Goal: Task Accomplishment & Management: Manage account settings

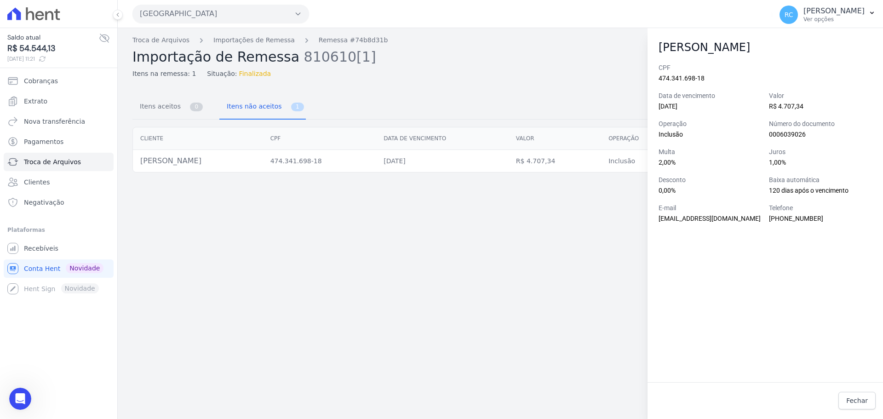
scroll to position [1138, 0]
drag, startPoint x: 331, startPoint y: 391, endPoint x: 350, endPoint y: 387, distance: 19.2
click at [334, 388] on div "Troca de Arquivos Importações de Remessa Remessa #74b8d31b Importação de Remess…" at bounding box center [500, 223] width 765 height 391
drag, startPoint x: 628, startPoint y: 259, endPoint x: 758, endPoint y: 256, distance: 129.3
click at [640, 259] on div "Troca de Arquivos Importações de Remessa Remessa #74b8d31b Importação de Remess…" at bounding box center [500, 223] width 765 height 391
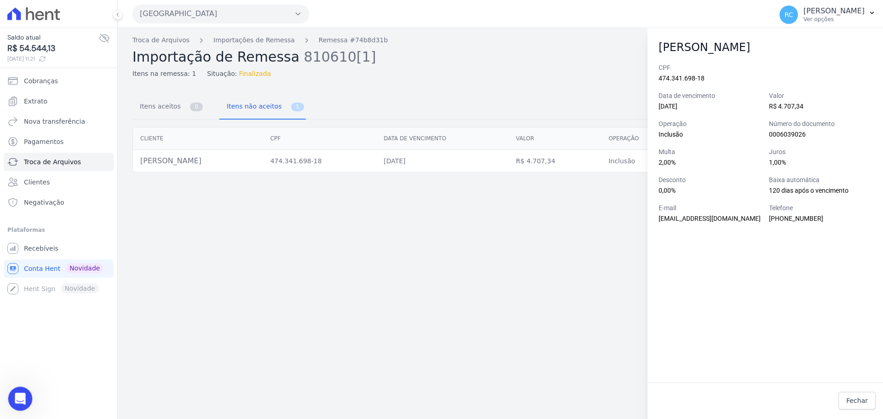
click at [8, 401] on html at bounding box center [19, 397] width 22 height 22
click at [17, 398] on icon "Abrir mensagem da Intercom" at bounding box center [19, 397] width 15 height 15
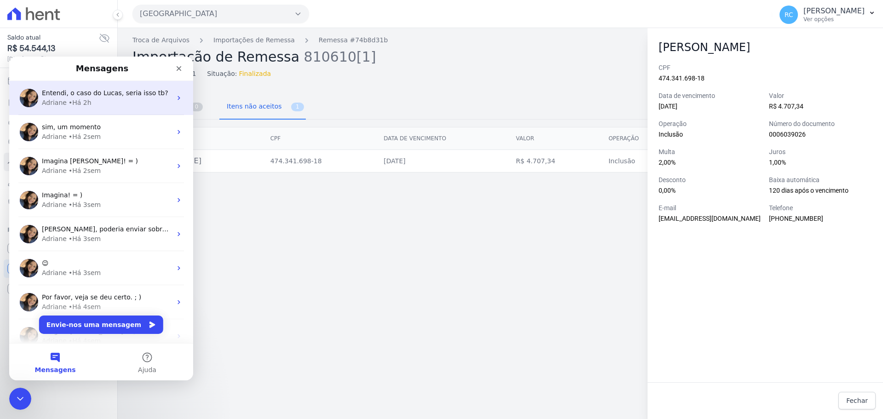
click at [106, 103] on div "Adriane • Há 2h" at bounding box center [107, 103] width 130 height 10
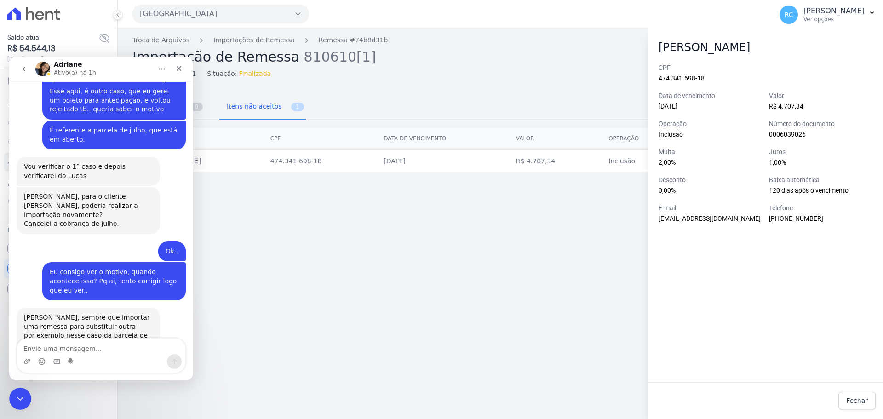
drag, startPoint x: 90, startPoint y: 319, endPoint x: 117, endPoint y: 341, distance: 34.7
click at [176, 380] on div "Entendi, o caso do Lucas, seria isso tb? Raquel • Há 2h" at bounding box center [115, 390] width 141 height 20
copy div "o caso do Lucas, seria isso tb?"
drag, startPoint x: 90, startPoint y: 355, endPoint x: 75, endPoint y: 350, distance: 16.4
click at [90, 355] on div "Messenger da Intercom" at bounding box center [101, 361] width 168 height 15
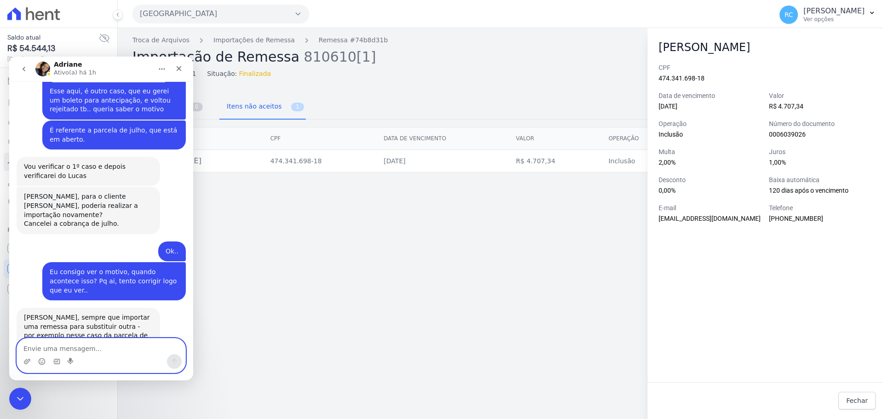
click at [40, 349] on textarea "Envie uma mensagem..." at bounding box center [101, 347] width 168 height 16
paste textarea "o caso do Lucas, seria isso tb?"
drag, startPoint x: 26, startPoint y: 350, endPoint x: 22, endPoint y: 326, distance: 23.8
click at [14, 346] on div "o caso do Lucas, seria isso tb? o caso do Lucas, seria isso tb?" at bounding box center [101, 355] width 184 height 35
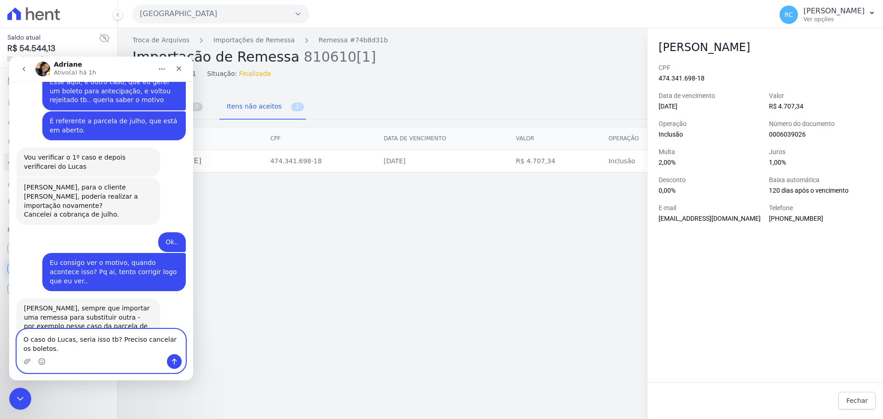
type textarea "O caso do Lucas, seria isso tb? Preciso cancelar os boletos."
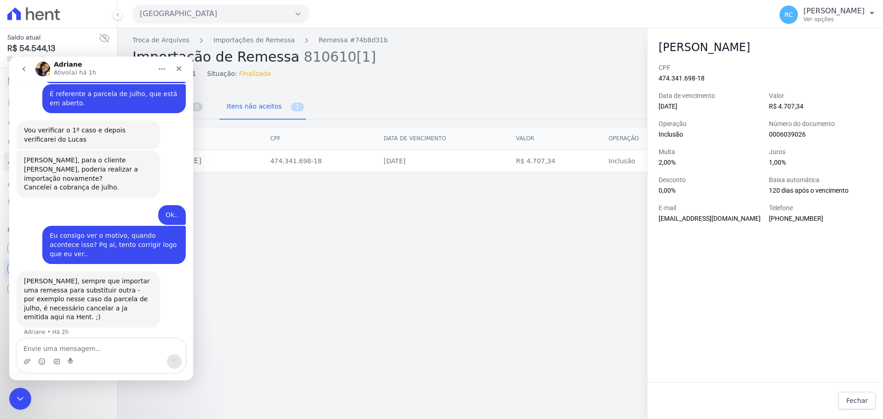
click at [4, 396] on div "Saldo atual R$ 54.544,13 06/10/2025, 11:21 Cobranças Extrato Nova transferência…" at bounding box center [58, 209] width 117 height 419
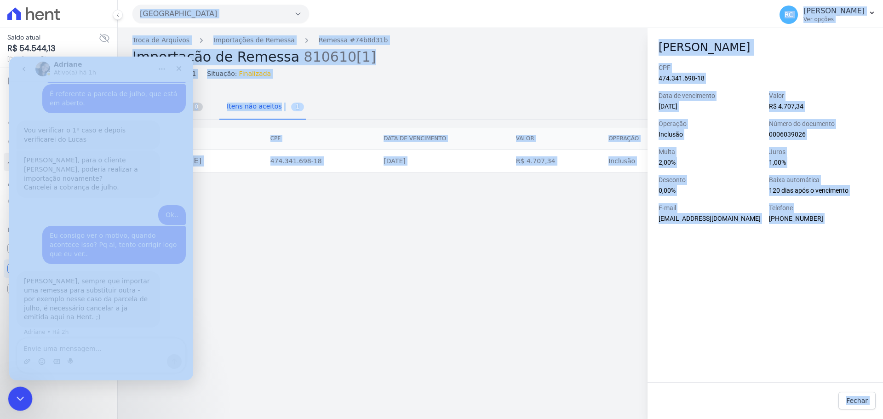
drag, startPoint x: 17, startPoint y: 782, endPoint x: 9, endPoint y: 394, distance: 387.9
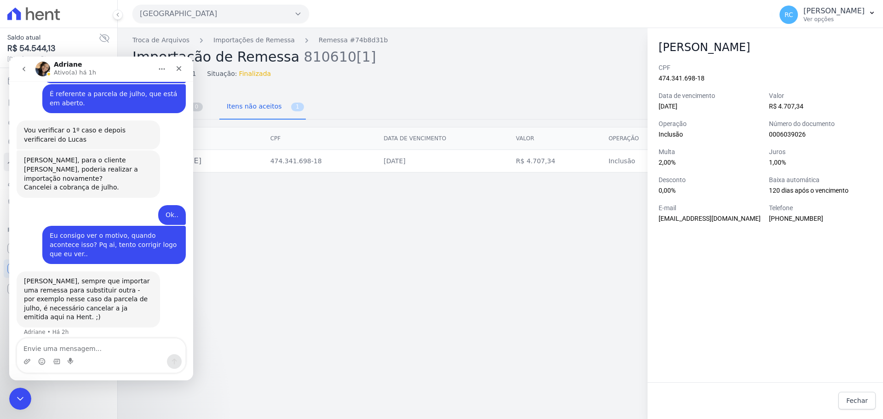
drag, startPoint x: 105, startPoint y: 377, endPoint x: 105, endPoint y: 372, distance: 4.6
click at [105, 377] on div "Messenger da Intercom" at bounding box center [101, 359] width 184 height 42
drag, startPoint x: 24, startPoint y: 394, endPoint x: 41, endPoint y: 778, distance: 385.0
click at [26, 393] on div "Fechar mensagem da Intercom" at bounding box center [19, 397] width 22 height 22
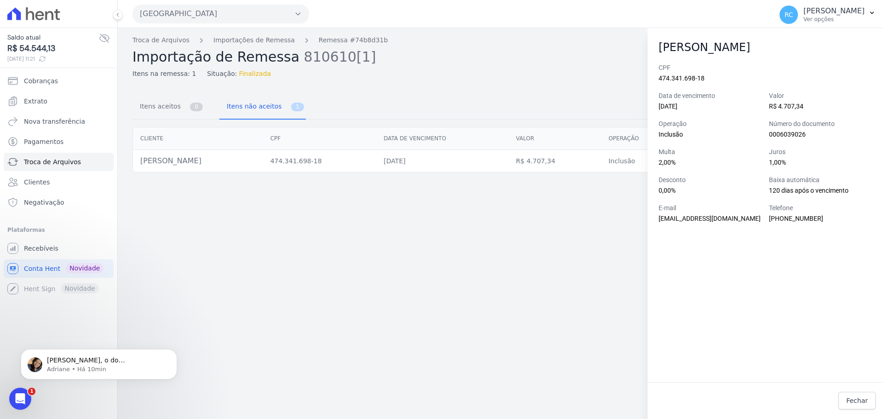
scroll to position [0, 0]
click at [75, 358] on span "Raquel, o do Lucas, é uma renegociação ou atualização de parcela vencida?" at bounding box center [98, 374] width 102 height 35
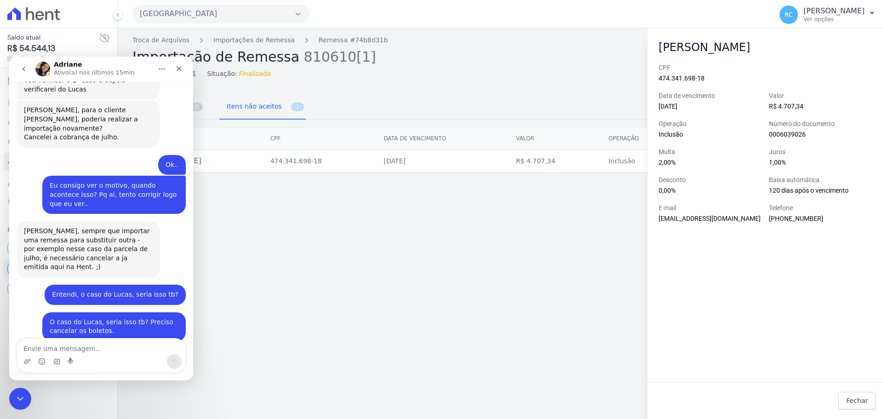
scroll to position [1226, 0]
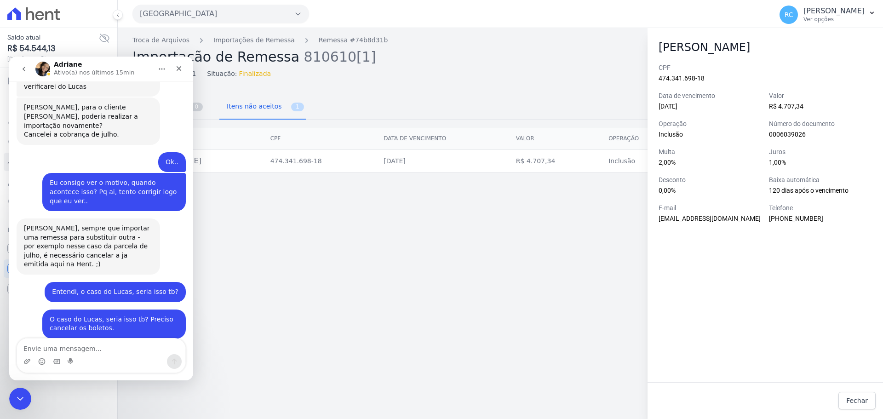
click at [92, 345] on textarea "Envie uma mensagem..." at bounding box center [101, 347] width 168 height 16
type textarea "O do Lucas, é antecipação das últimas parcelas."
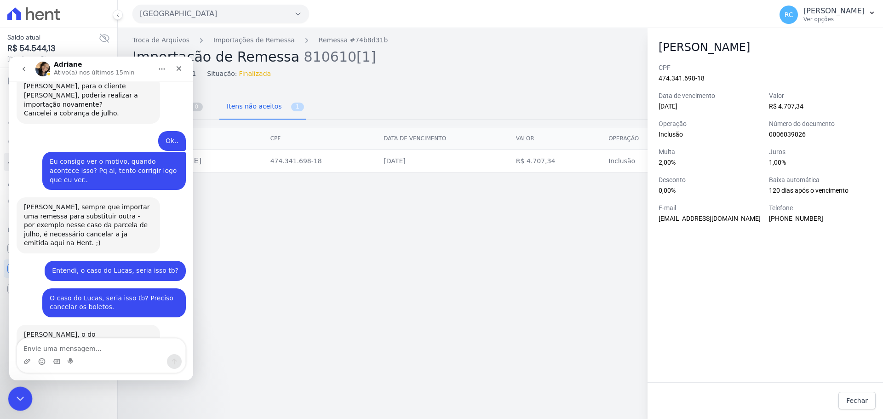
click at [15, 398] on icon "Fechar mensagem da Intercom" at bounding box center [18, 397] width 11 height 11
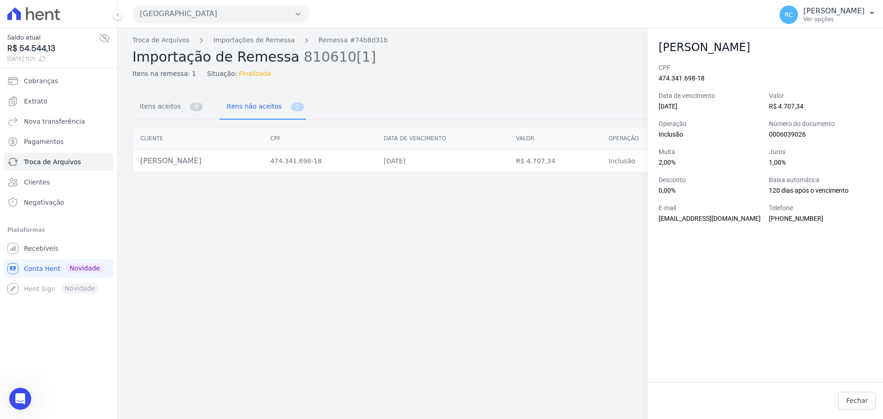
click at [590, 68] on div "Itens na remessa: 1 Situação: Finalizada" at bounding box center [459, 71] width 655 height 13
click at [845, 403] on link "Fechar" at bounding box center [857, 400] width 37 height 17
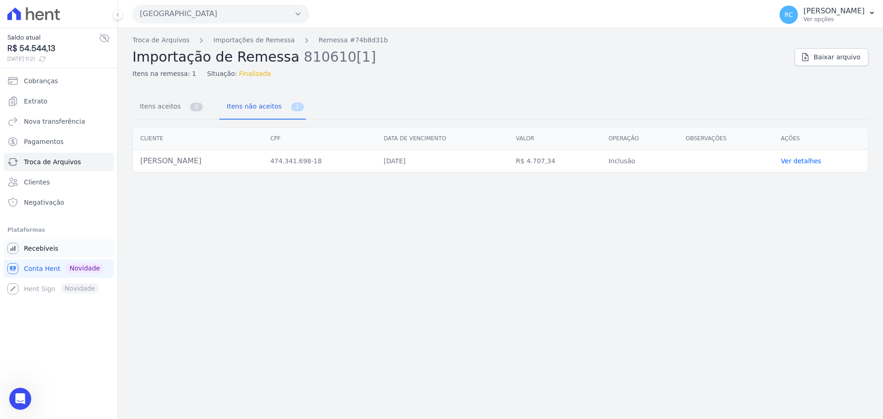
click at [51, 246] on span "Recebíveis" at bounding box center [41, 248] width 35 height 9
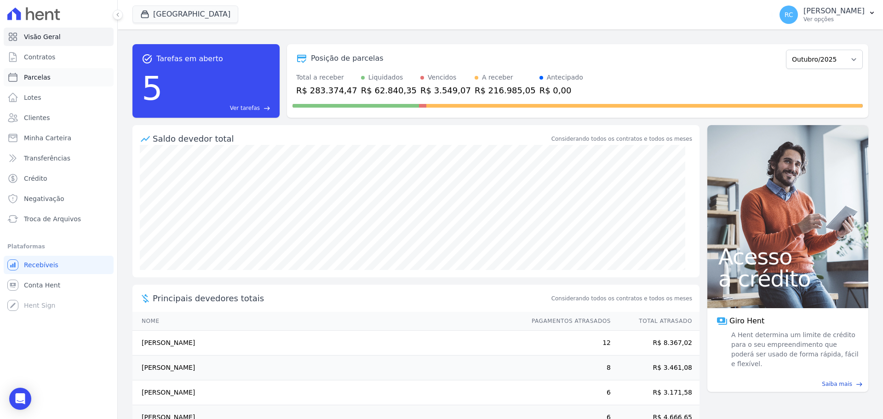
click at [59, 77] on link "Parcelas" at bounding box center [59, 77] width 110 height 18
select select
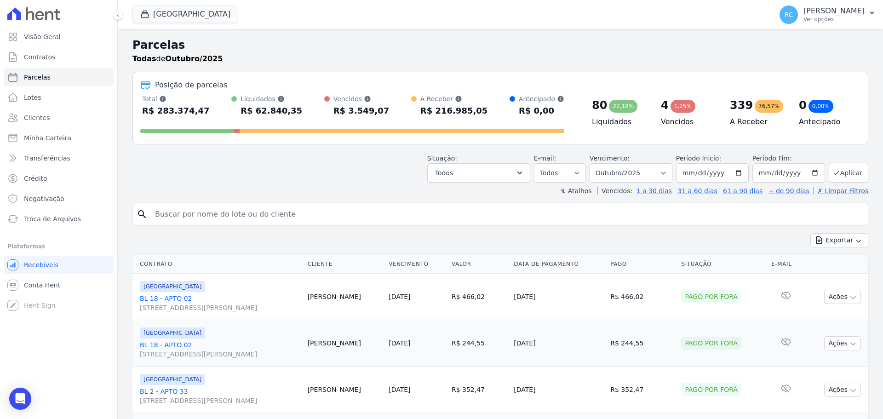
drag, startPoint x: 46, startPoint y: 361, endPoint x: 57, endPoint y: 359, distance: 10.8
click at [46, 361] on div "Visão Geral Contratos Parcelas Lotes Clientes Minha Carteira Transferências Cré…" at bounding box center [58, 209] width 117 height 419
click at [202, 215] on input "search" at bounding box center [507, 214] width 715 height 18
paste input "CAIO DOS SANTOS CLEMENTE"
type input "CAIO DOS SANTOS CLEMENTE"
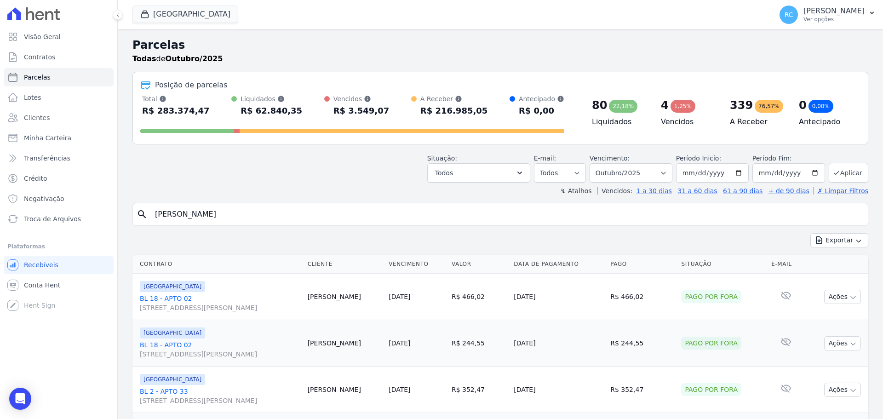
select select
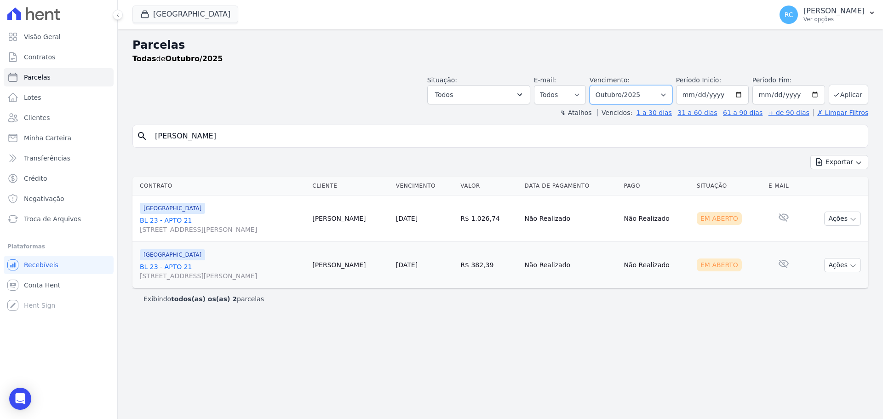
click at [659, 98] on select "Filtrar por período ──────── Todos os meses Janeiro/2022 Fevereiro/2022 Março/2…" at bounding box center [631, 94] width 83 height 19
select select "all"
click at [603, 85] on select "Filtrar por período ──────── Todos os meses Janeiro/2022 Fevereiro/2022 Março/2…" at bounding box center [631, 94] width 83 height 19
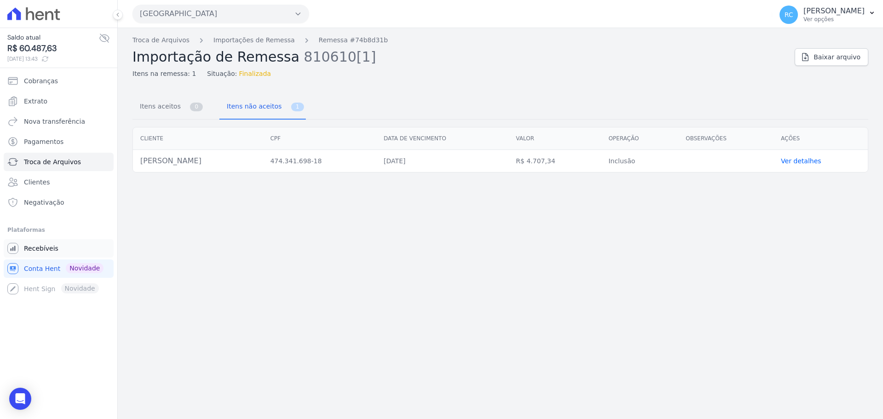
click at [42, 256] on link "Recebíveis" at bounding box center [59, 248] width 110 height 18
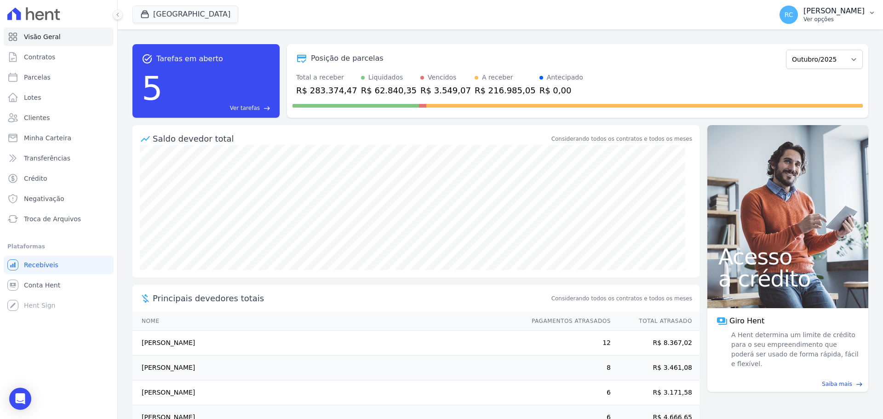
click at [846, 25] on button "RC Raquel Costa de Almeida Ver opções" at bounding box center [827, 15] width 111 height 26
click at [813, 44] on link "Perfil do empreendimento" at bounding box center [824, 39] width 118 height 17
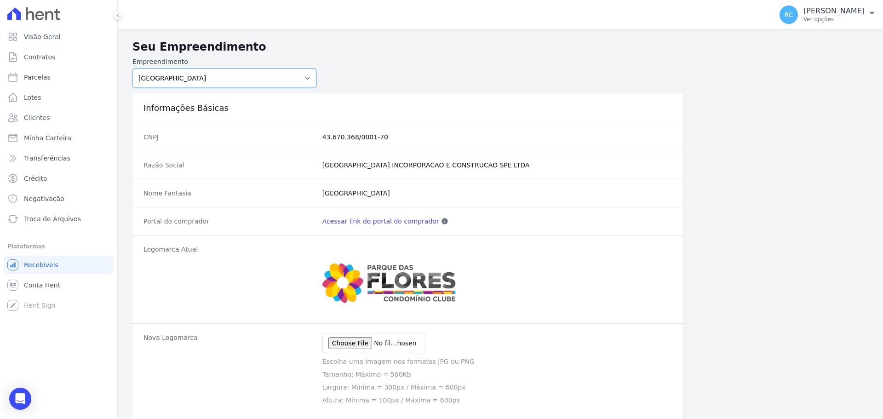
click at [269, 84] on select "PARQUE DAS FLORES PARQUE DOS PASSAROS TURMALINAS CONDOMINIO CLUB BY CAVAZANI" at bounding box center [224, 78] width 184 height 19
select select "7c6dbd88-c992-4e1b-a35d-d12916fde016"
click at [132, 69] on select "PARQUE DAS FLORES PARQUE DOS PASSAROS TURMALINAS CONDOMINIO CLUB BY CAVAZANI" at bounding box center [224, 78] width 184 height 19
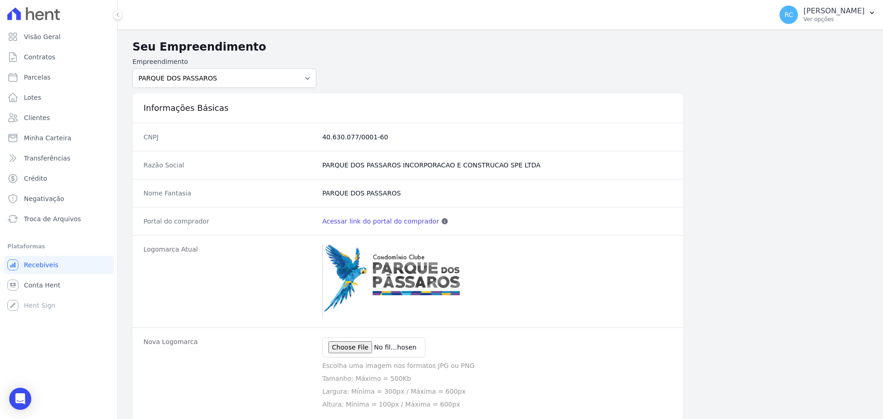
click at [368, 221] on link "Acessar link do portal do comprador" at bounding box center [380, 221] width 117 height 9
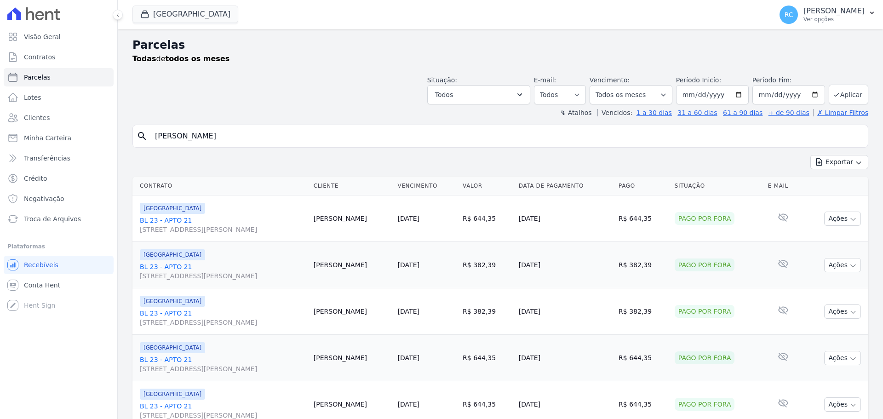
select select
click at [299, 136] on input "CAIO DOS SANTOS CLEMENTE" at bounding box center [507, 136] width 715 height 18
select select
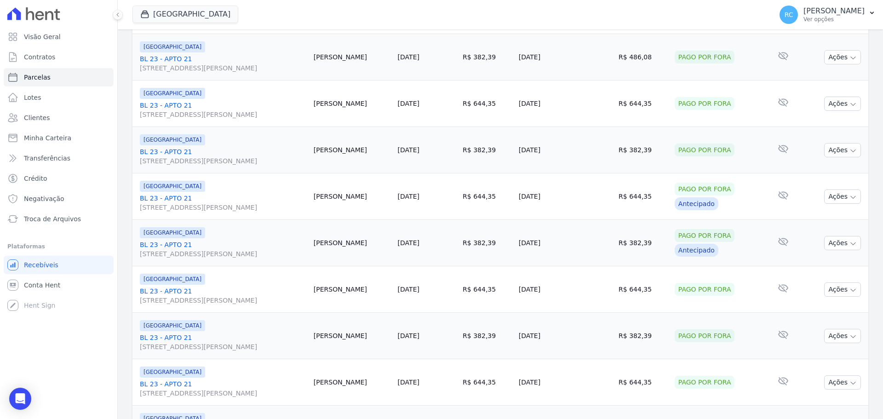
scroll to position [978, 0]
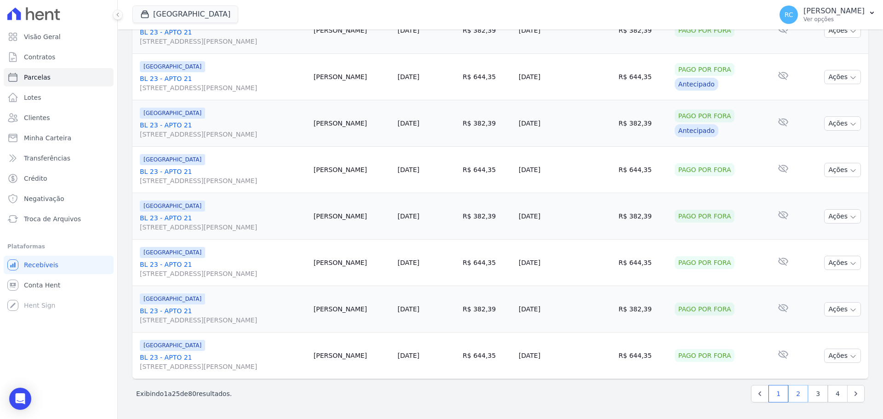
click at [791, 400] on link "2" at bounding box center [798, 393] width 20 height 17
select select
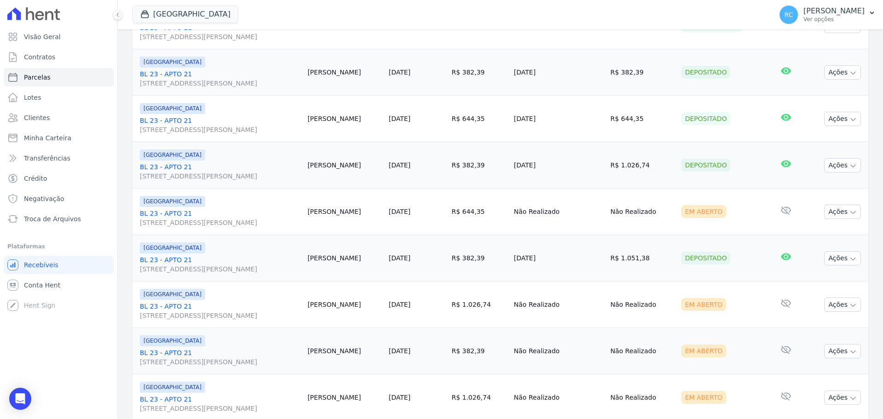
scroll to position [230, 0]
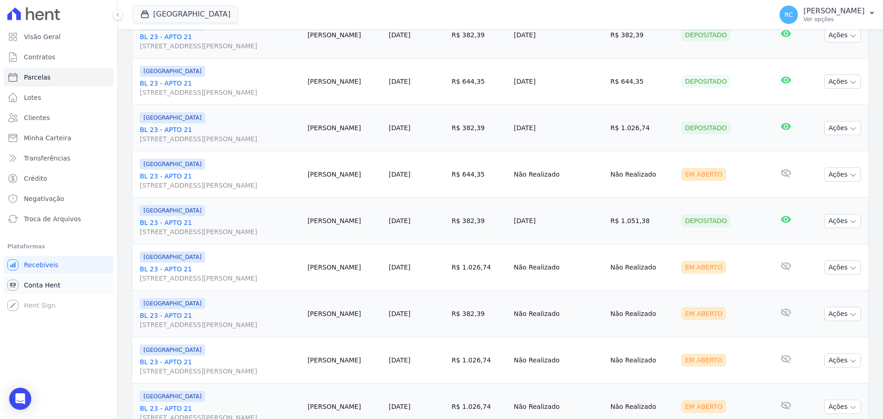
click at [44, 286] on span "Conta Hent" at bounding box center [42, 285] width 36 height 9
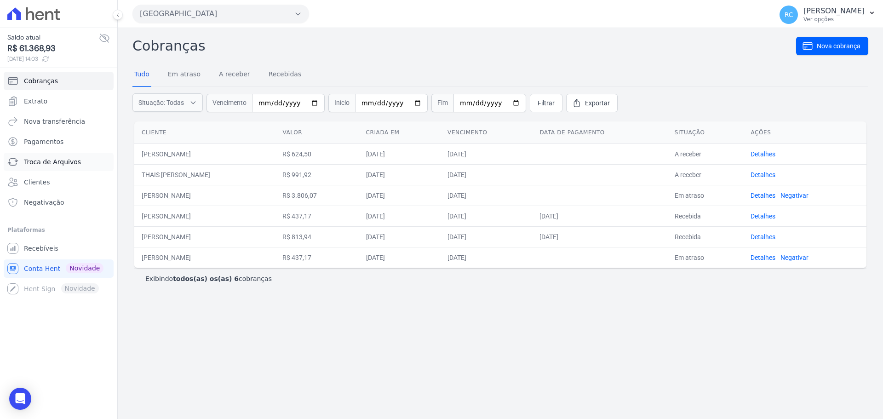
click at [57, 161] on span "Troca de Arquivos" at bounding box center [52, 161] width 57 height 9
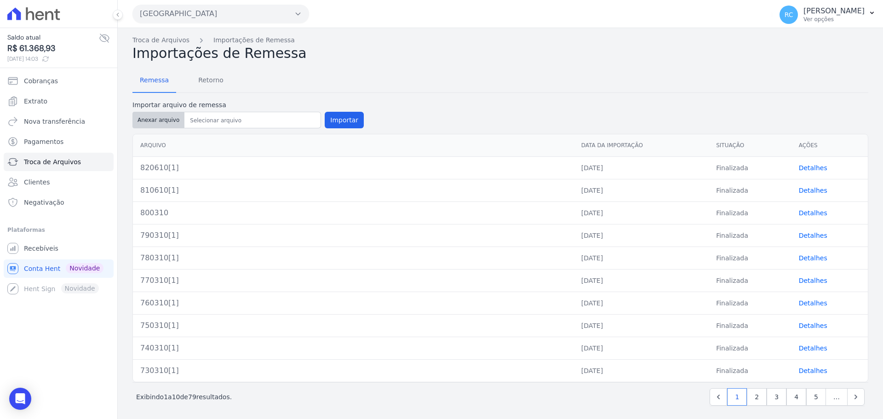
click at [158, 121] on button "Anexar arquivo" at bounding box center [158, 120] width 52 height 17
type input "830610[1]"
click at [642, 119] on form "Importar arquivo de remessa Anexar arquivo Importar" at bounding box center [500, 115] width 736 height 30
click at [343, 114] on button "Importar" at bounding box center [344, 120] width 39 height 17
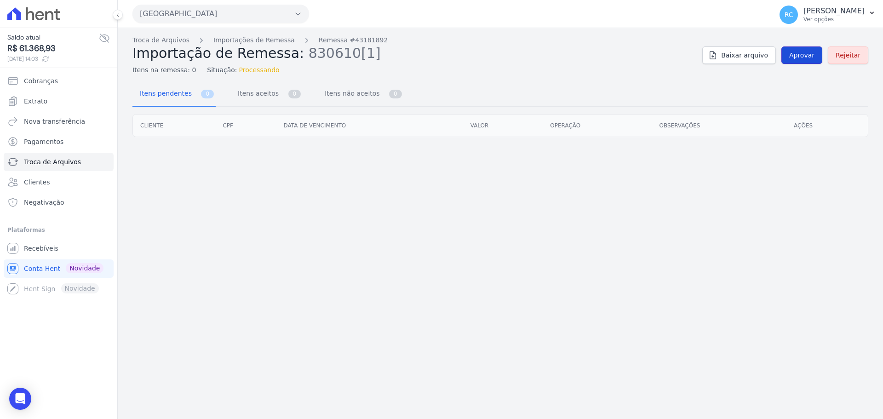
click at [813, 56] on span "Aprovar" at bounding box center [801, 55] width 25 height 9
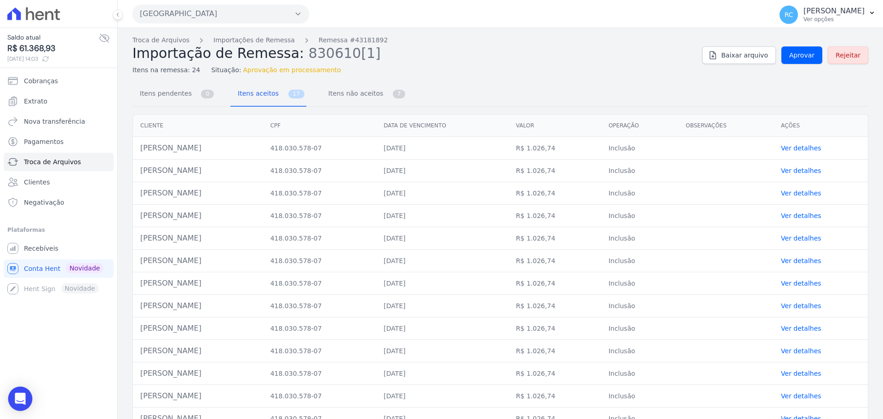
click at [22, 399] on icon "Open Intercom Messenger" at bounding box center [20, 399] width 11 height 12
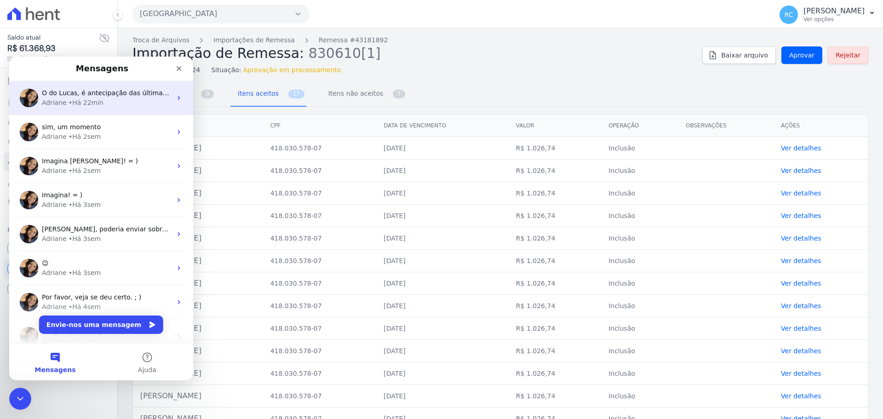
click at [124, 102] on div "Adriane • Há 22min" at bounding box center [107, 103] width 130 height 10
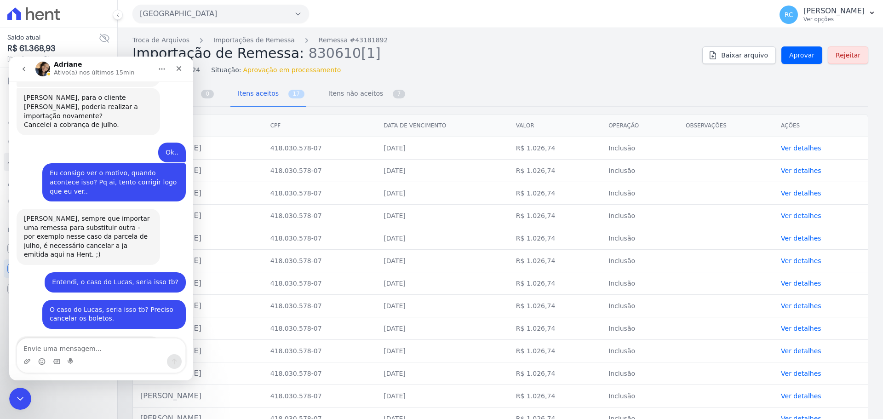
scroll to position [1247, 0]
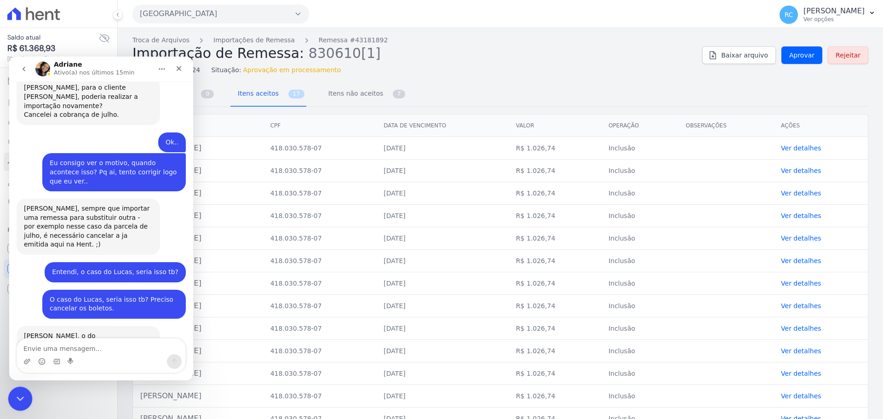
click at [19, 401] on icon "Fechar mensagem da Intercom" at bounding box center [18, 397] width 11 height 11
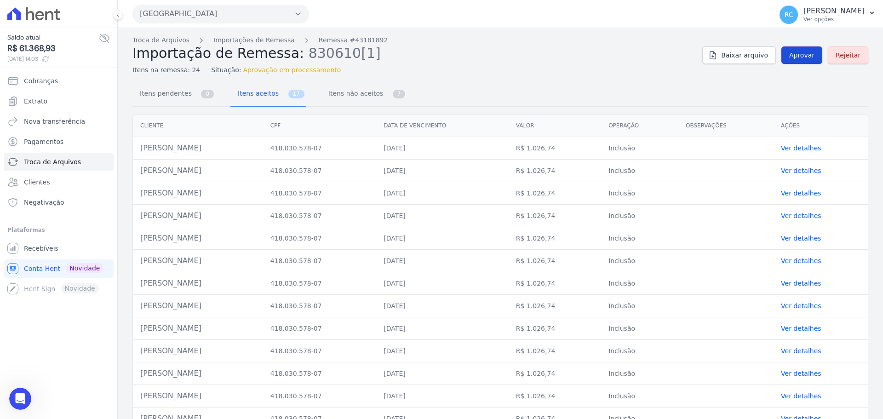
click at [789, 54] on span "Aprovar" at bounding box center [801, 55] width 25 height 9
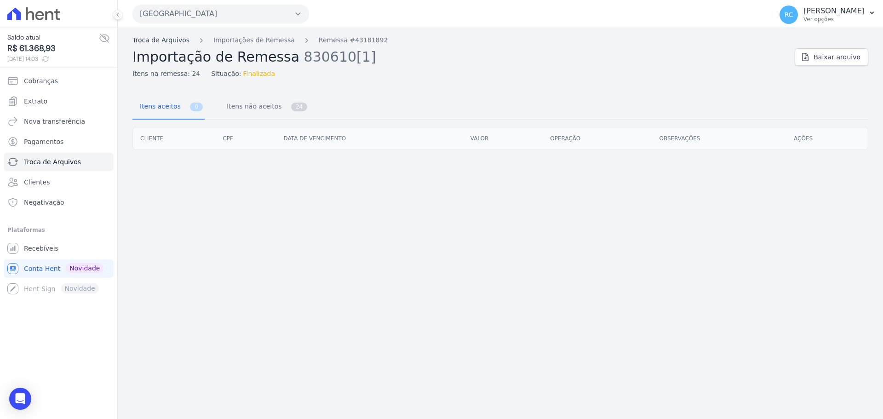
click at [161, 43] on link "Troca de Arquivos" at bounding box center [160, 40] width 57 height 10
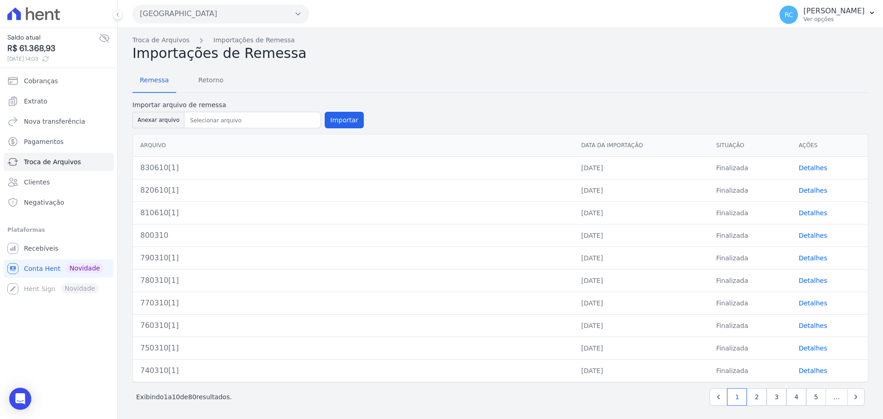
click at [806, 168] on link "Detalhes" at bounding box center [813, 167] width 29 height 7
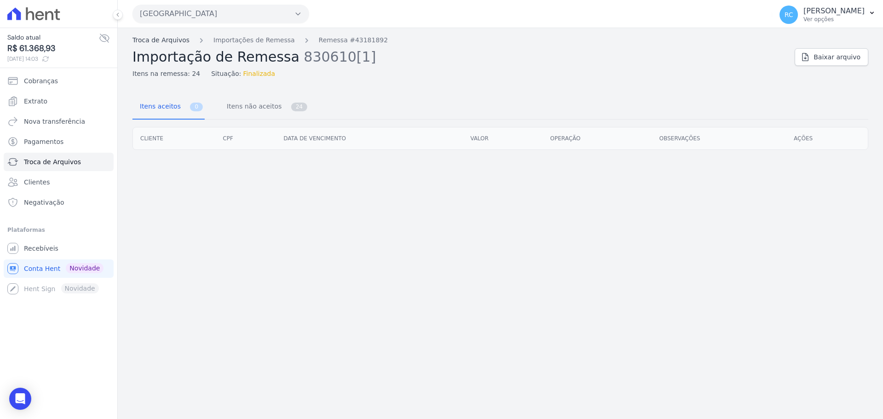
click at [173, 41] on link "Troca de Arquivos" at bounding box center [160, 40] width 57 height 10
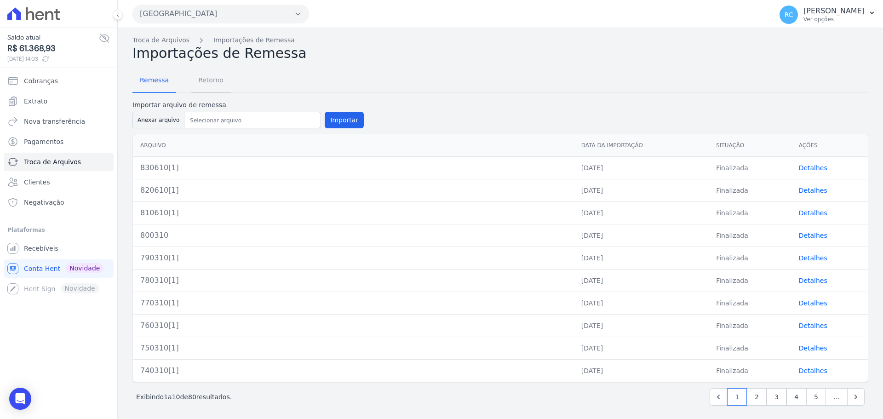
click at [216, 79] on span "Retorno" at bounding box center [211, 80] width 36 height 18
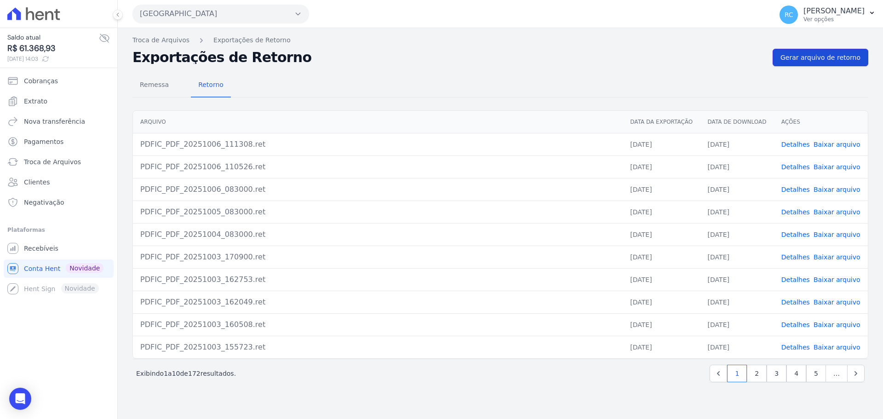
click at [831, 55] on span "Gerar arquivo de retorno" at bounding box center [821, 57] width 80 height 9
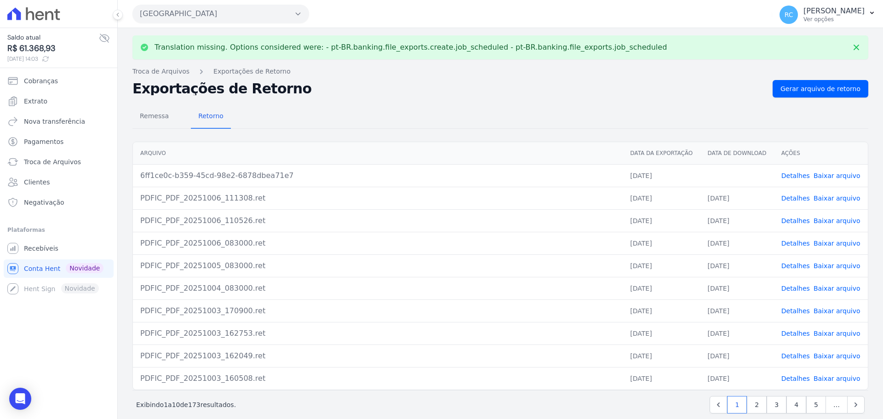
click at [789, 174] on link "Detalhes" at bounding box center [796, 175] width 29 height 7
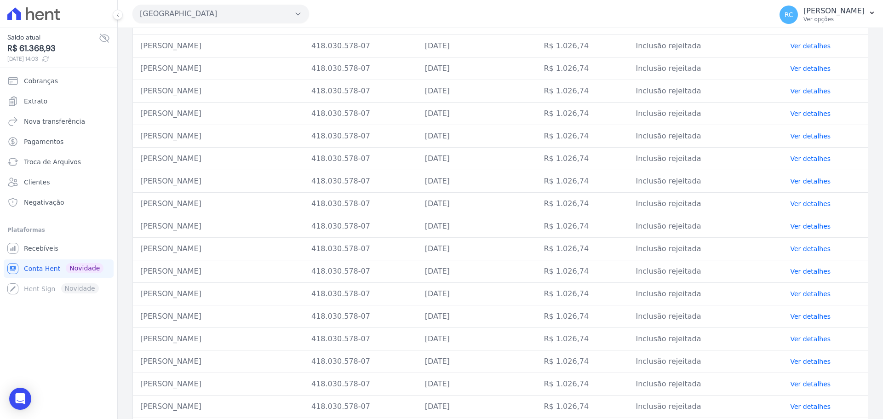
scroll to position [223, 0]
drag, startPoint x: 249, startPoint y: 199, endPoint x: 147, endPoint y: 209, distance: 103.0
click at [137, 207] on td "CAIO DOS SANTOS CLEMENTE" at bounding box center [218, 202] width 171 height 23
copy td "CAIO DOS SANTOS CLEMENTE"
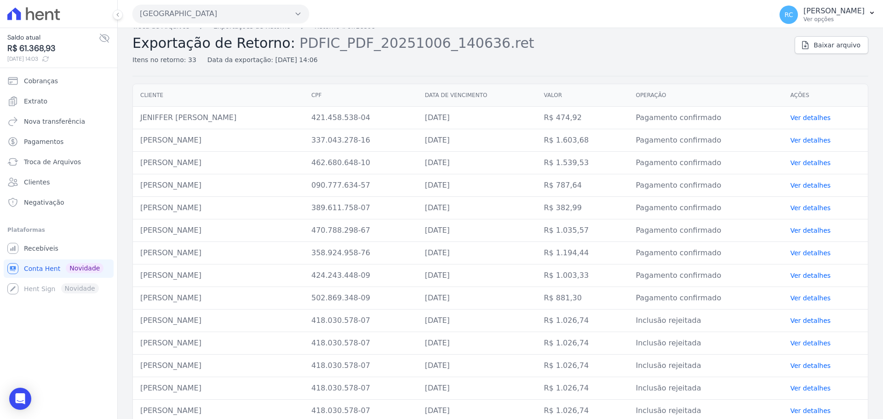
scroll to position [0, 0]
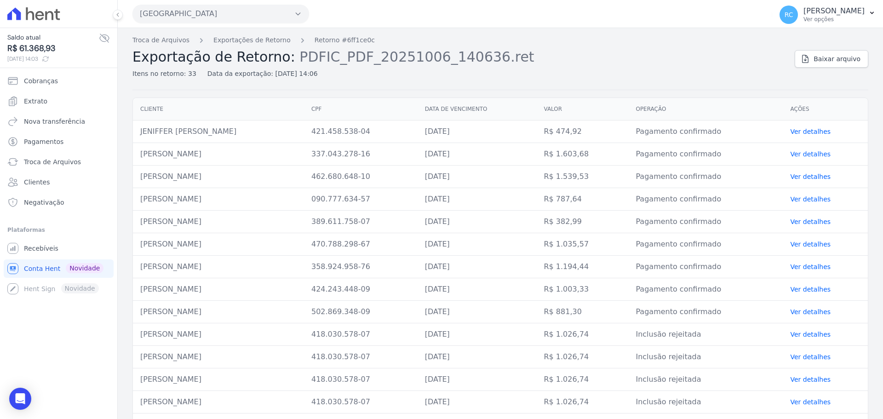
click at [41, 236] on li "Plataformas Você não possui Hent Sign ativado. Para saber mais, fale com a equi…" at bounding box center [58, 261] width 103 height 74
click at [37, 244] on span "Recebíveis" at bounding box center [41, 248] width 35 height 9
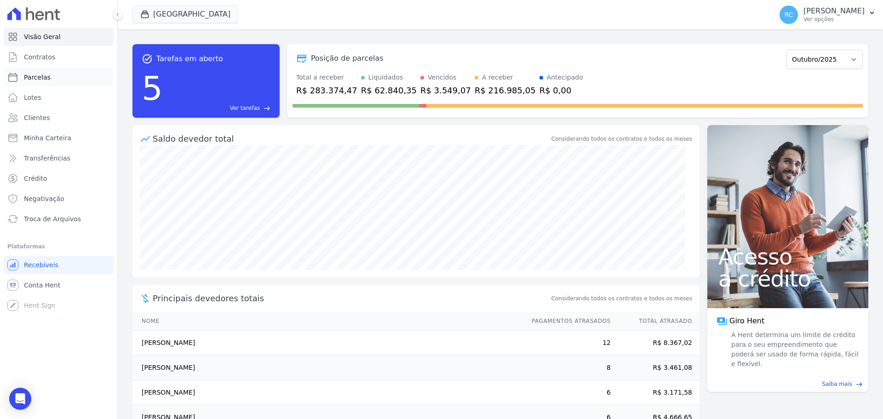
click at [56, 81] on link "Parcelas" at bounding box center [59, 77] width 110 height 18
select select
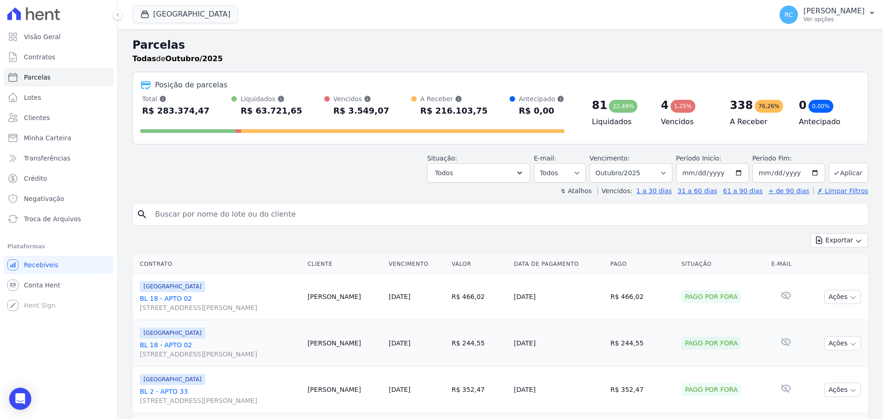
click at [215, 212] on input "search" at bounding box center [507, 214] width 715 height 18
click at [68, 53] on link "Contratos" at bounding box center [59, 57] width 110 height 18
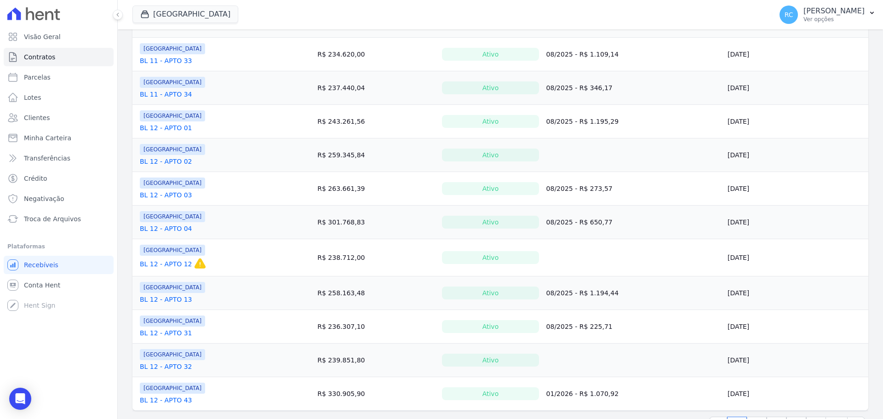
scroll to position [631, 0]
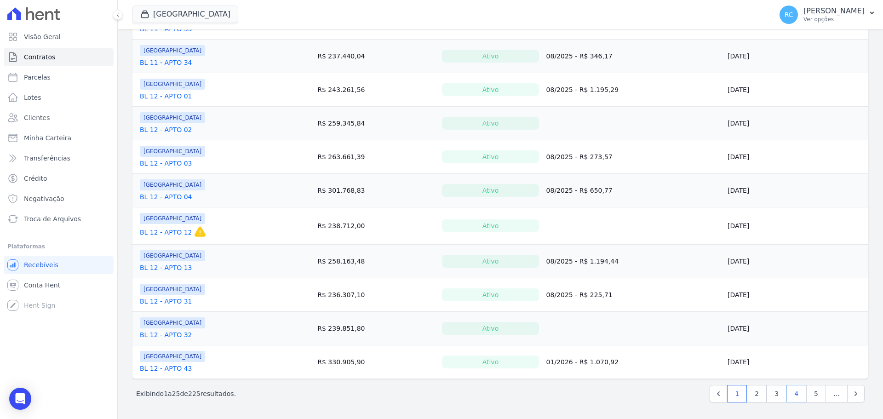
click at [792, 397] on link "4" at bounding box center [797, 393] width 20 height 17
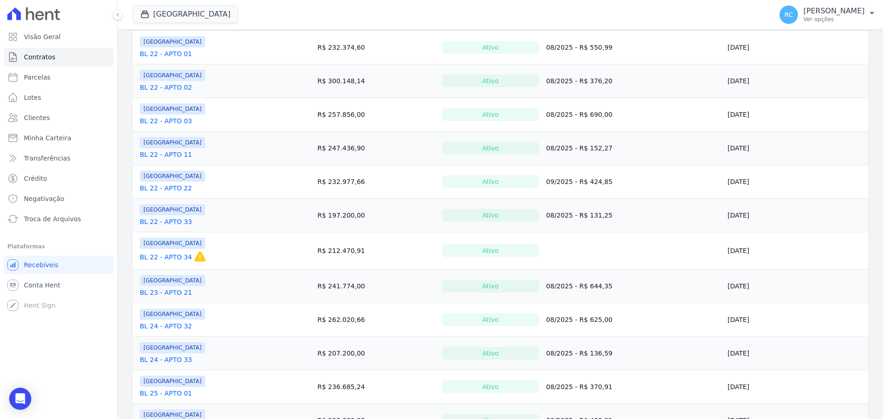
scroll to position [460, 0]
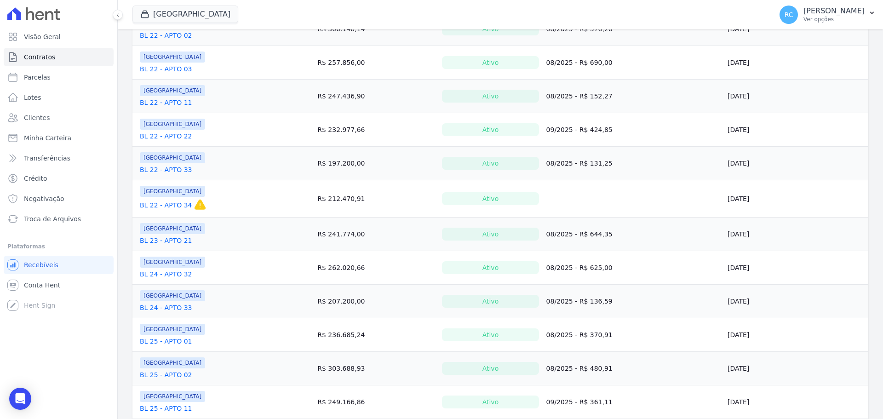
click at [161, 244] on link "BL 23 - APTO 21" at bounding box center [166, 240] width 52 height 9
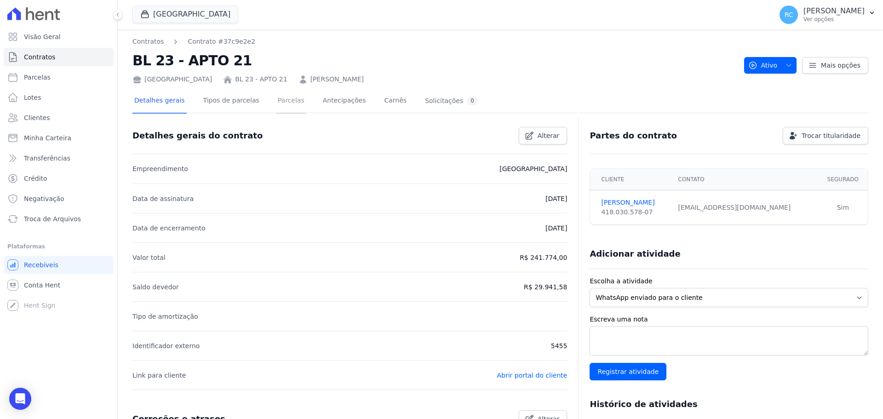
click at [276, 104] on link "Parcelas" at bounding box center [291, 101] width 30 height 24
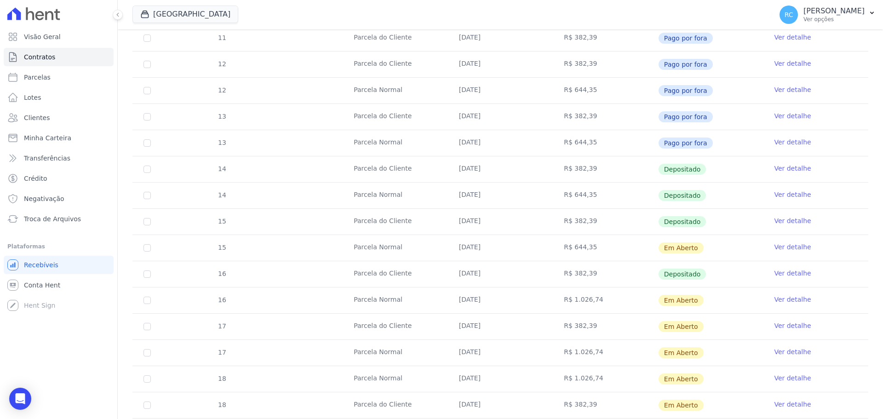
scroll to position [496, 0]
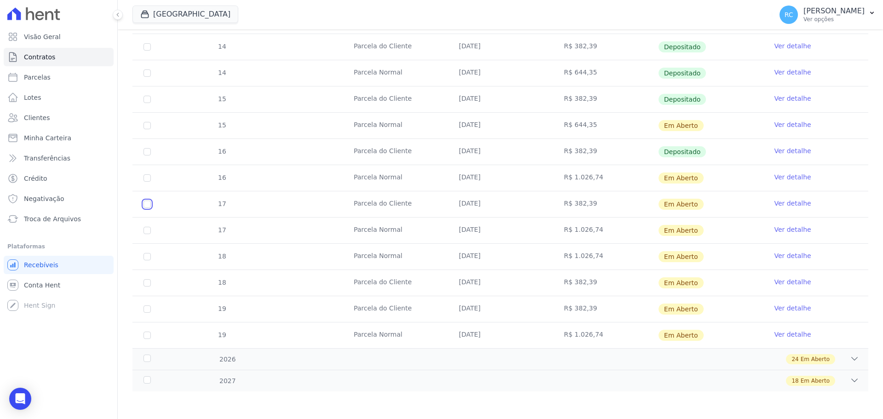
click at [149, 202] on input "checkbox" at bounding box center [147, 204] width 7 height 7
checkbox input "true"
click at [146, 231] on input "checkbox" at bounding box center [147, 230] width 7 height 7
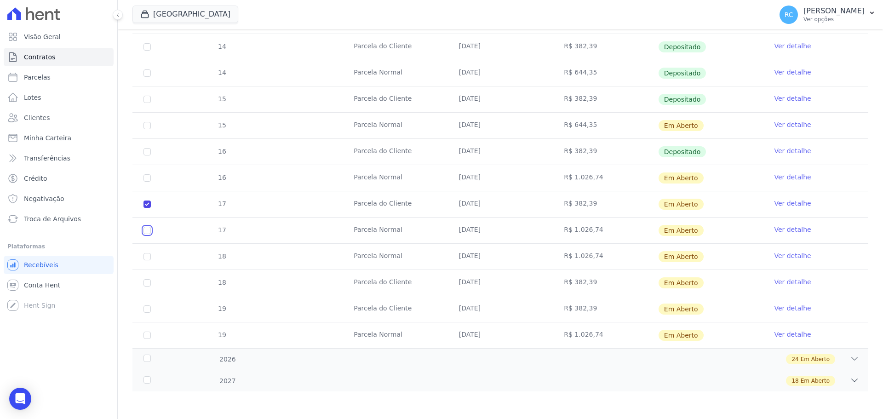
checkbox input "true"
click at [144, 256] on input "checkbox" at bounding box center [147, 256] width 7 height 7
checkbox input "true"
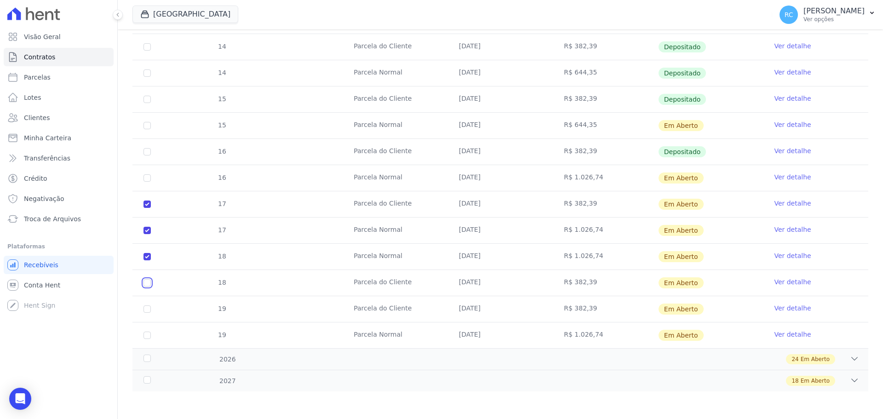
click at [148, 281] on input "checkbox" at bounding box center [147, 282] width 7 height 7
checkbox input "true"
click at [149, 309] on input "checkbox" at bounding box center [147, 308] width 7 height 7
checkbox input "true"
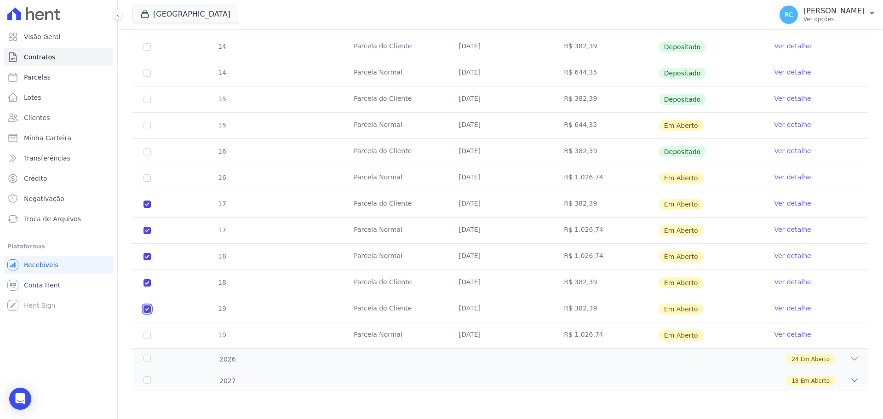
checkbox input "true"
click at [147, 337] on input "checkbox" at bounding box center [147, 335] width 7 height 7
checkbox input "true"
click at [852, 358] on div "2026 24 Em Aberto" at bounding box center [500, 359] width 736 height 22
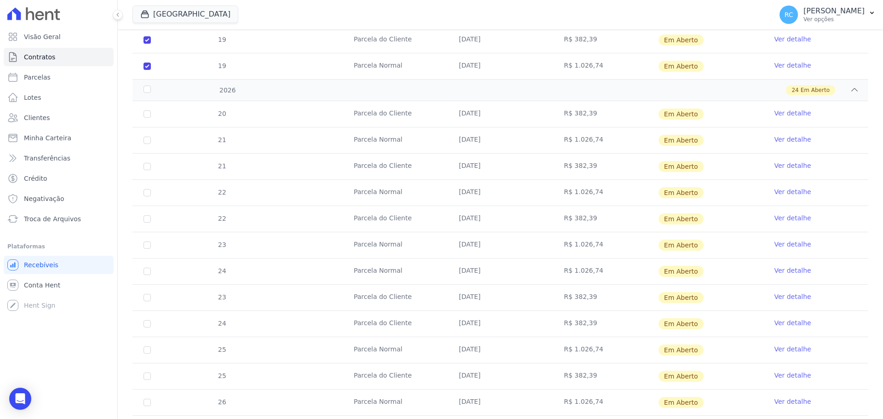
scroll to position [818, 0]
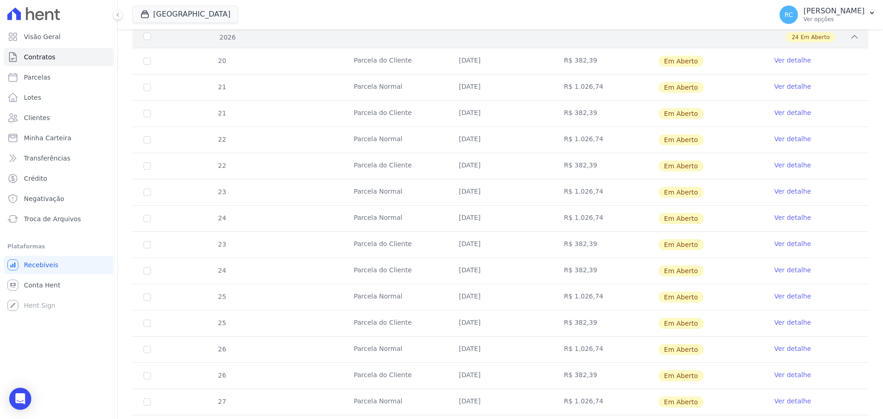
click at [150, 36] on div "2026" at bounding box center [175, 38] width 67 height 10
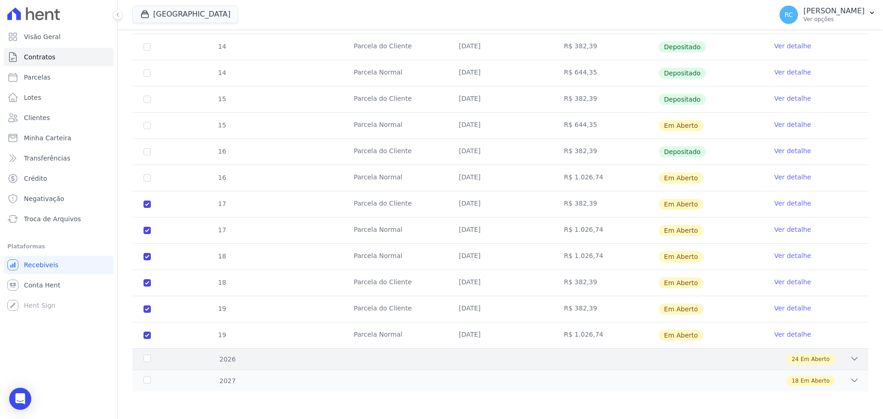
click at [146, 359] on div "2026" at bounding box center [175, 360] width 67 height 10
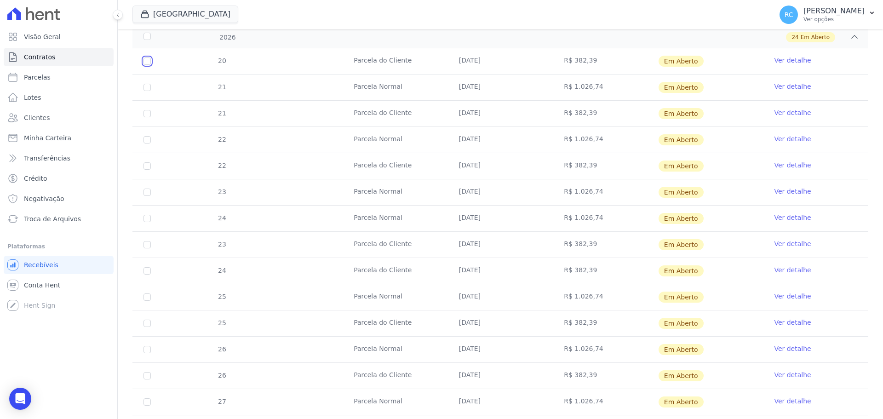
click at [149, 62] on input "checkbox" at bounding box center [147, 61] width 7 height 7
checkbox input "true"
click at [148, 85] on input "checkbox" at bounding box center [147, 87] width 7 height 7
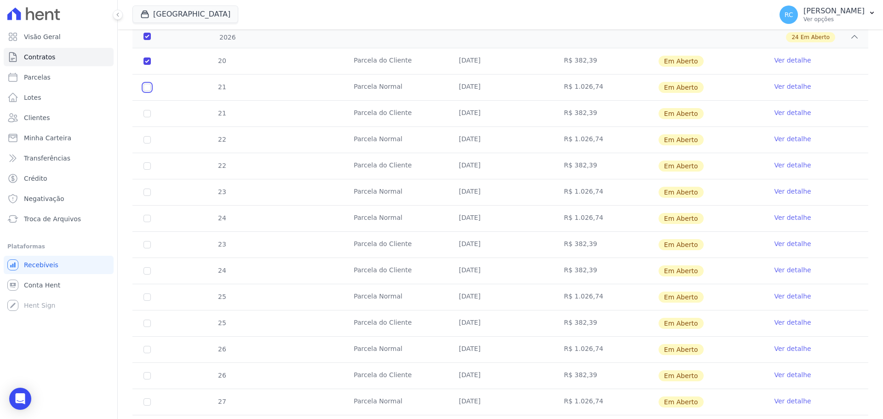
checkbox input "true"
click at [149, 111] on td "21" at bounding box center [146, 114] width 29 height 26
click at [147, 123] on td "21" at bounding box center [146, 114] width 29 height 26
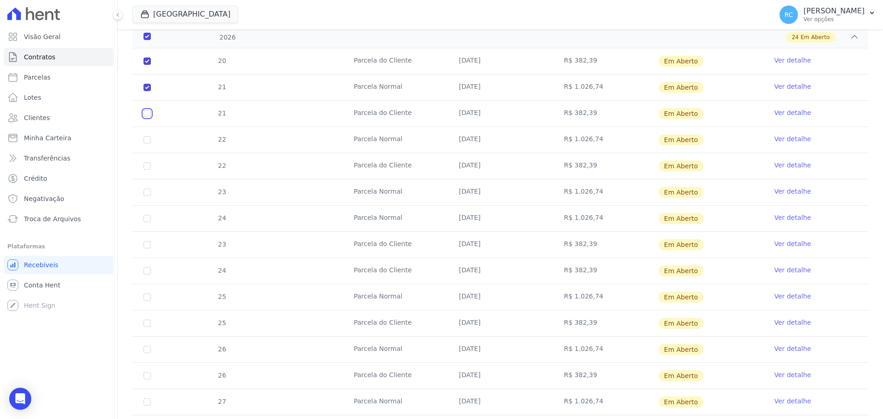
click at [149, 116] on input "checkbox" at bounding box center [147, 113] width 7 height 7
checkbox input "true"
drag, startPoint x: 144, startPoint y: 139, endPoint x: 144, endPoint y: 156, distance: 17.5
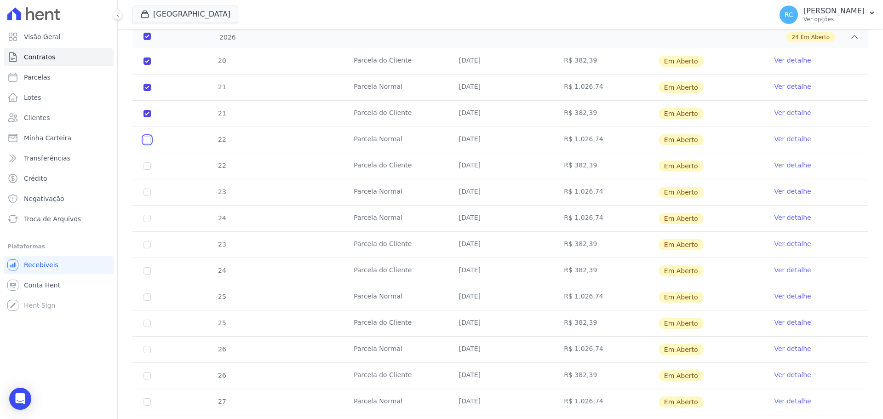
click at [144, 140] on input "checkbox" at bounding box center [147, 139] width 7 height 7
checkbox input "true"
drag, startPoint x: 145, startPoint y: 166, endPoint x: 148, endPoint y: 170, distance: 5.4
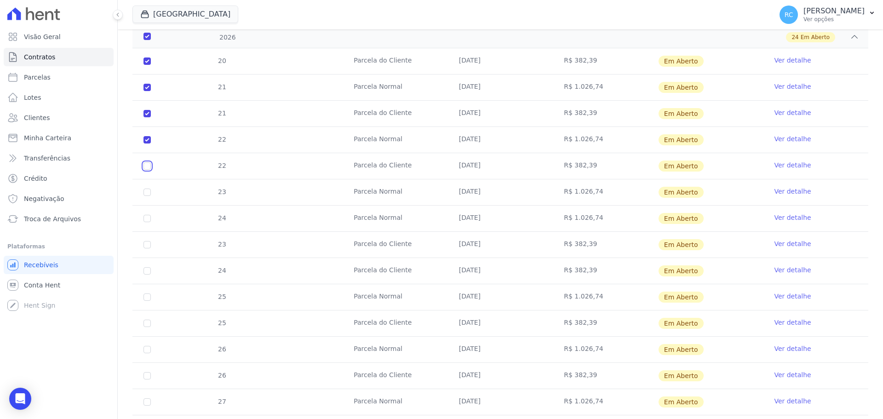
click at [145, 167] on input "checkbox" at bounding box center [147, 165] width 7 height 7
checkbox input "true"
drag, startPoint x: 150, startPoint y: 187, endPoint x: 148, endPoint y: 193, distance: 6.7
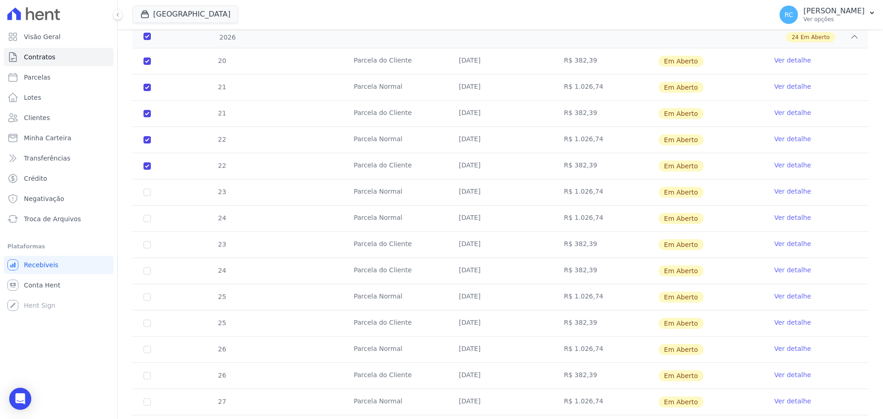
click at [149, 189] on td "23" at bounding box center [146, 192] width 29 height 26
drag, startPoint x: 148, startPoint y: 193, endPoint x: 145, endPoint y: 202, distance: 9.3
click at [147, 195] on input "checkbox" at bounding box center [147, 192] width 7 height 7
checkbox input "true"
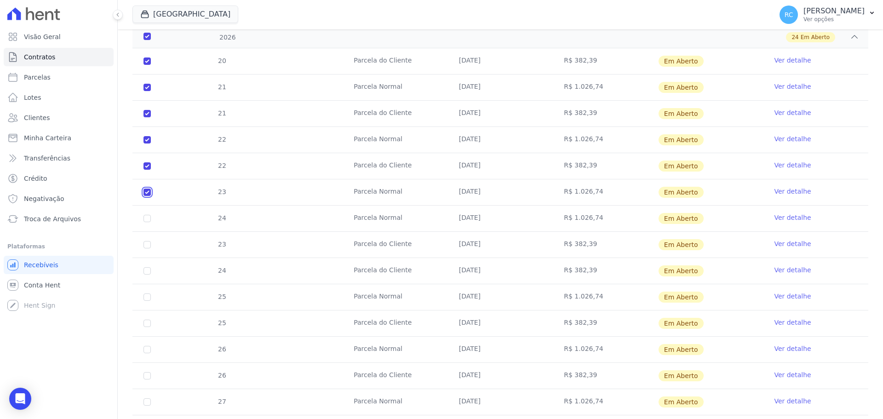
checkbox input "true"
click at [144, 221] on input "checkbox" at bounding box center [147, 218] width 7 height 7
checkbox input "true"
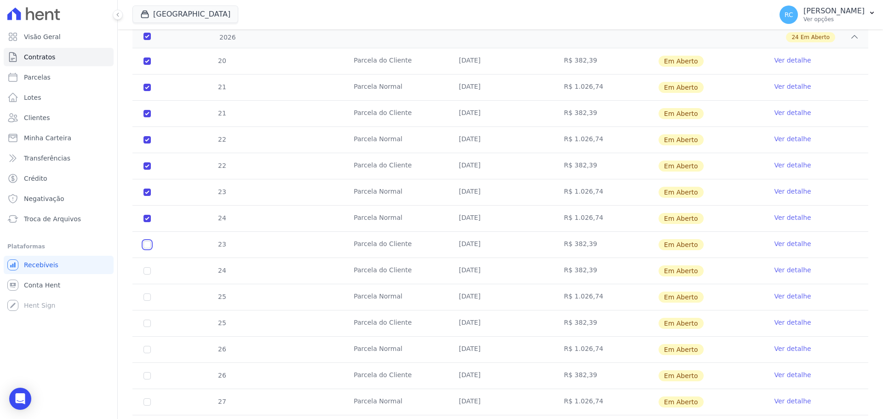
click at [143, 247] on td "23" at bounding box center [146, 245] width 29 height 26
click at [147, 269] on input "checkbox" at bounding box center [147, 270] width 7 height 7
checkbox input "true"
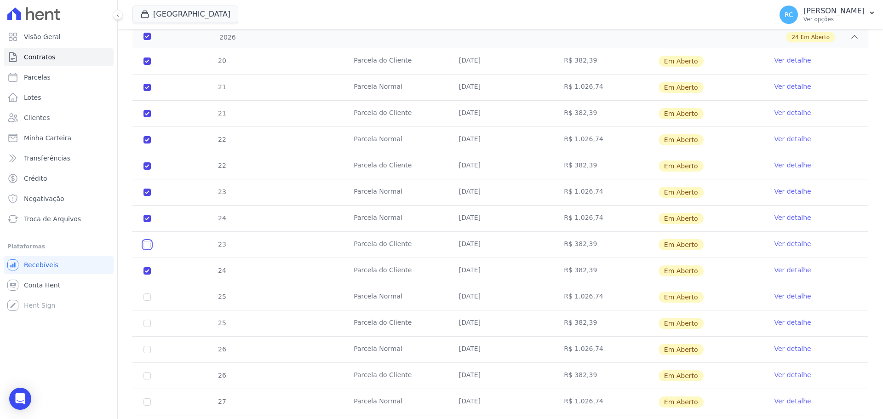
click at [148, 248] on input "checkbox" at bounding box center [147, 244] width 7 height 7
checkbox input "true"
click at [147, 299] on input "checkbox" at bounding box center [147, 296] width 7 height 7
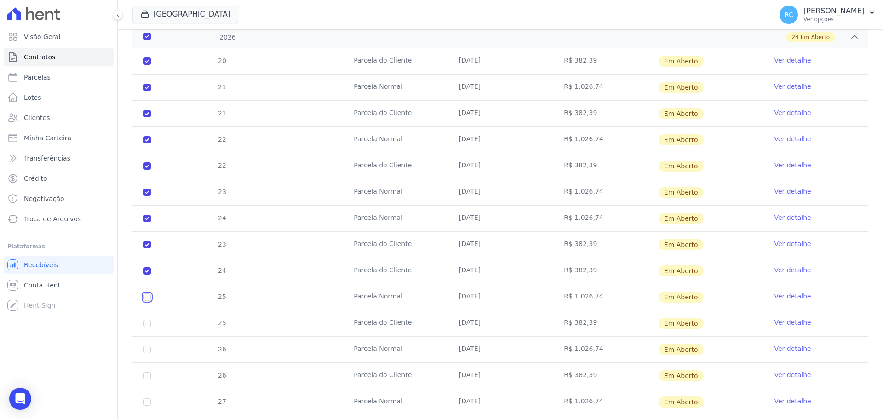
checkbox input "true"
drag, startPoint x: 147, startPoint y: 325, endPoint x: 147, endPoint y: 331, distance: 6.0
click at [147, 325] on input "checkbox" at bounding box center [147, 323] width 7 height 7
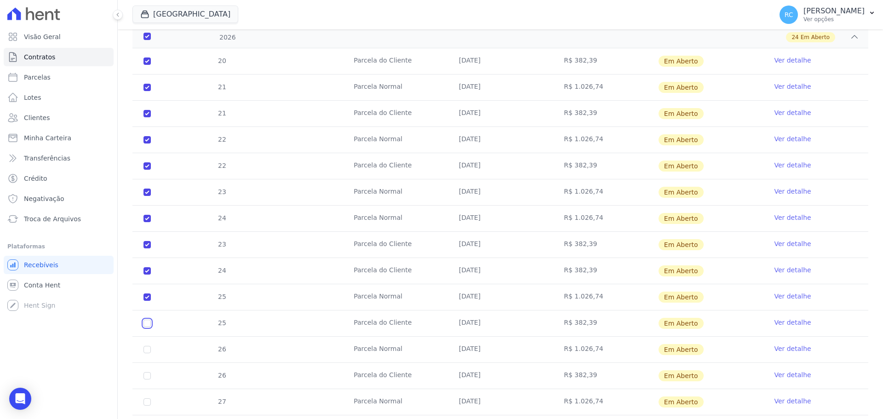
checkbox input "true"
drag, startPoint x: 150, startPoint y: 349, endPoint x: 150, endPoint y: 354, distance: 5.1
click at [151, 349] on td "26" at bounding box center [146, 350] width 29 height 26
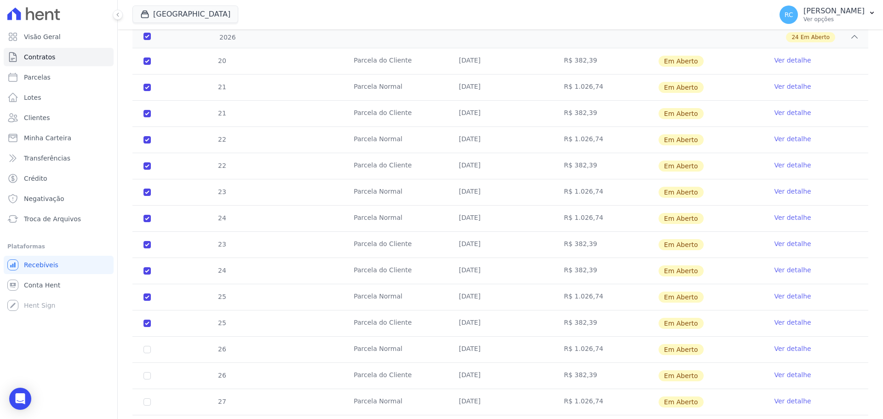
click at [142, 376] on td "26" at bounding box center [146, 376] width 29 height 26
click at [144, 375] on td "26" at bounding box center [146, 376] width 29 height 26
click at [144, 375] on input "checkbox" at bounding box center [147, 375] width 7 height 7
checkbox input "true"
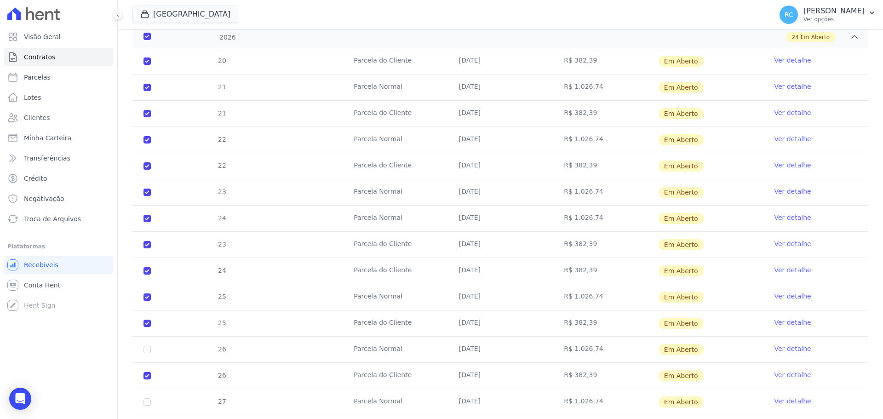
checkbox input "true"
click at [150, 349] on td "26" at bounding box center [146, 350] width 29 height 26
drag, startPoint x: 149, startPoint y: 345, endPoint x: 147, endPoint y: 349, distance: 4.8
click at [148, 346] on td "26" at bounding box center [146, 350] width 29 height 26
click at [148, 349] on input "checkbox" at bounding box center [147, 349] width 7 height 7
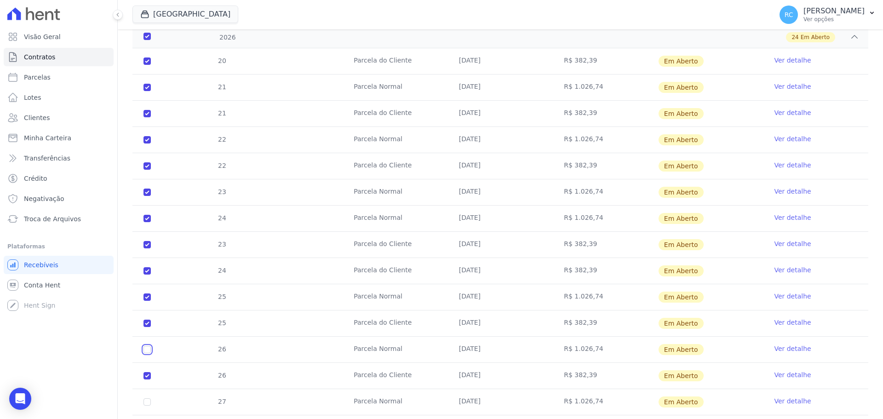
checkbox input "true"
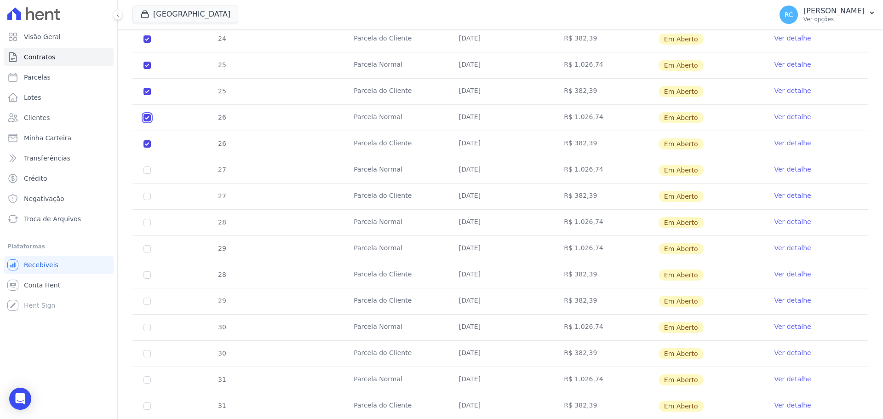
scroll to position [1094, 0]
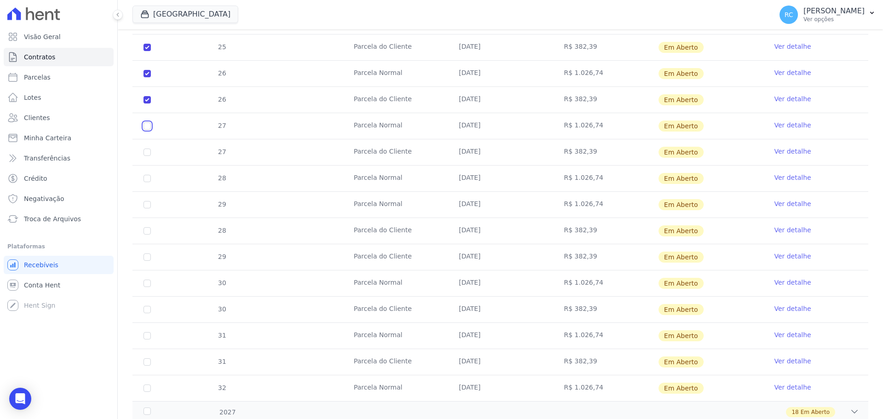
click at [147, 127] on input "checkbox" at bounding box center [147, 125] width 7 height 7
checkbox input "true"
click at [141, 151] on td "27" at bounding box center [146, 152] width 29 height 26
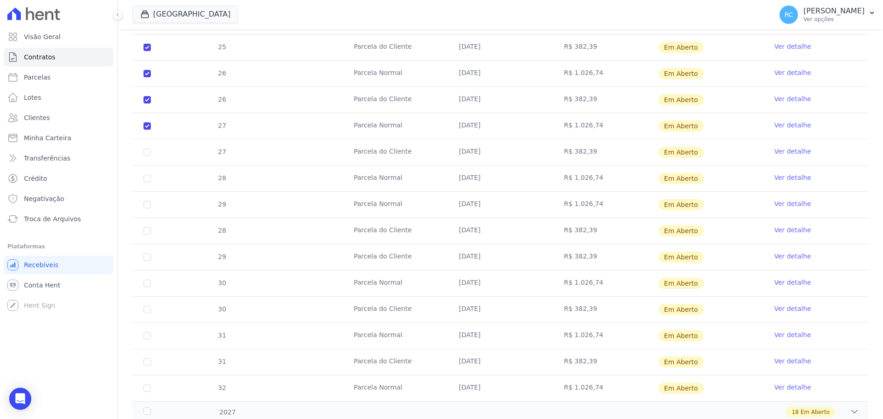
drag, startPoint x: 143, startPoint y: 154, endPoint x: 152, endPoint y: 170, distance: 19.2
click at [143, 154] on td "27" at bounding box center [146, 152] width 29 height 26
drag, startPoint x: 151, startPoint y: 159, endPoint x: 150, endPoint y: 154, distance: 4.6
click at [150, 158] on td "27" at bounding box center [146, 152] width 29 height 26
click at [150, 155] on input "checkbox" at bounding box center [147, 152] width 7 height 7
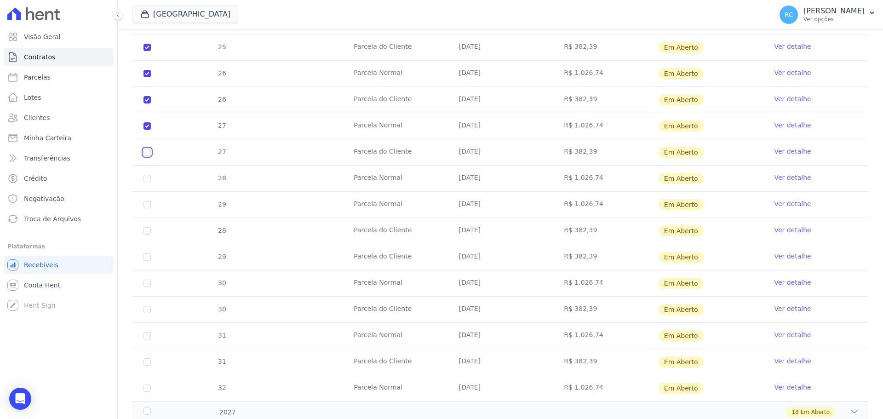
checkbox input "true"
click at [149, 177] on td "28" at bounding box center [146, 179] width 29 height 26
click at [148, 177] on input "checkbox" at bounding box center [147, 178] width 7 height 7
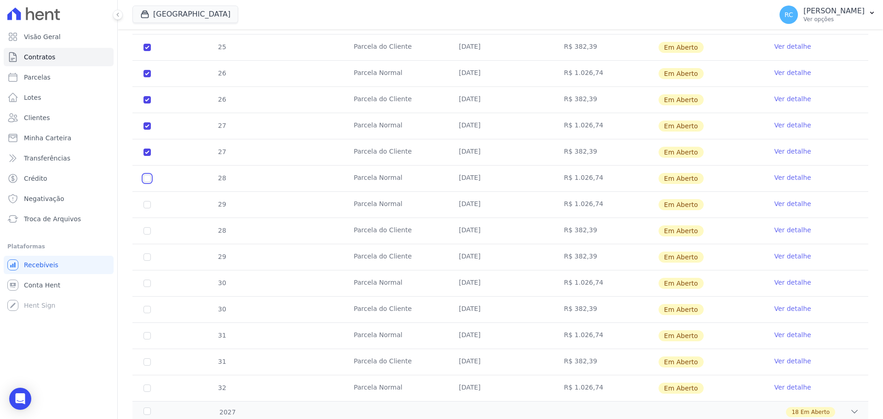
checkbox input "true"
click at [150, 205] on td "29" at bounding box center [146, 205] width 29 height 26
click at [150, 205] on input "checkbox" at bounding box center [147, 204] width 7 height 7
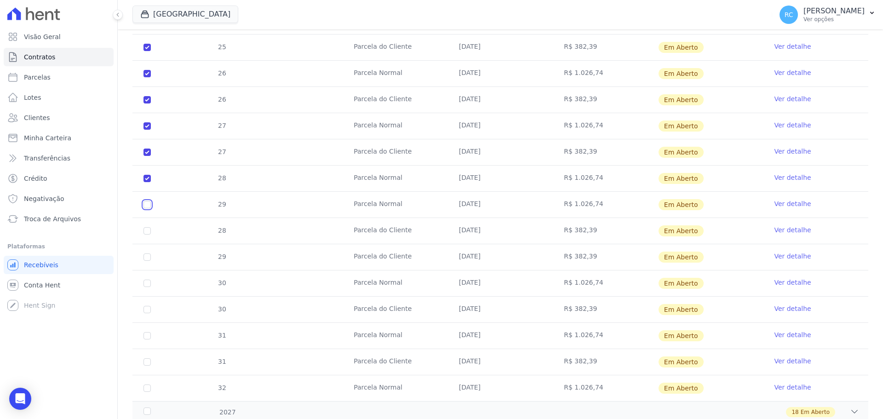
checkbox input "true"
click at [145, 232] on td "28" at bounding box center [146, 231] width 29 height 26
click at [146, 232] on input "checkbox" at bounding box center [147, 230] width 7 height 7
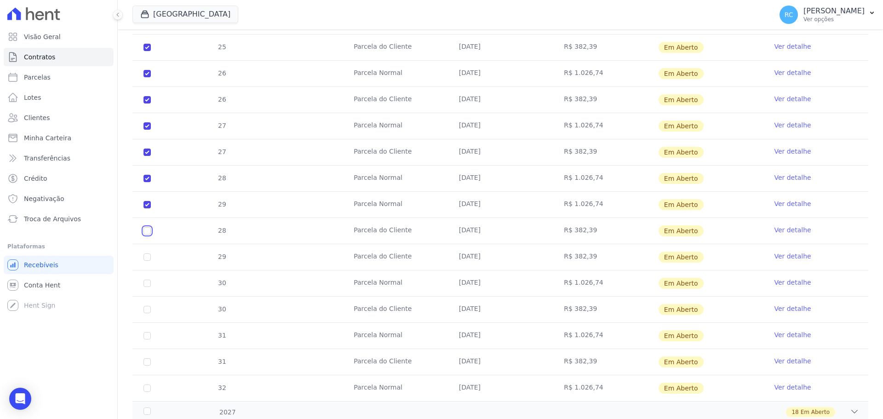
checkbox input "true"
click at [149, 257] on input "checkbox" at bounding box center [147, 256] width 7 height 7
checkbox input "true"
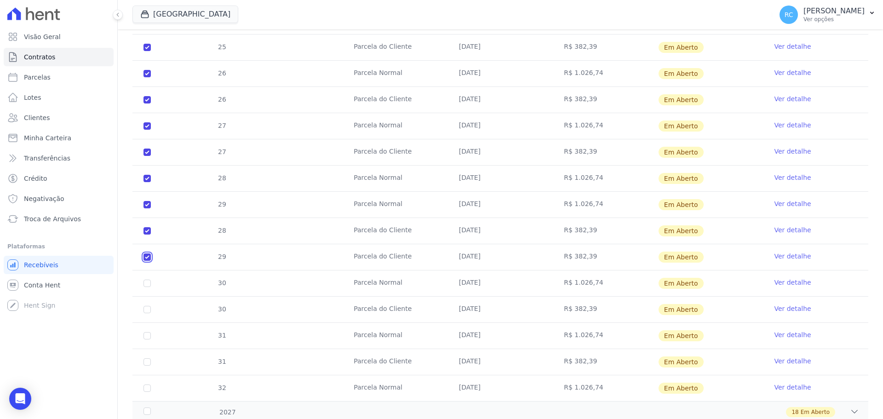
checkbox input "true"
drag, startPoint x: 149, startPoint y: 282, endPoint x: 150, endPoint y: 289, distance: 6.5
click at [149, 282] on input "checkbox" at bounding box center [147, 283] width 7 height 7
checkbox input "true"
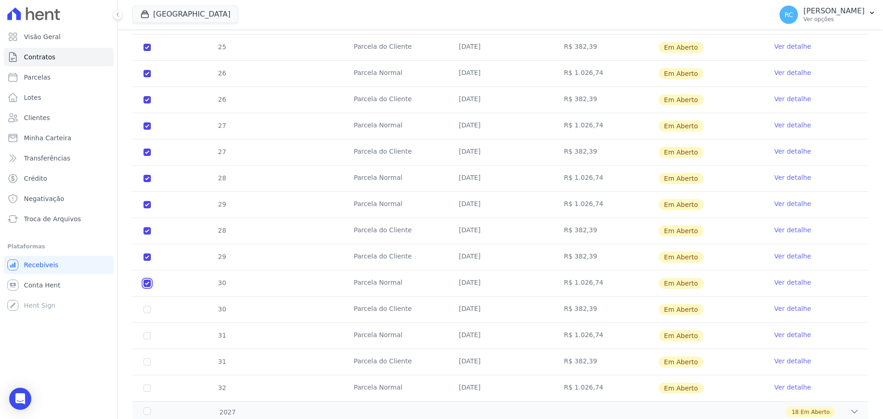
checkbox input "true"
drag, startPoint x: 149, startPoint y: 309, endPoint x: 144, endPoint y: 312, distance: 5.2
click at [145, 310] on input "checkbox" at bounding box center [147, 309] width 7 height 7
checkbox input "true"
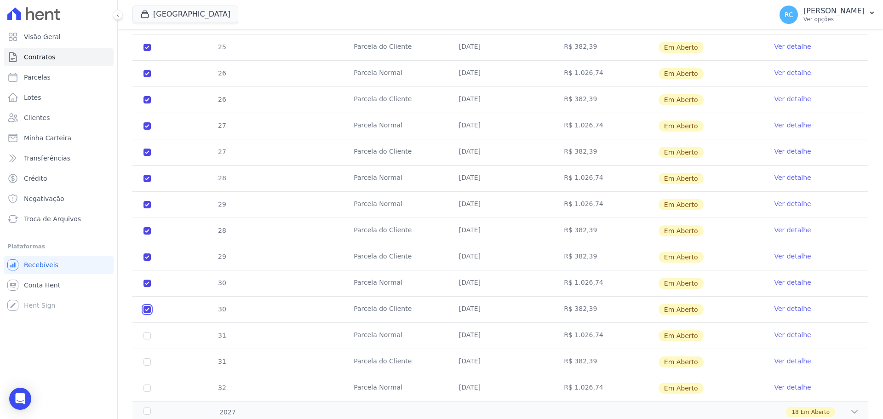
checkbox input "true"
drag, startPoint x: 145, startPoint y: 336, endPoint x: 141, endPoint y: 339, distance: 4.7
click at [143, 337] on td "31" at bounding box center [146, 336] width 29 height 26
click at [144, 365] on td "31" at bounding box center [146, 362] width 29 height 26
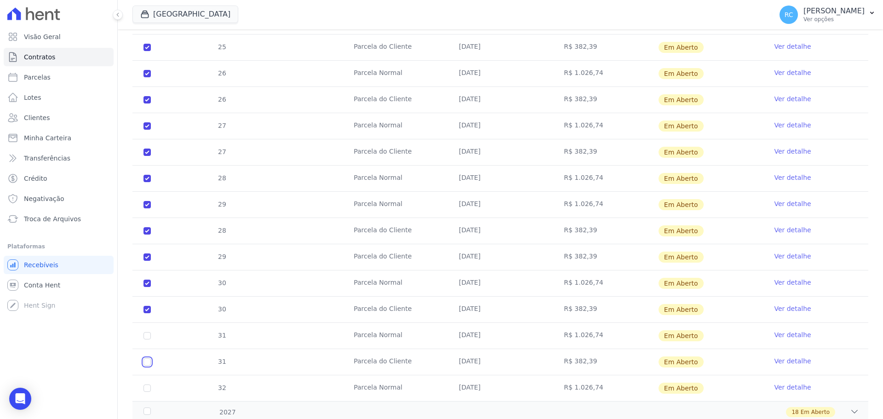
click at [144, 363] on input "checkbox" at bounding box center [147, 361] width 7 height 7
checkbox input "true"
click at [148, 331] on td "31" at bounding box center [146, 336] width 29 height 26
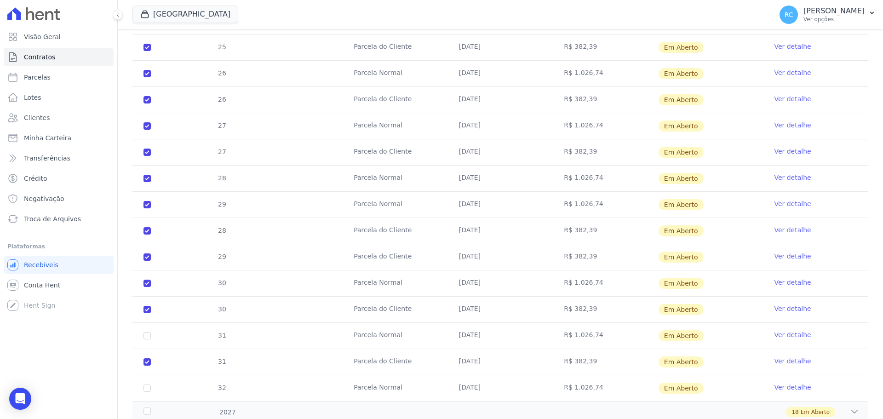
scroll to position [1126, 0]
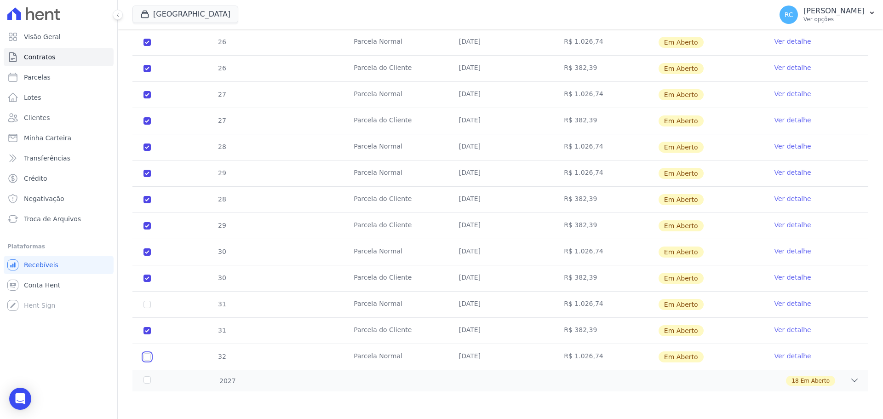
click at [147, 357] on input "checkbox" at bounding box center [147, 356] width 7 height 7
checkbox input "true"
click at [146, 303] on input "checkbox" at bounding box center [147, 304] width 7 height 7
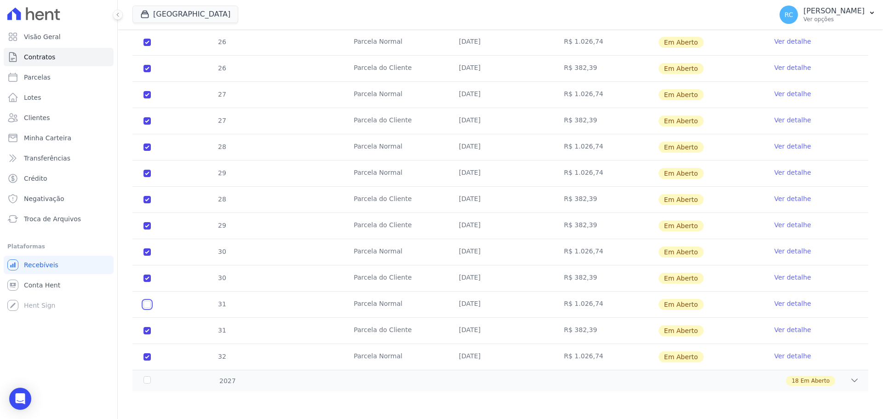
checkbox input "true"
click at [150, 380] on div "2027" at bounding box center [175, 381] width 67 height 10
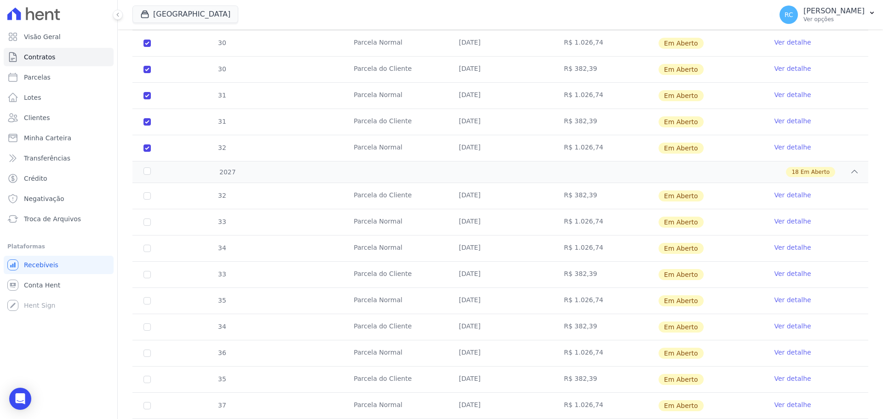
scroll to position [1356, 0]
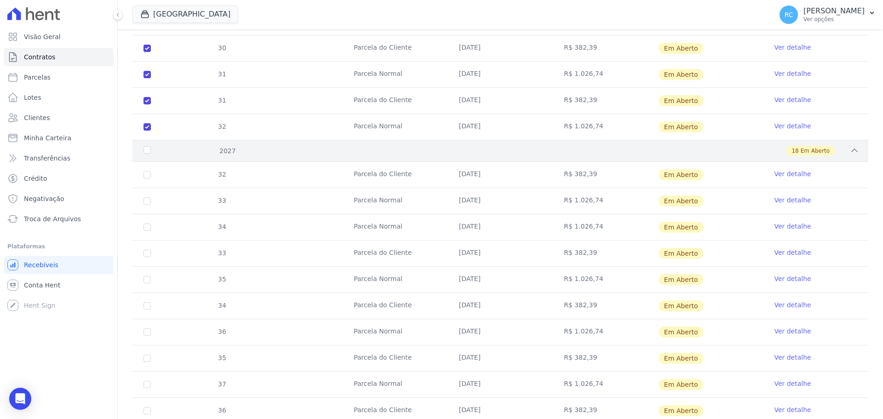
click at [148, 150] on div "2027" at bounding box center [175, 151] width 67 height 10
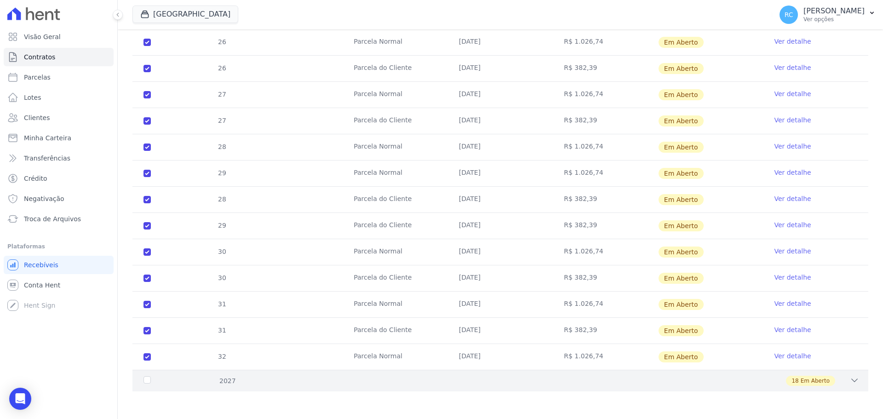
click at [148, 380] on div "2027" at bounding box center [175, 381] width 67 height 10
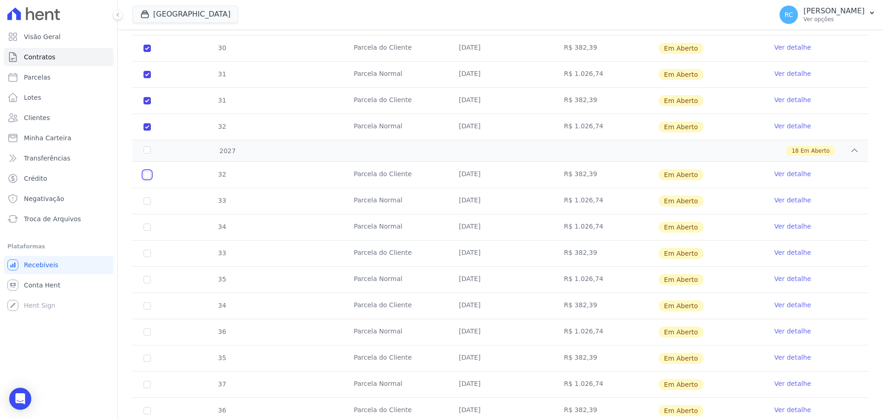
click at [149, 175] on input "checkbox" at bounding box center [147, 174] width 7 height 7
checkbox input "true"
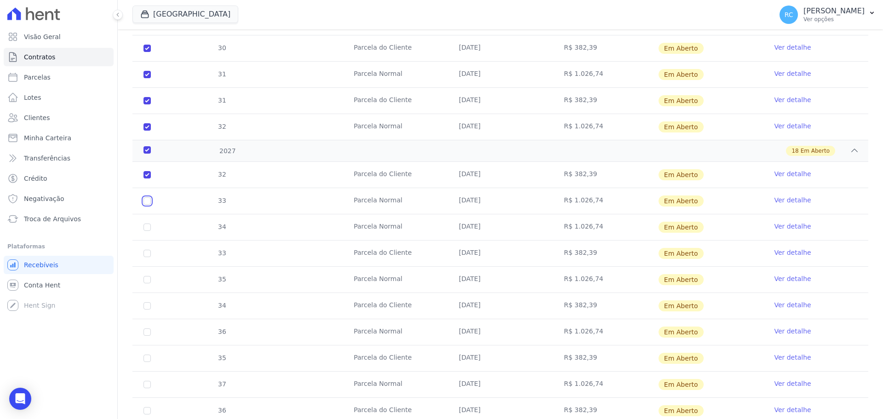
click at [149, 201] on input "checkbox" at bounding box center [147, 200] width 7 height 7
checkbox input "true"
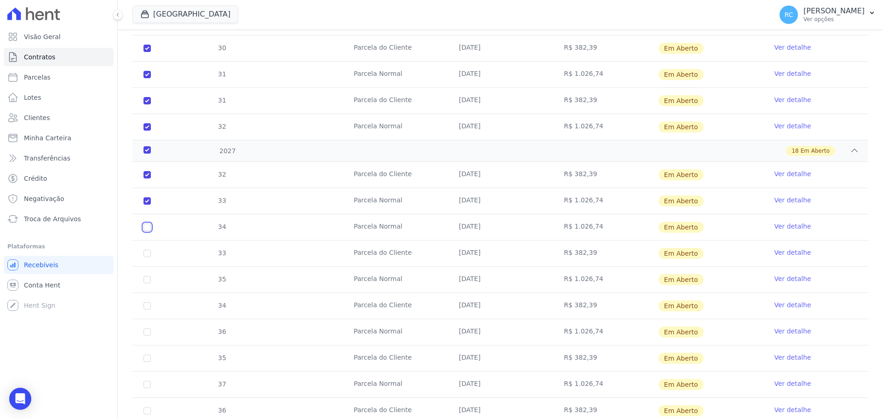
drag, startPoint x: 150, startPoint y: 225, endPoint x: 149, endPoint y: 241, distance: 16.1
click at [149, 226] on input "checkbox" at bounding box center [147, 227] width 7 height 7
checkbox input "true"
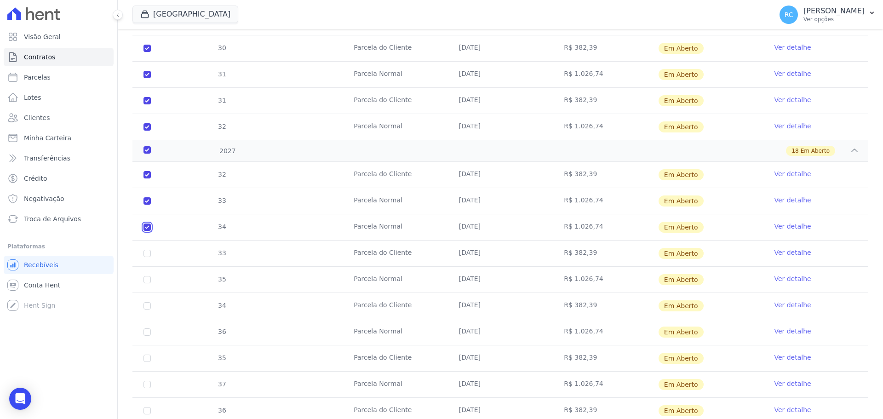
checkbox input "true"
click at [146, 254] on input "checkbox" at bounding box center [147, 253] width 7 height 7
checkbox input "true"
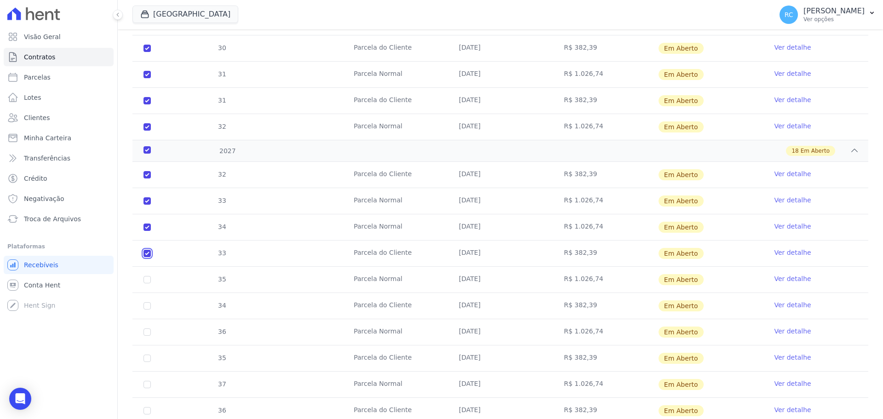
checkbox input "true"
drag, startPoint x: 147, startPoint y: 284, endPoint x: 145, endPoint y: 292, distance: 8.0
click at [146, 284] on td "35" at bounding box center [146, 280] width 29 height 26
click at [145, 311] on td "34" at bounding box center [146, 306] width 29 height 26
drag, startPoint x: 147, startPoint y: 304, endPoint x: 145, endPoint y: 282, distance: 22.2
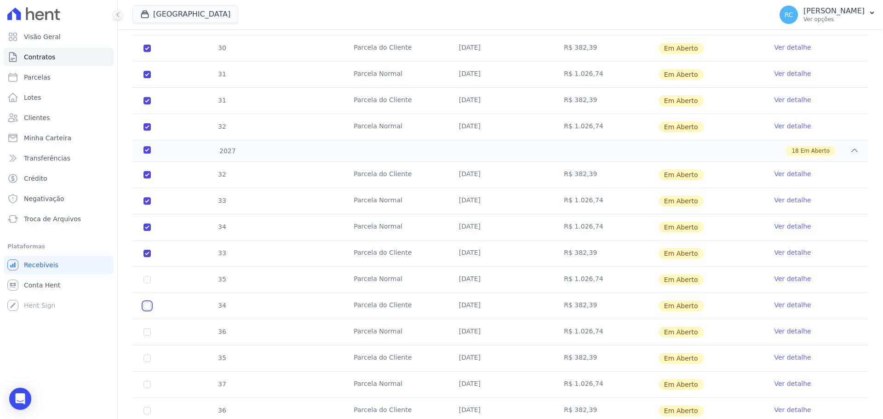
click at [147, 303] on input "checkbox" at bounding box center [147, 305] width 7 height 7
checkbox input "true"
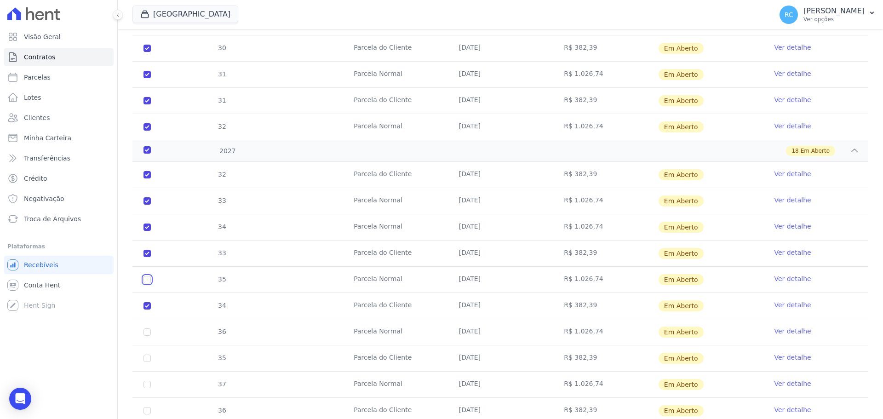
click at [145, 281] on input "checkbox" at bounding box center [147, 279] width 7 height 7
checkbox input "true"
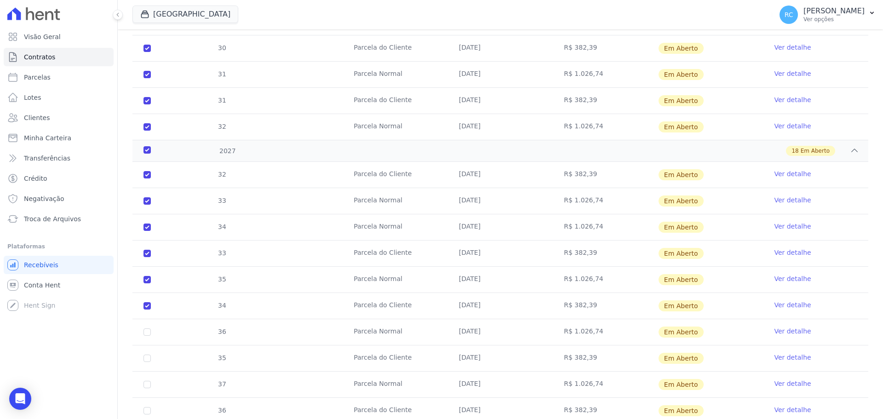
click at [147, 336] on td "36" at bounding box center [146, 332] width 29 height 26
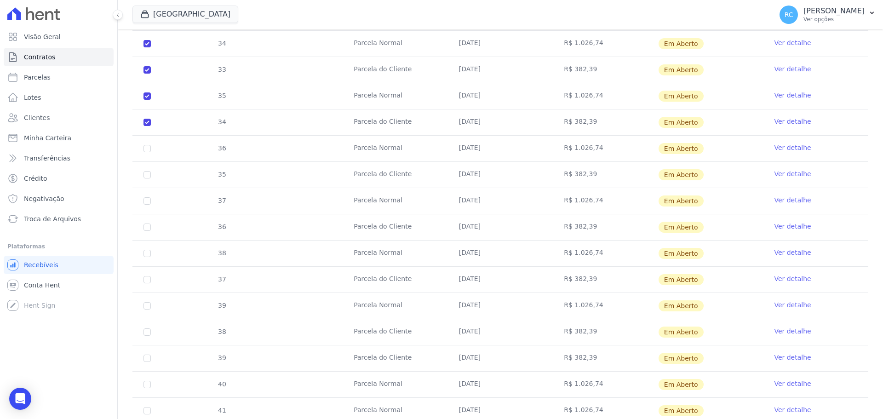
scroll to position [1540, 0]
click at [145, 147] on input "checkbox" at bounding box center [147, 147] width 7 height 7
checkbox input "true"
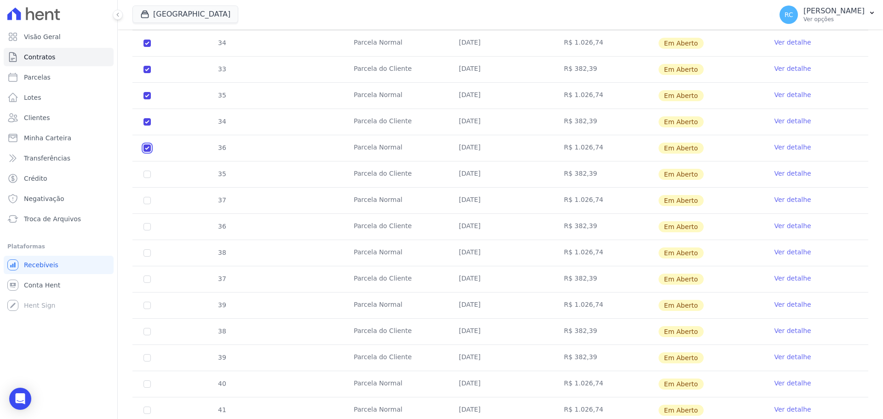
checkbox input "true"
click at [146, 173] on input "checkbox" at bounding box center [147, 174] width 7 height 7
checkbox input "true"
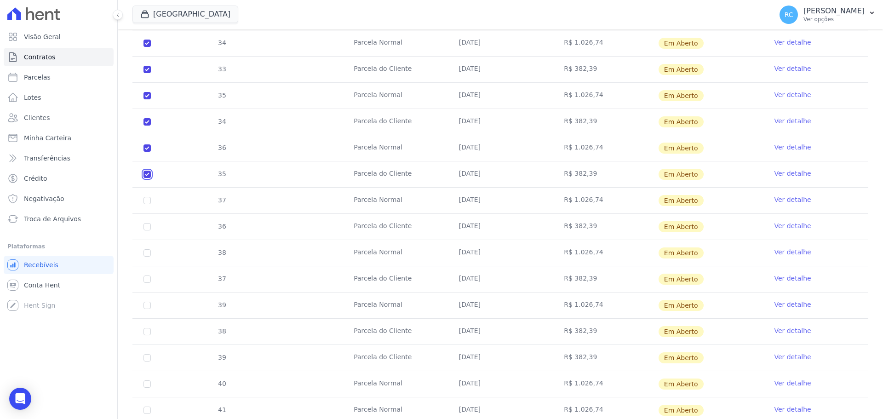
checkbox input "true"
click at [148, 201] on input "checkbox" at bounding box center [147, 200] width 7 height 7
checkbox input "true"
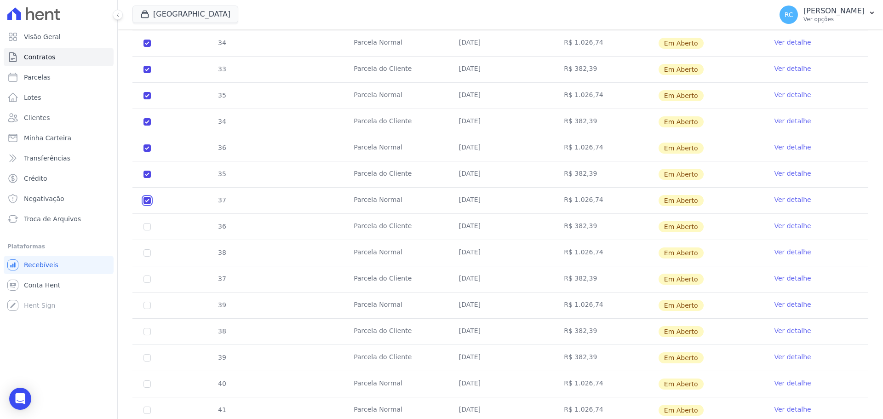
checkbox input "true"
drag, startPoint x: 150, startPoint y: 224, endPoint x: 150, endPoint y: 228, distance: 4.7
click at [150, 226] on input "checkbox" at bounding box center [147, 226] width 7 height 7
checkbox input "true"
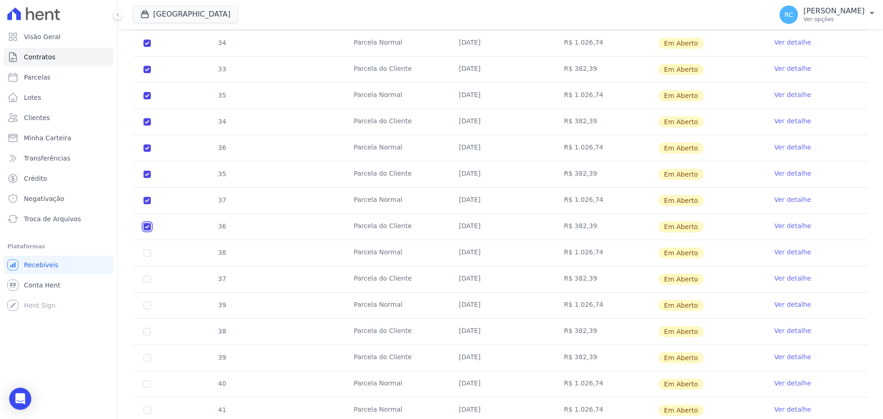
checkbox input "true"
drag, startPoint x: 149, startPoint y: 254, endPoint x: 149, endPoint y: 269, distance: 14.3
click at [148, 255] on input "checkbox" at bounding box center [147, 252] width 7 height 7
checkbox input "true"
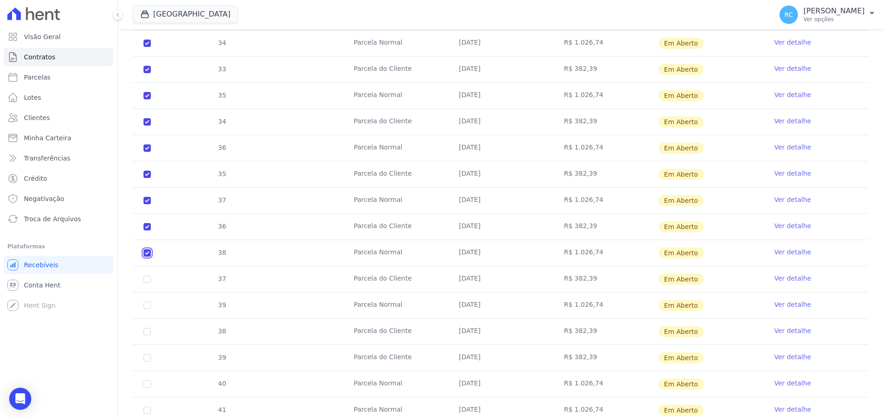
checkbox input "true"
drag, startPoint x: 144, startPoint y: 283, endPoint x: 148, endPoint y: 291, distance: 9.1
click at [144, 283] on td "37" at bounding box center [146, 279] width 29 height 26
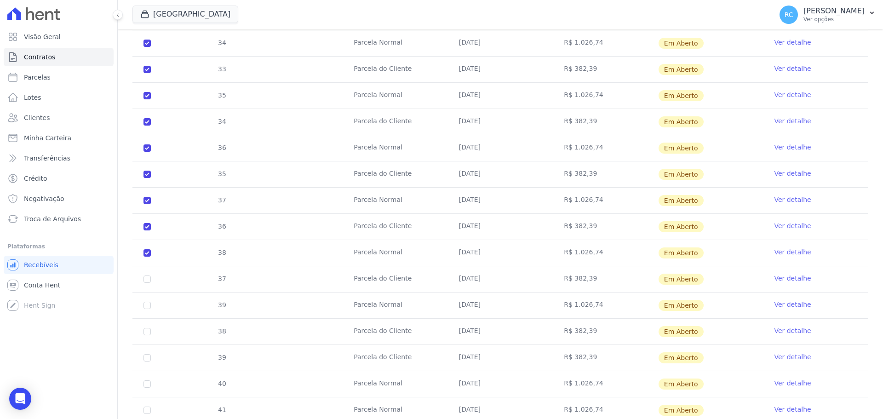
drag, startPoint x: 148, startPoint y: 299, endPoint x: 147, endPoint y: 305, distance: 6.5
click at [148, 299] on td "39" at bounding box center [146, 306] width 29 height 26
click at [146, 305] on input "checkbox" at bounding box center [147, 305] width 7 height 7
checkbox input "true"
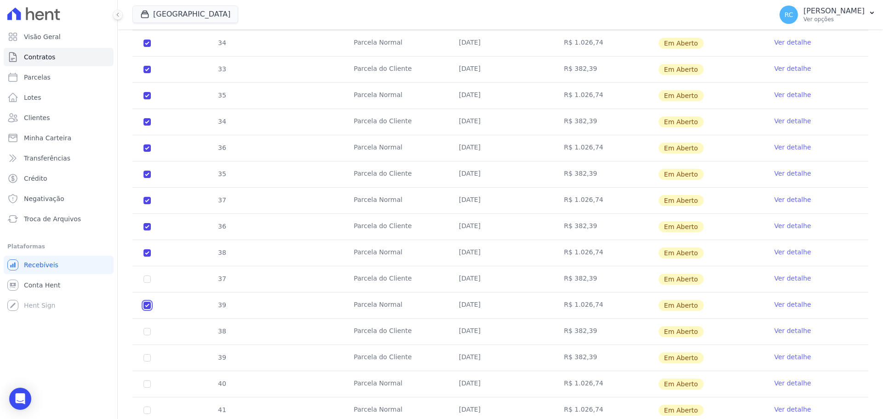
checkbox input "true"
click at [147, 277] on input "checkbox" at bounding box center [147, 279] width 7 height 7
checkbox input "true"
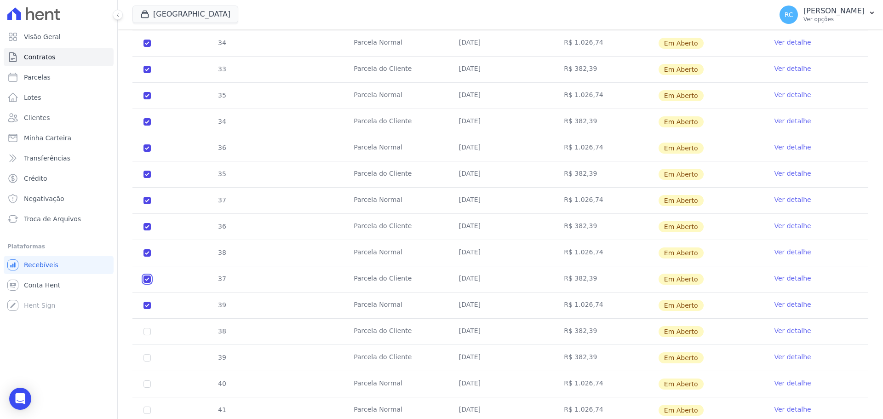
checkbox input "true"
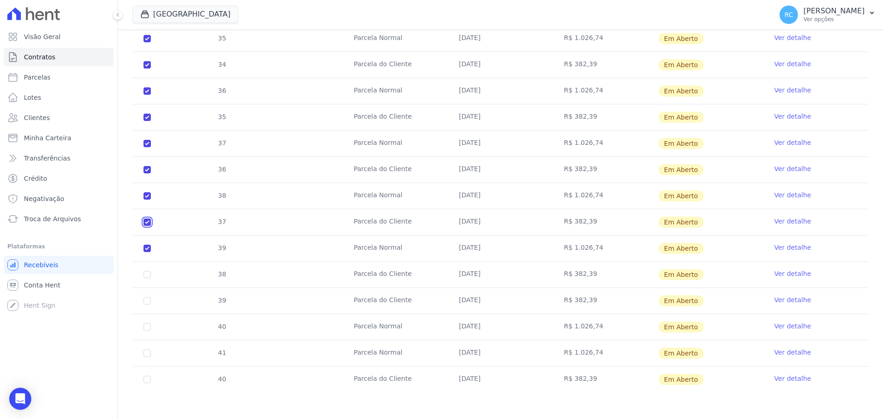
scroll to position [1598, 0]
drag, startPoint x: 148, startPoint y: 274, endPoint x: 146, endPoint y: 287, distance: 12.6
click at [147, 279] on td "38" at bounding box center [146, 274] width 29 height 26
click at [146, 304] on td "39" at bounding box center [146, 300] width 29 height 26
click at [146, 274] on input "checkbox" at bounding box center [147, 273] width 7 height 7
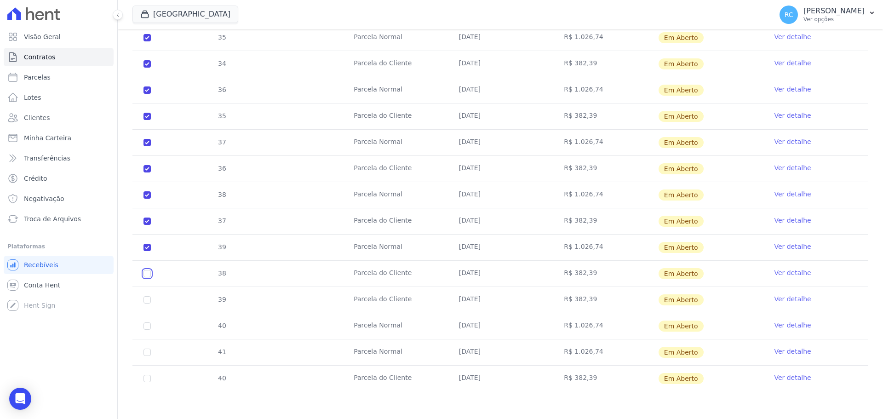
checkbox input "true"
click at [146, 303] on input "checkbox" at bounding box center [147, 299] width 7 height 7
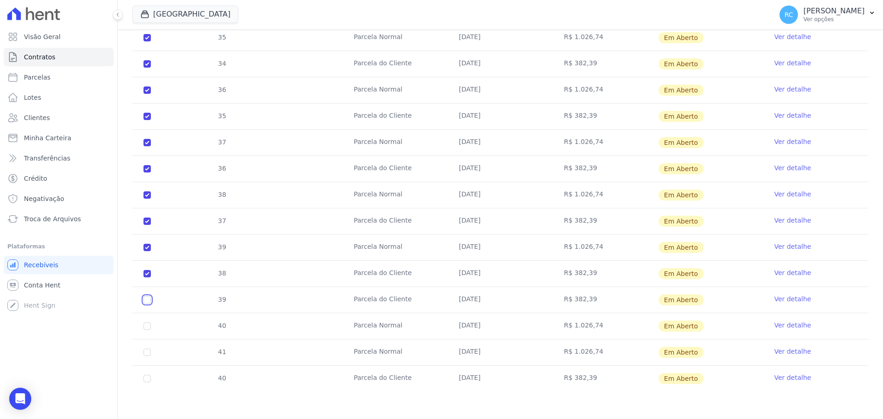
checkbox input "true"
click at [145, 326] on input "checkbox" at bounding box center [147, 325] width 7 height 7
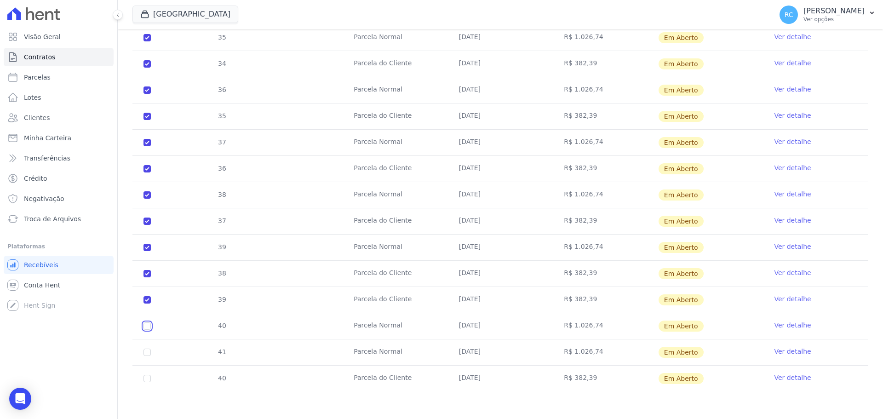
checkbox input "true"
click at [146, 353] on input "checkbox" at bounding box center [147, 352] width 7 height 7
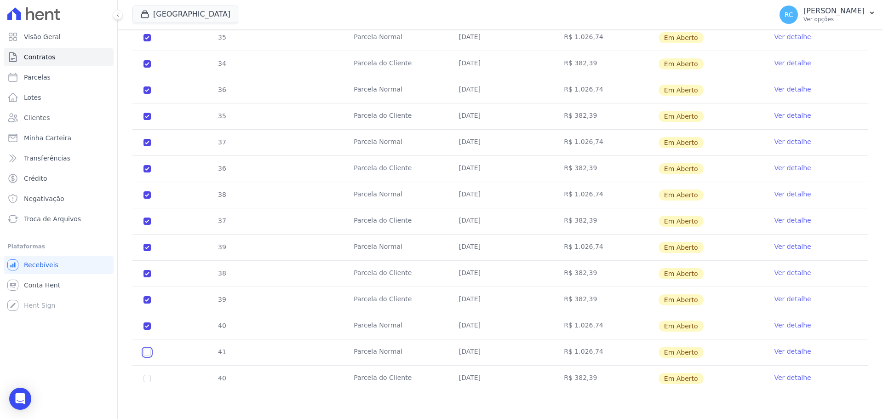
checkbox input "true"
click at [145, 380] on input "checkbox" at bounding box center [147, 378] width 7 height 7
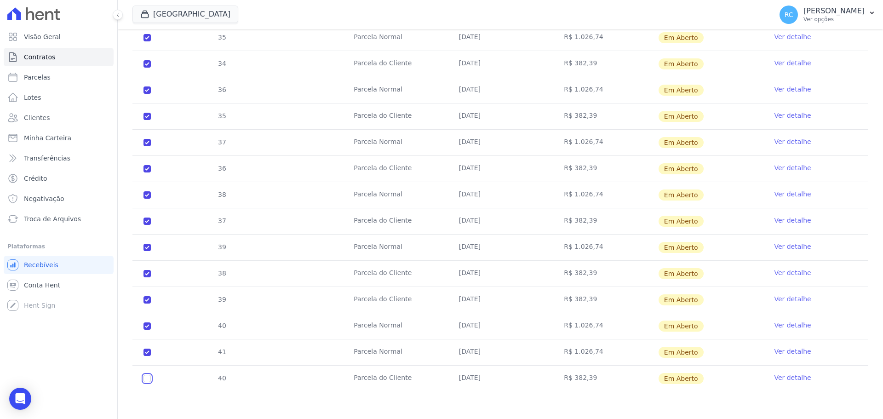
checkbox input "true"
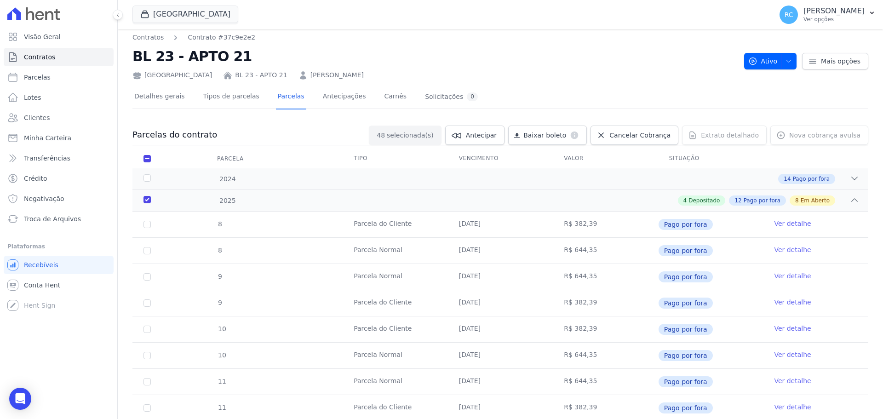
scroll to position [0, 0]
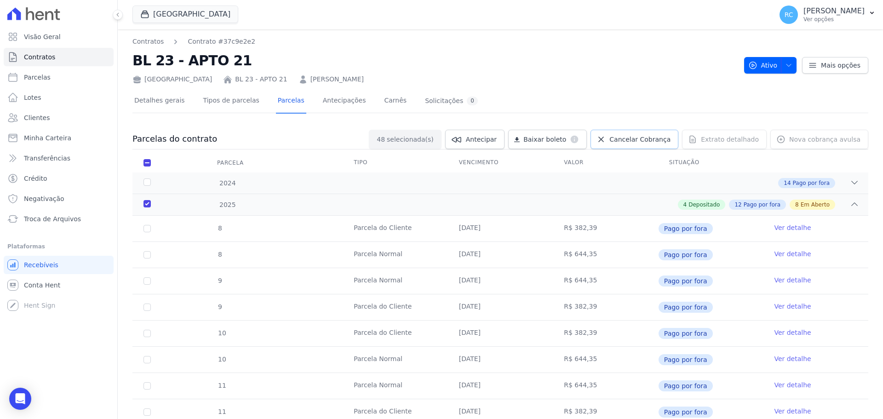
click at [649, 138] on span "Cancelar Cobrança" at bounding box center [640, 139] width 61 height 9
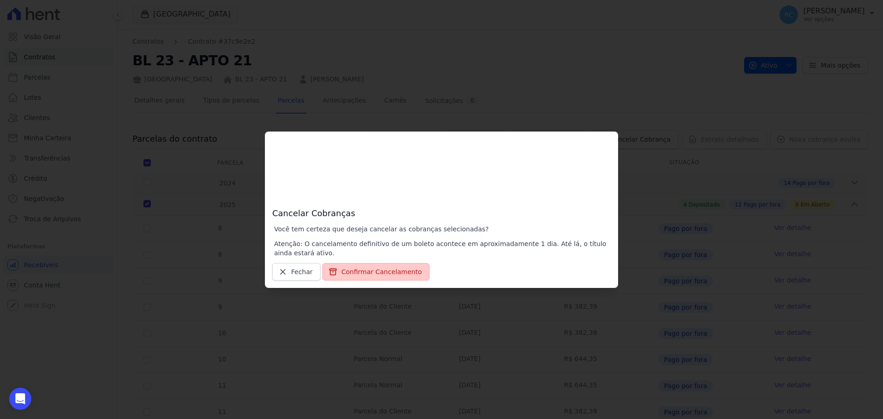
click at [377, 273] on button "Confirmar Cancelamento" at bounding box center [375, 271] width 107 height 17
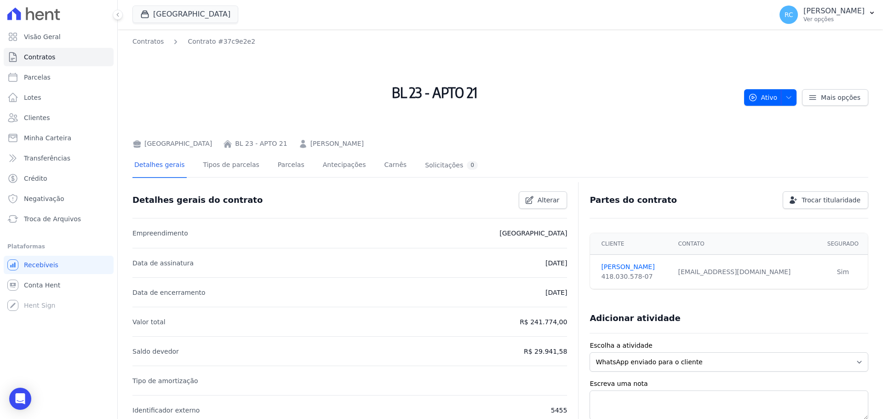
click at [294, 168] on div "Detalhes gerais Tipos de parcelas Parcelas Antecipações Carnês Solicitações 0" at bounding box center [305, 166] width 347 height 24
click at [288, 169] on link "Parcelas" at bounding box center [291, 166] width 30 height 24
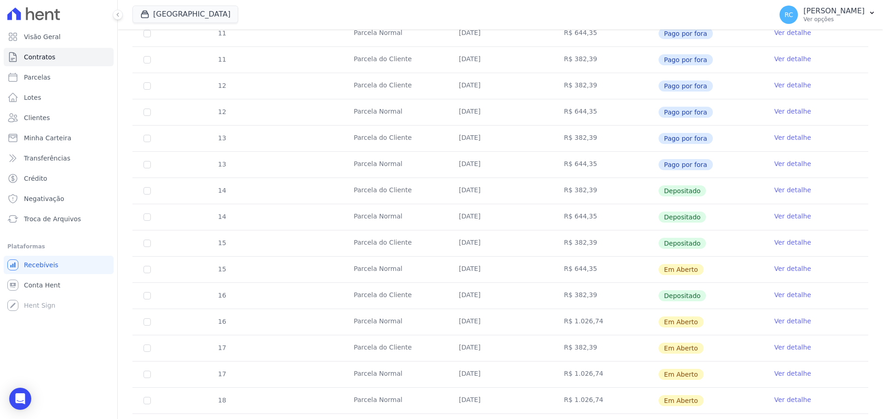
scroll to position [561, 0]
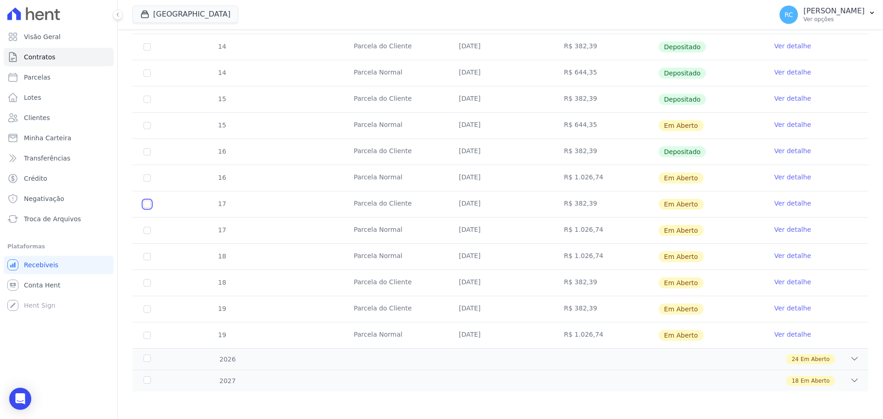
click at [149, 201] on input "checkbox" at bounding box center [147, 204] width 7 height 7
checkbox input "true"
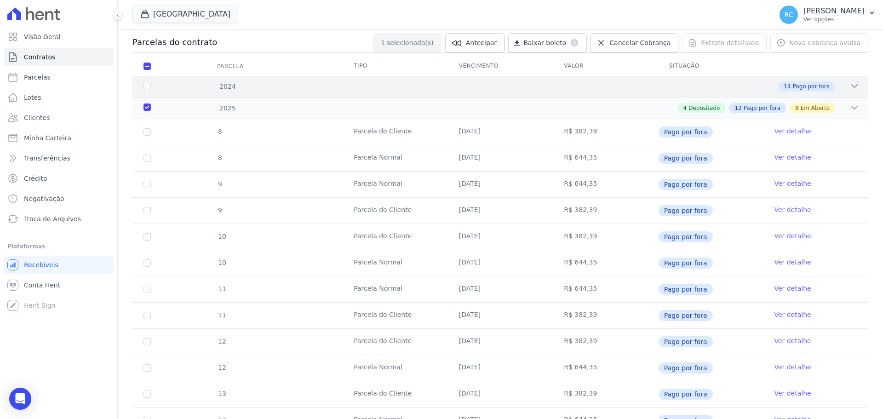
scroll to position [9, 0]
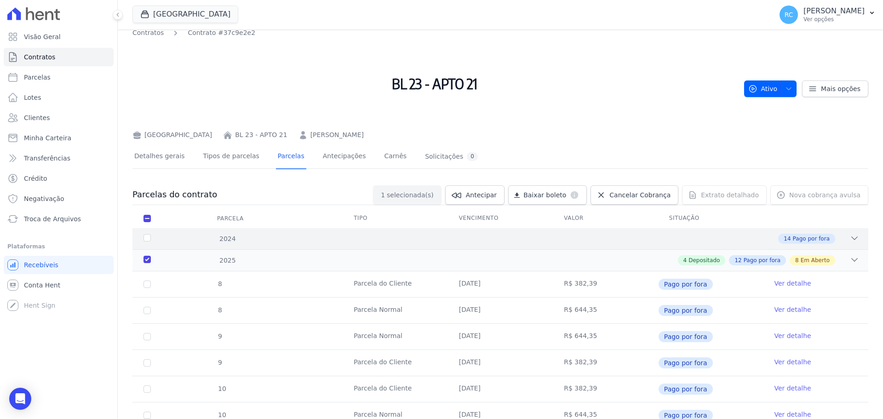
click at [147, 237] on div "2024" at bounding box center [175, 239] width 67 height 10
click at [147, 239] on div "2024" at bounding box center [175, 239] width 67 height 10
click at [149, 258] on div "2025" at bounding box center [175, 261] width 67 height 10
click at [146, 221] on input "checkbox" at bounding box center [147, 218] width 7 height 7
checkbox input "false"
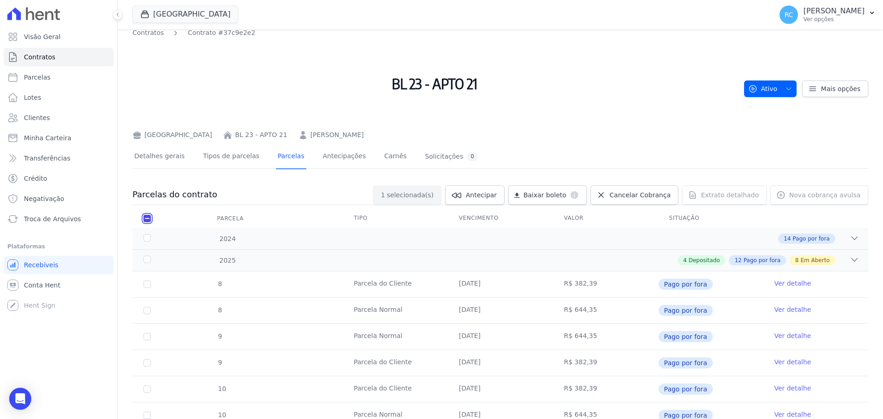
checkbox input "false"
click at [146, 219] on input "checkbox" at bounding box center [147, 218] width 7 height 7
checkbox input "true"
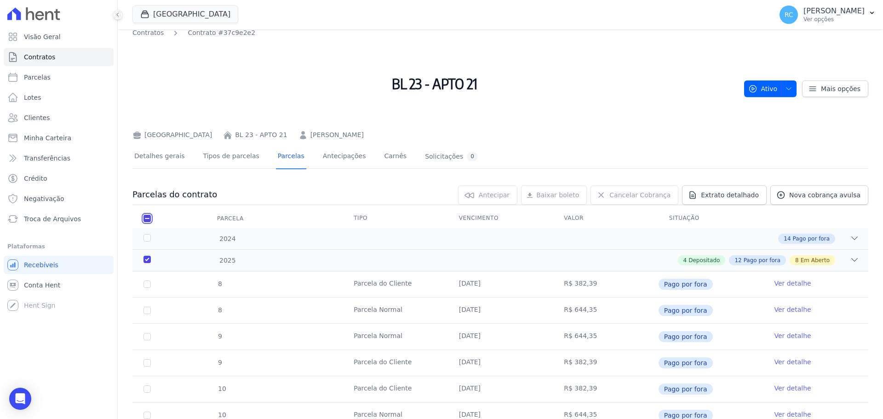
checkbox input "true"
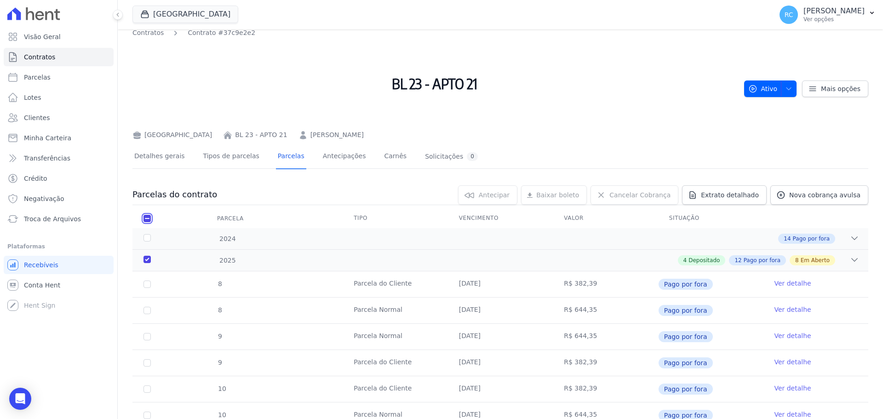
checkbox input "true"
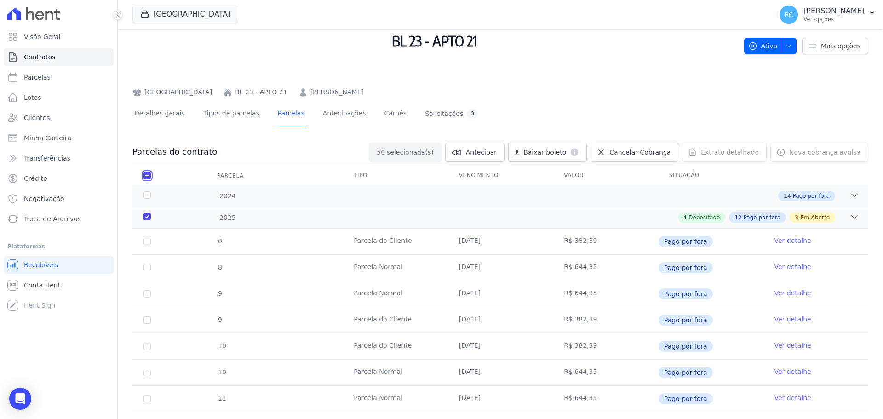
scroll to position [0, 0]
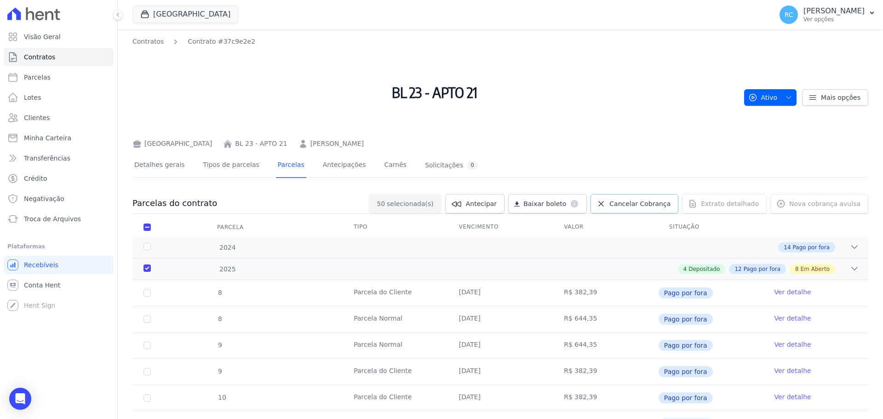
click at [645, 207] on span "Cancelar Cobrança" at bounding box center [640, 203] width 61 height 9
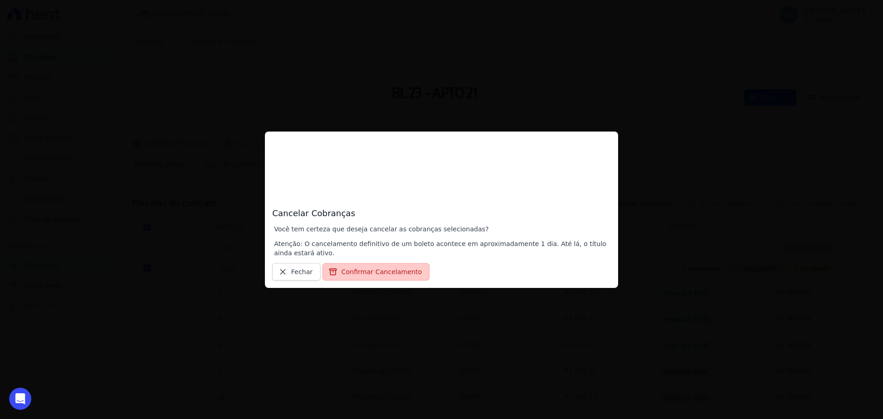
click at [374, 268] on button "Confirmar Cancelamento" at bounding box center [375, 271] width 107 height 17
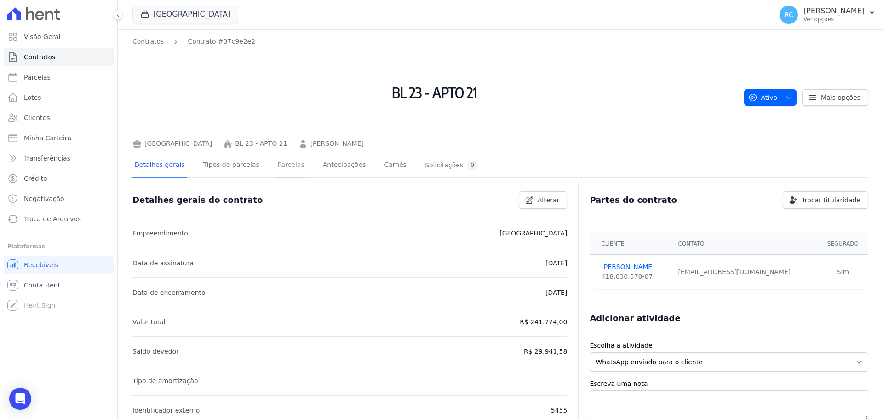
click at [291, 169] on link "Parcelas" at bounding box center [291, 166] width 30 height 24
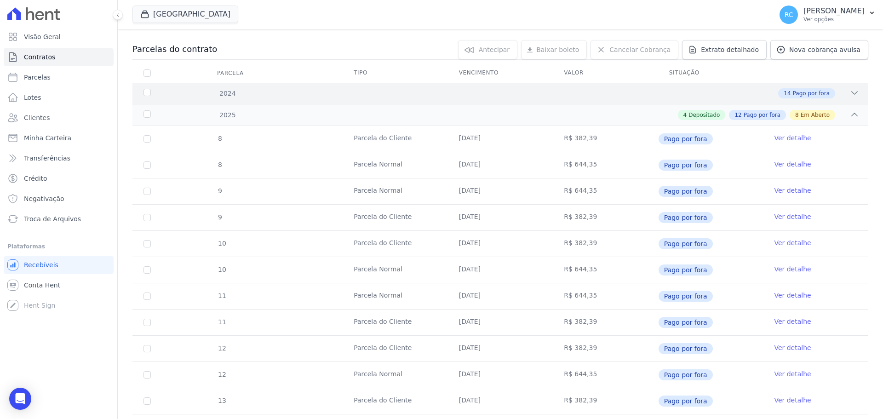
scroll to position [138, 0]
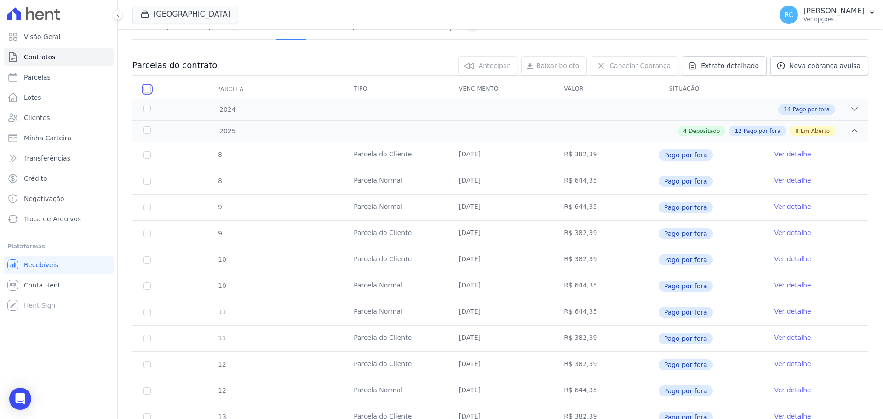
click at [144, 88] on input "checkbox" at bounding box center [147, 89] width 7 height 7
checkbox input "true"
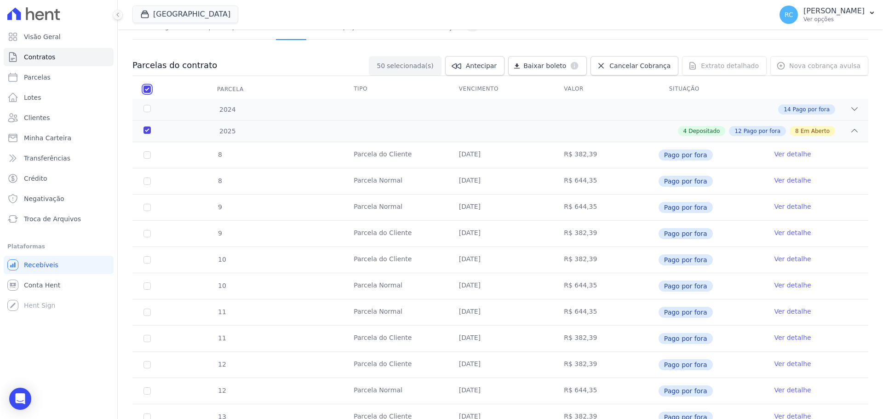
checkbox input "true"
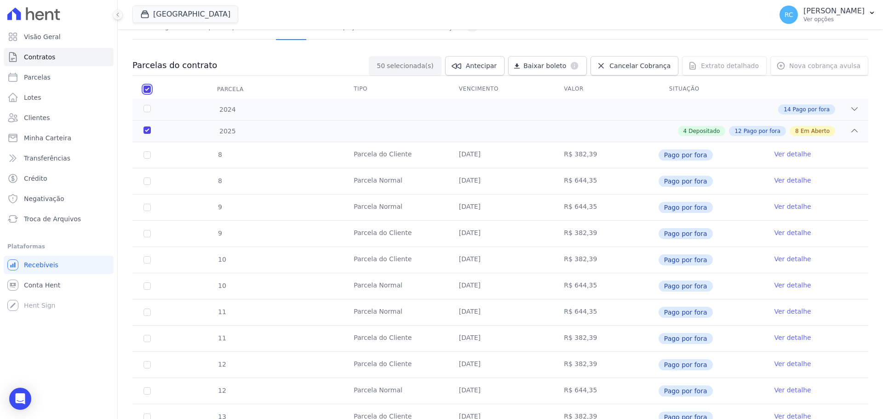
checkbox input "true"
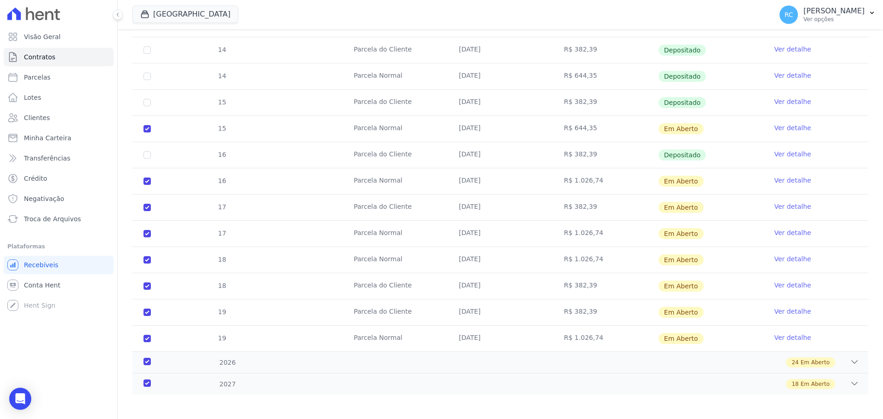
scroll to position [561, 0]
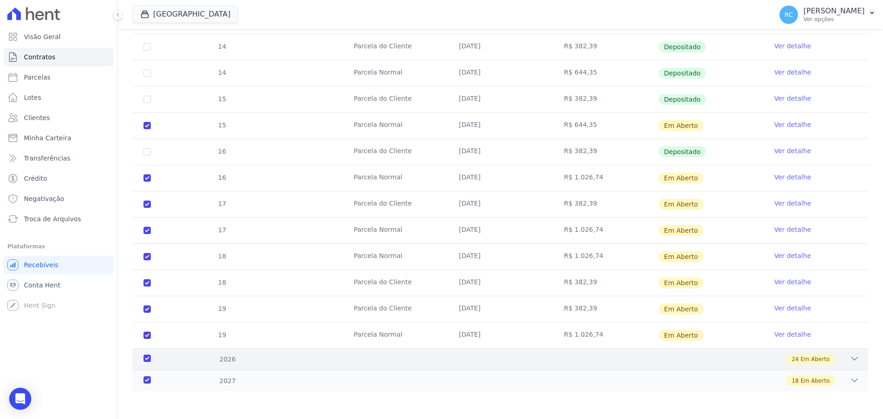
drag, startPoint x: 779, startPoint y: 357, endPoint x: 762, endPoint y: 359, distance: 17.1
click at [778, 357] on div "24 Em Aberto" at bounding box center [536, 359] width 645 height 10
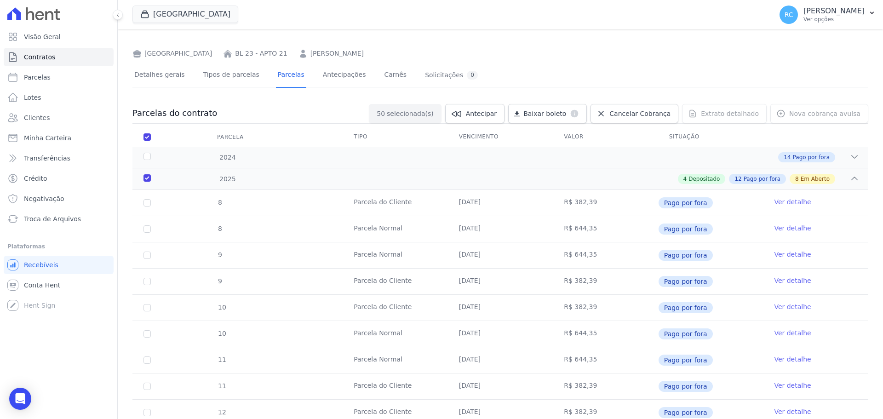
scroll to position [0, 0]
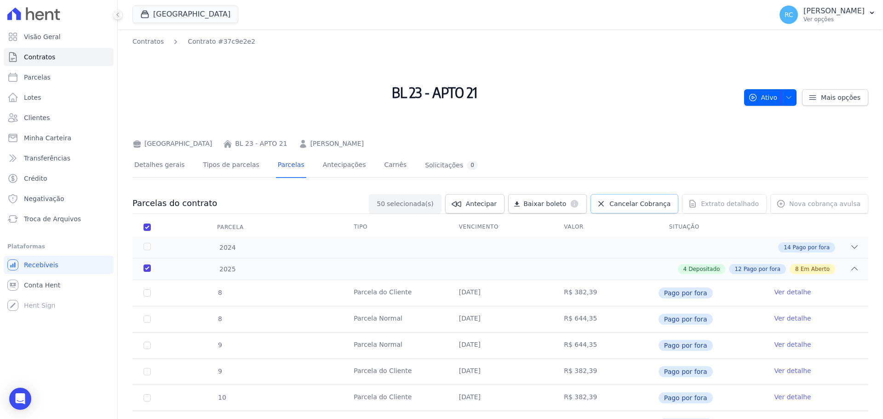
click at [642, 203] on span "Cancelar Cobrança" at bounding box center [640, 203] width 61 height 9
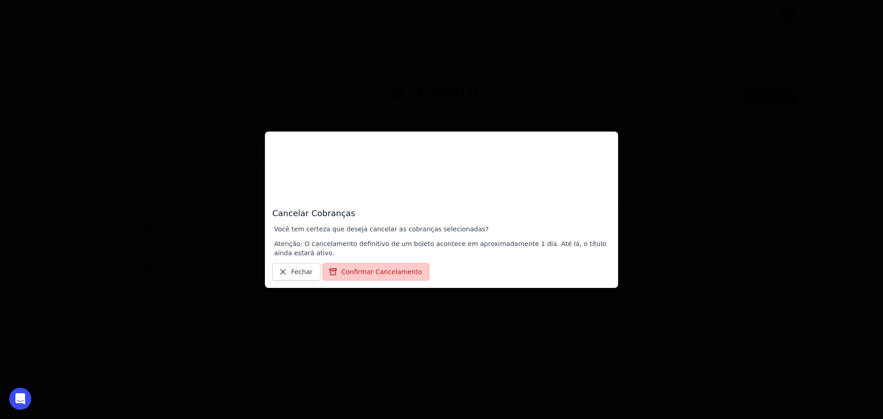
click at [371, 272] on button "Confirmar Cancelamento" at bounding box center [375, 271] width 107 height 17
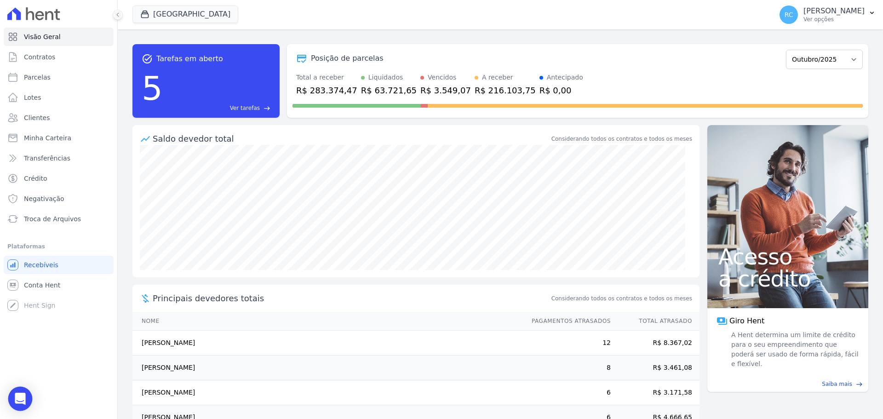
click at [20, 398] on icon "Open Intercom Messenger" at bounding box center [20, 399] width 11 height 12
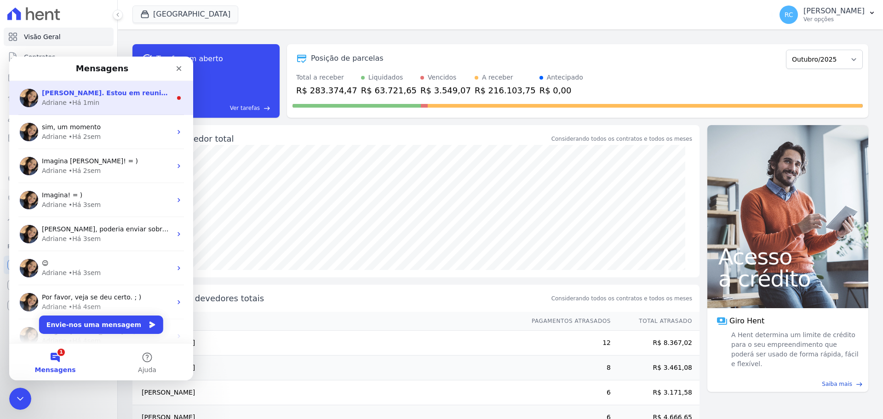
click at [133, 106] on div "Adriane • Há 1min" at bounding box center [107, 103] width 130 height 10
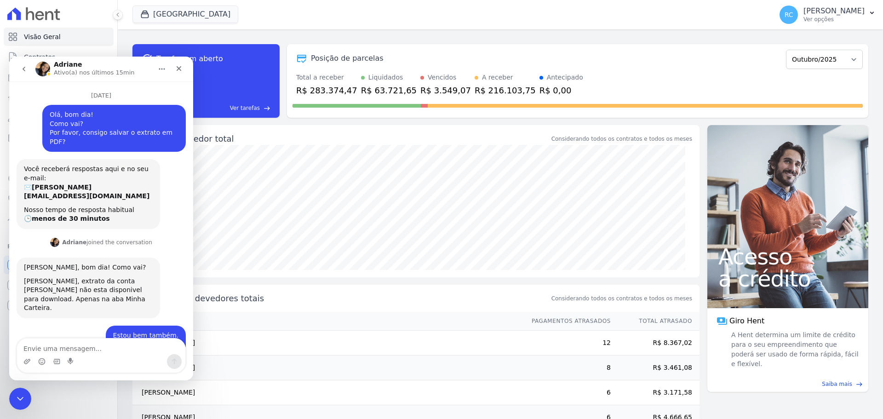
scroll to position [23, 0]
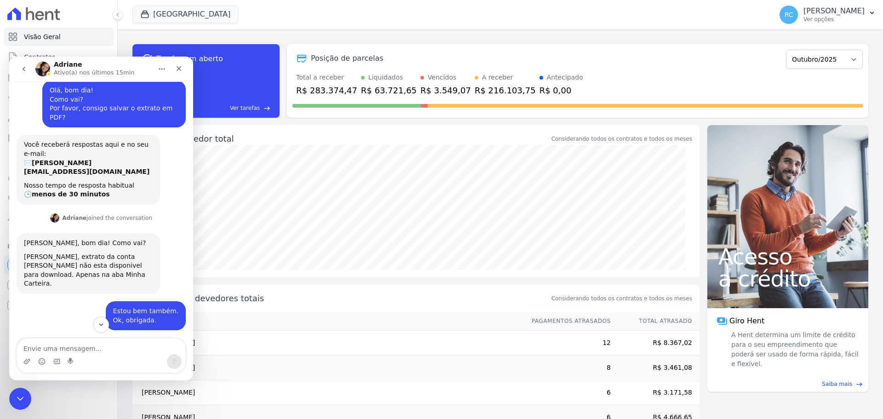
click at [117, 347] on textarea "Envie uma mensagem..." at bounding box center [101, 347] width 168 height 16
click at [103, 320] on button "Scroll to bottom" at bounding box center [100, 324] width 17 height 17
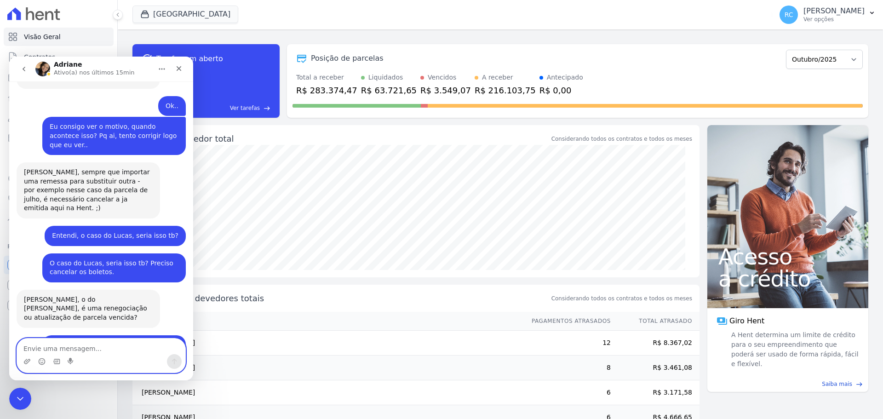
scroll to position [1284, 0]
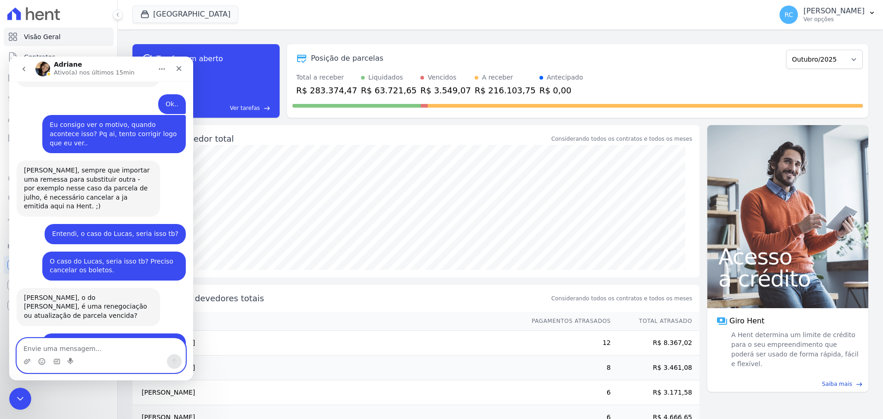
click at [90, 344] on textarea "Envie uma mensagem..." at bounding box center [101, 347] width 168 height 16
click at [47, 346] on textarea "Envie uma mensagem..." at bounding box center [101, 347] width 168 height 16
click at [22, 362] on div "Messenger da Intercom" at bounding box center [101, 361] width 168 height 15
click at [23, 363] on div "Messenger da Intercom" at bounding box center [101, 361] width 168 height 15
click at [24, 362] on icon "Carregar anexo" at bounding box center [26, 361] width 7 height 7
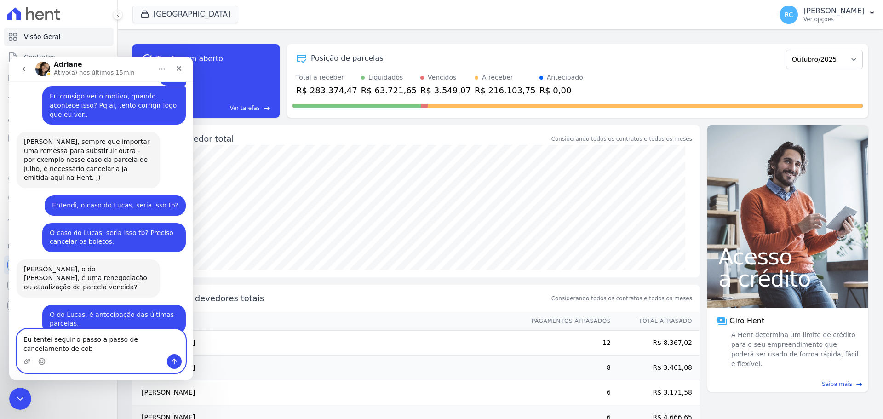
scroll to position [1322, 0]
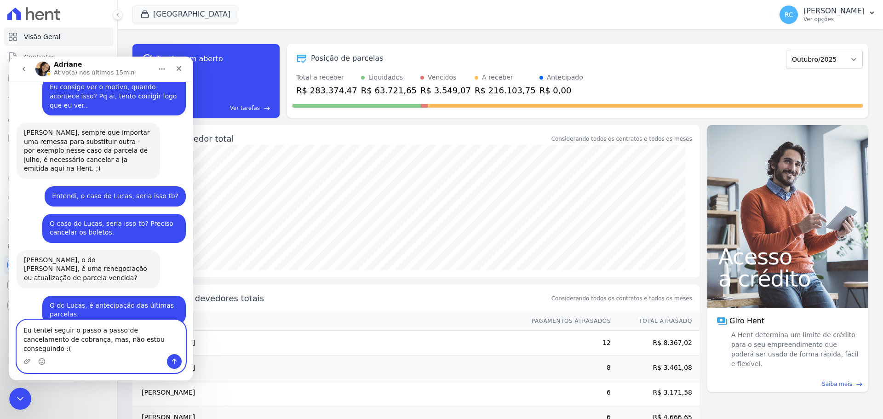
type textarea "Eu tentei seguir o passo a passo de cancelamento de cobrança, mas, não estou co…"
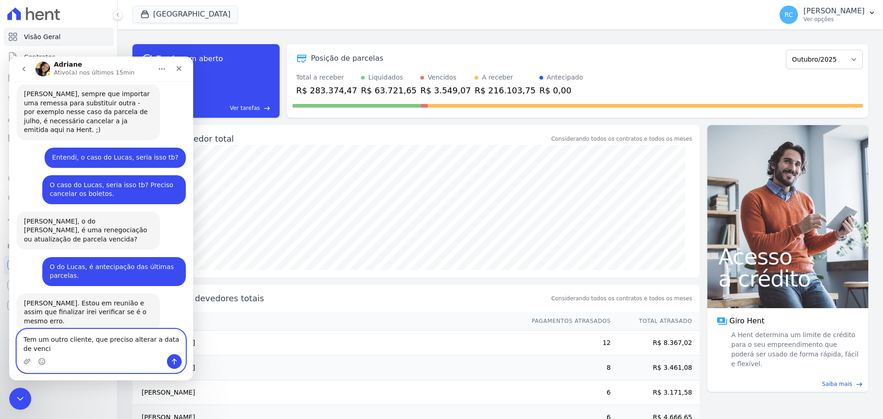
scroll to position [1369, 0]
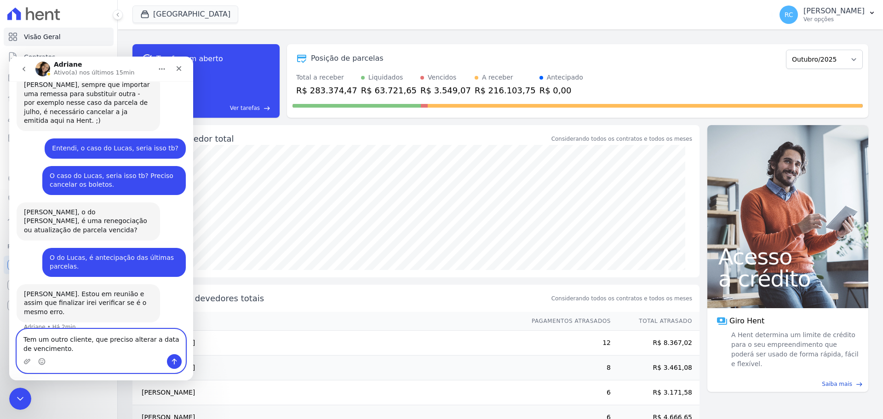
type textarea "Tem um outro cliente, que preciso alterar a data de vencimento."
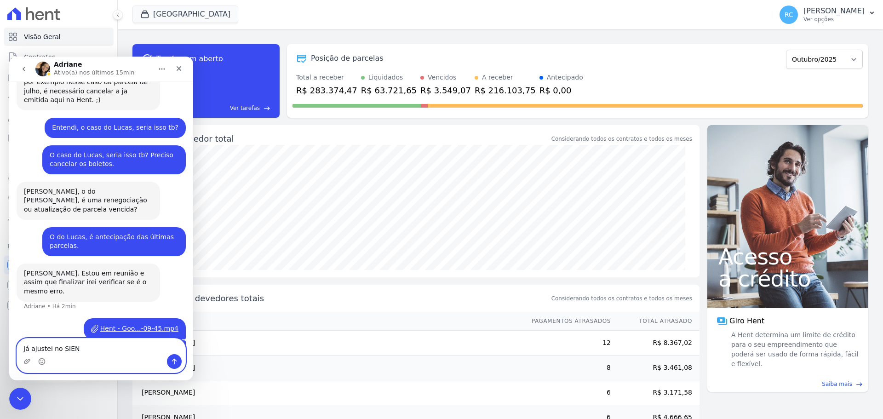
type textarea "Já ajustei no SIENG"
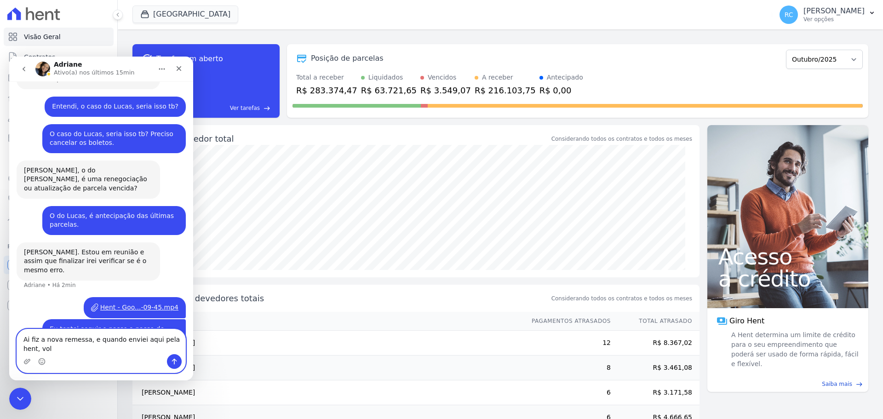
scroll to position [1421, 0]
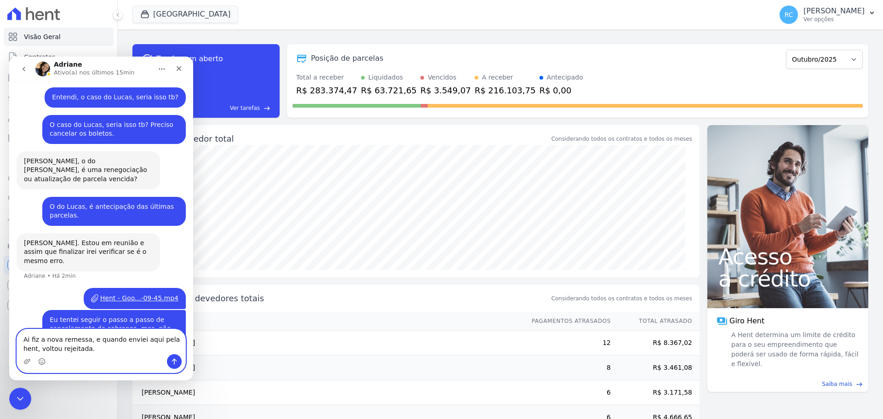
type textarea "Ai fiz a nova remessa, e quando enviei aqui pela hent, voltou rejeitada."
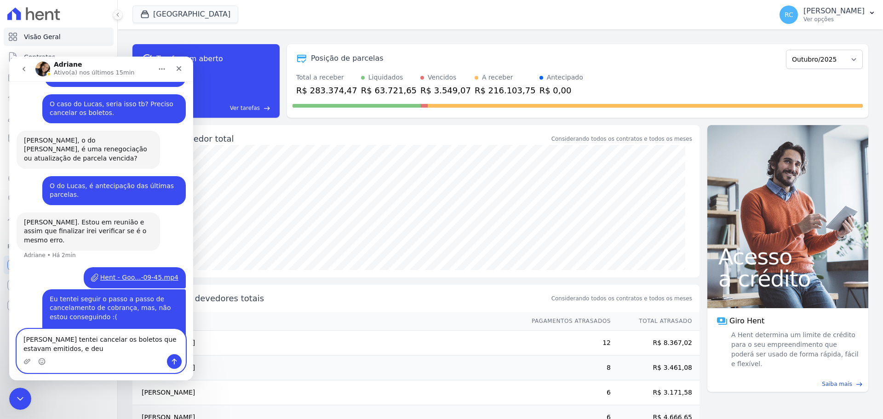
scroll to position [1450, 0]
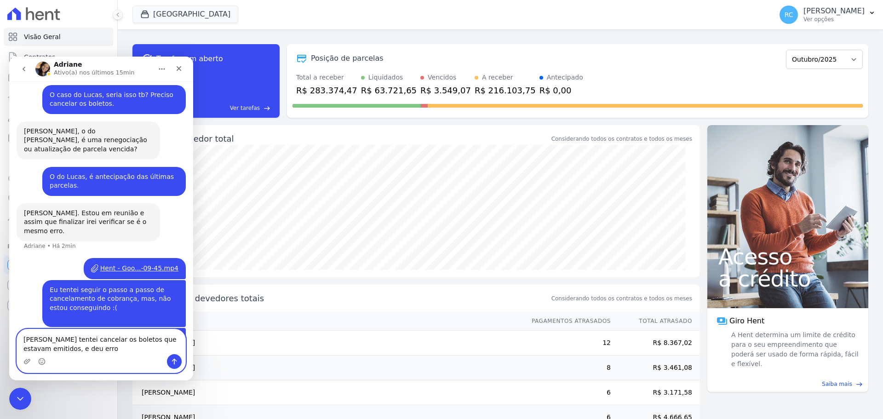
type textarea "Ai tentei cancelar os boletos que estavam emitidos, e deu erro"
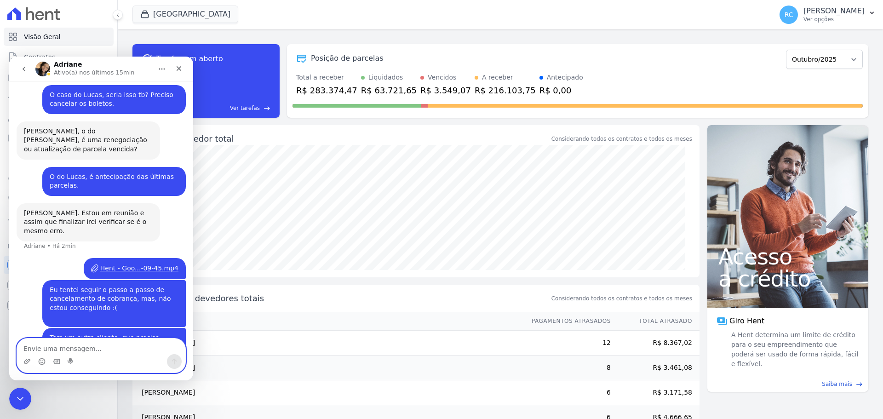
scroll to position [1471, 0]
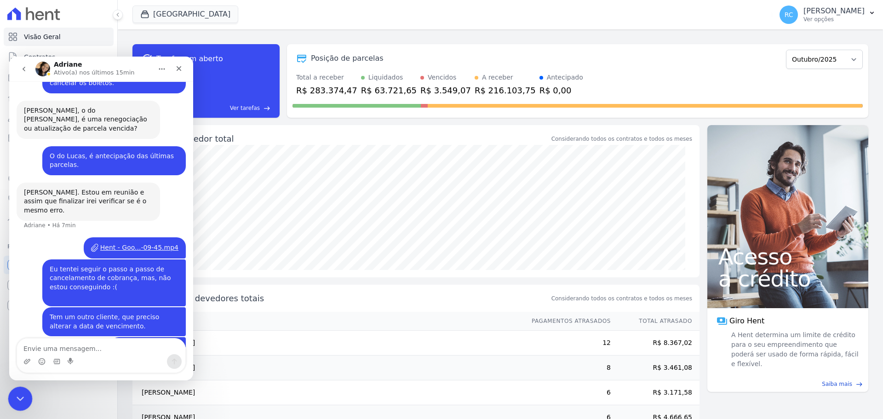
click at [21, 395] on icon "Fechar mensagem da Intercom" at bounding box center [18, 397] width 11 height 11
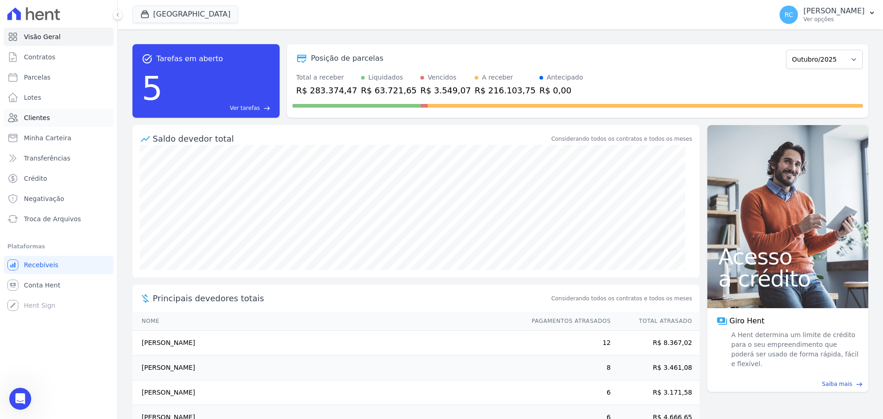
click at [35, 125] on link "Clientes" at bounding box center [59, 118] width 110 height 18
click at [173, 10] on button "Parque Das Flores" at bounding box center [185, 14] width 106 height 17
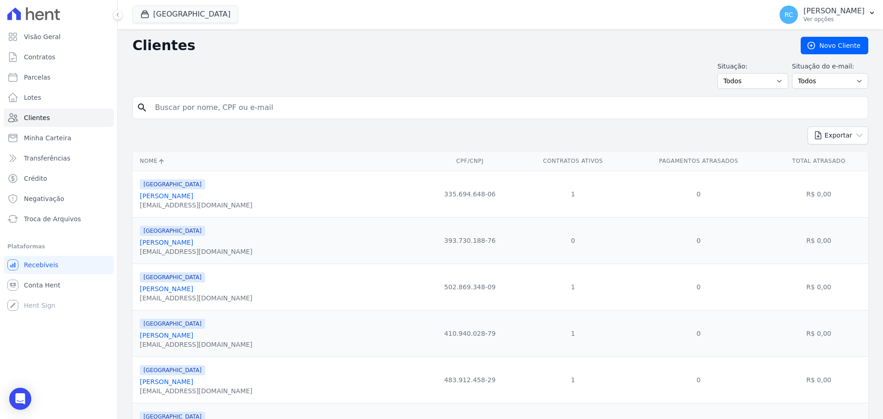
click at [203, 97] on div "search" at bounding box center [500, 107] width 736 height 23
paste input "LEONARDO GOMES CARVALHO"
click at [204, 105] on input "LEONARDO GOMES CARVALHO" at bounding box center [507, 107] width 715 height 18
type input "LEONARDO GOMES CARVALHO"
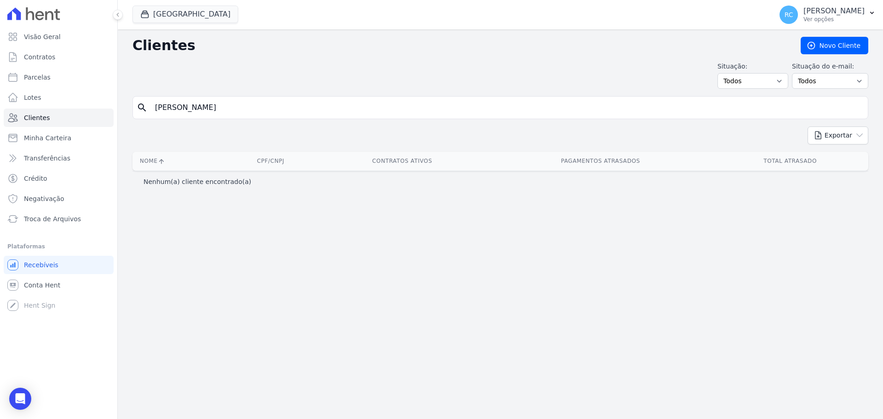
click at [265, 107] on input "LEONARDO GOMES CARVALHO" at bounding box center [507, 107] width 715 height 18
type input "LEONARDO GOMES CARVALHO"
drag, startPoint x: 213, startPoint y: 104, endPoint x: 488, endPoint y: 110, distance: 274.7
click at [488, 110] on input "LEONARDO GOMES CARVALHO" at bounding box center [507, 107] width 715 height 18
type input "[PERSON_NAME]"
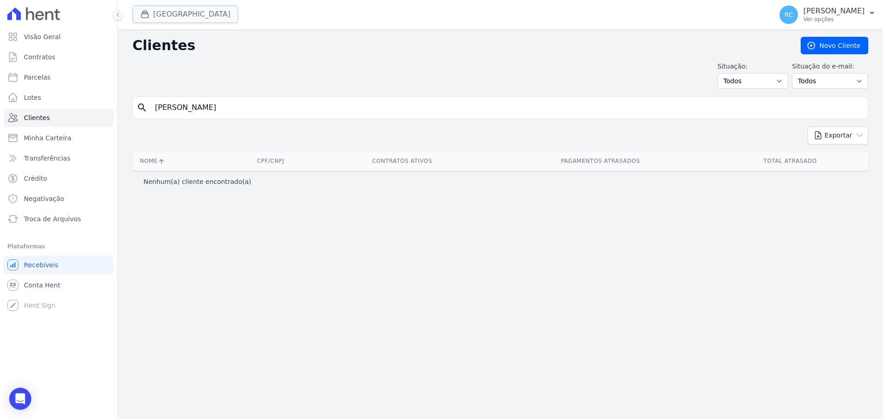
click at [213, 18] on button "Parque Das Flores" at bounding box center [185, 14] width 106 height 17
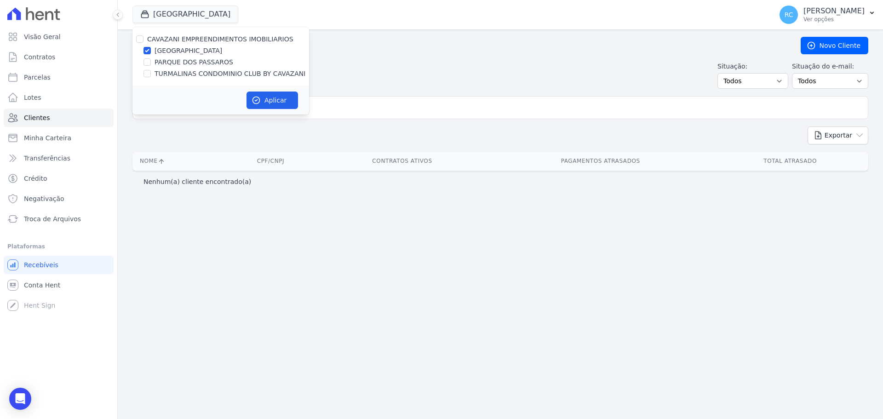
click at [145, 35] on div "CAVAZANI EMPREENDIMENTOS IMOBILIARIOS" at bounding box center [220, 40] width 177 height 10
drag, startPoint x: 142, startPoint y: 38, endPoint x: 140, endPoint y: 43, distance: 5.4
click at [142, 38] on input "CAVAZANI EMPREENDIMENTOS IMOBILIARIOS" at bounding box center [139, 38] width 7 height 7
checkbox input "true"
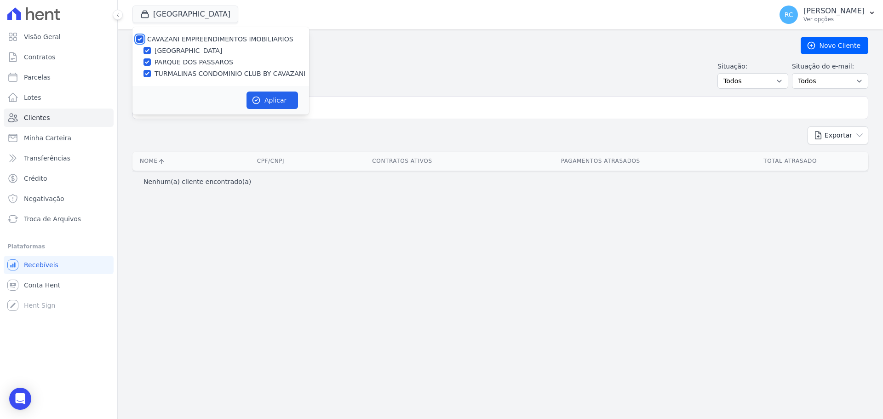
checkbox input "true"
click at [282, 103] on button "Aplicar" at bounding box center [273, 100] width 52 height 17
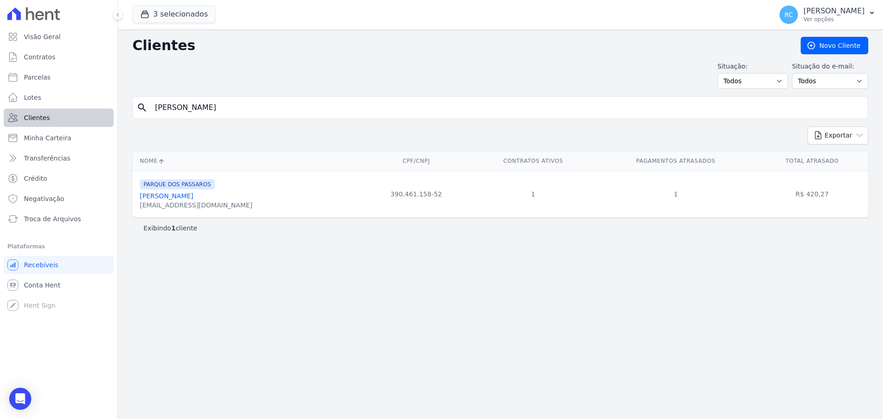
drag, startPoint x: 257, startPoint y: 104, endPoint x: 62, endPoint y: 110, distance: 195.1
click at [62, 110] on div "Visão Geral Contratos Parcelas Lotes Clientes Minha Carteira Transferências Cré…" at bounding box center [441, 209] width 883 height 419
click at [79, 81] on link "Parcelas" at bounding box center [59, 77] width 110 height 18
select select
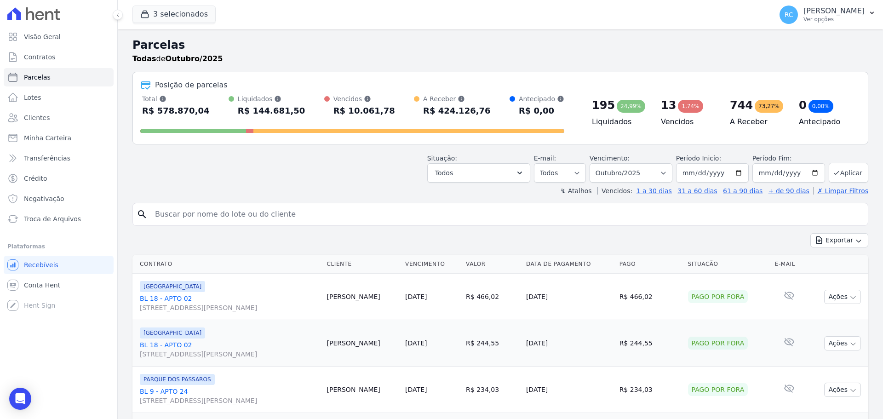
drag, startPoint x: 225, startPoint y: 213, endPoint x: 263, endPoint y: 208, distance: 37.5
click at [226, 213] on input "search" at bounding box center [507, 214] width 715 height 18
paste input "[PERSON_NAME]"
type input "[PERSON_NAME]"
select select
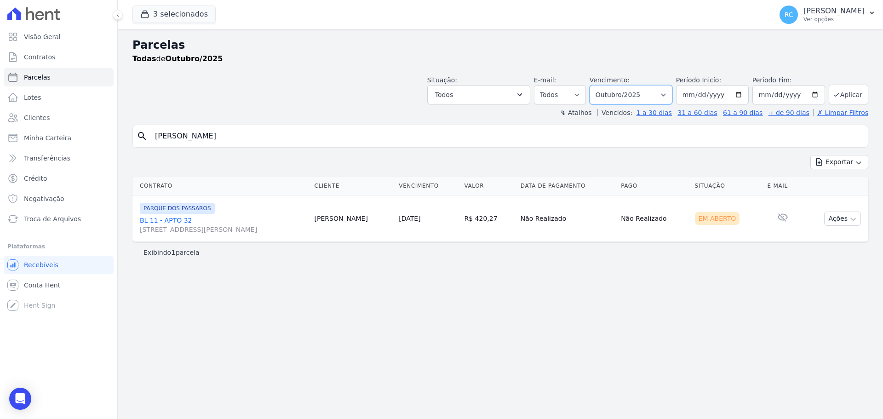
click at [654, 90] on select "Filtrar por período ──────── Todos os meses Dezembro/2021 Janeiro/2022 Fevereir…" at bounding box center [631, 94] width 83 height 19
select select "all"
click at [603, 85] on select "Filtrar por período ──────── Todos os meses Dezembro/2021 Janeiro/2022 Fevereir…" at bounding box center [631, 94] width 83 height 19
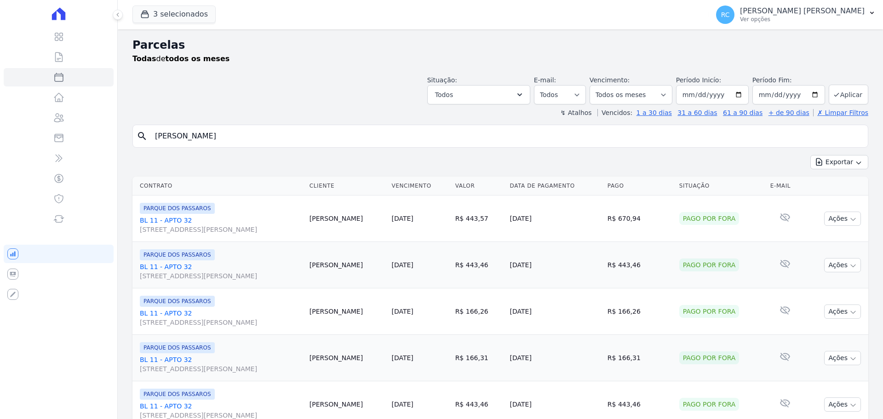
select select
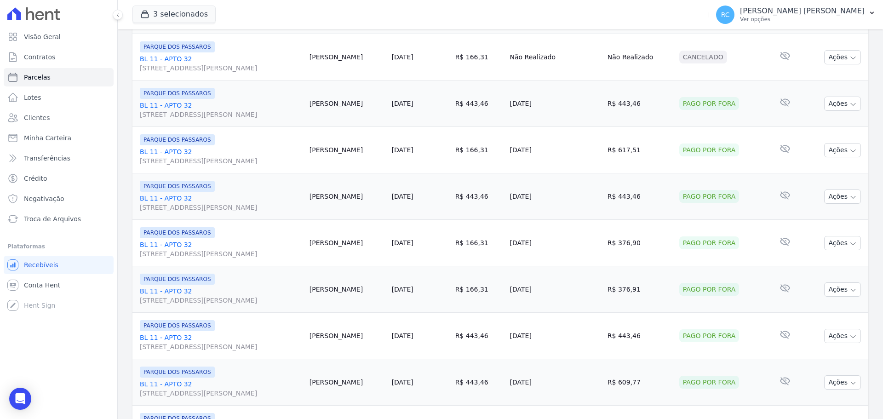
scroll to position [978, 0]
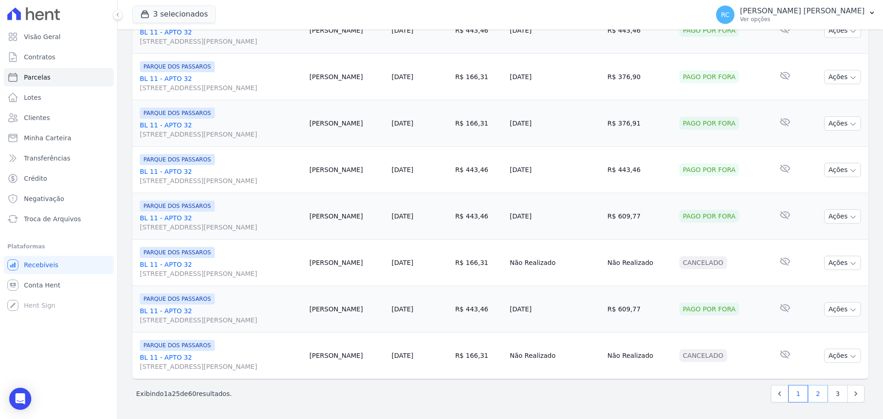
click at [817, 396] on link "2" at bounding box center [818, 393] width 20 height 17
select select
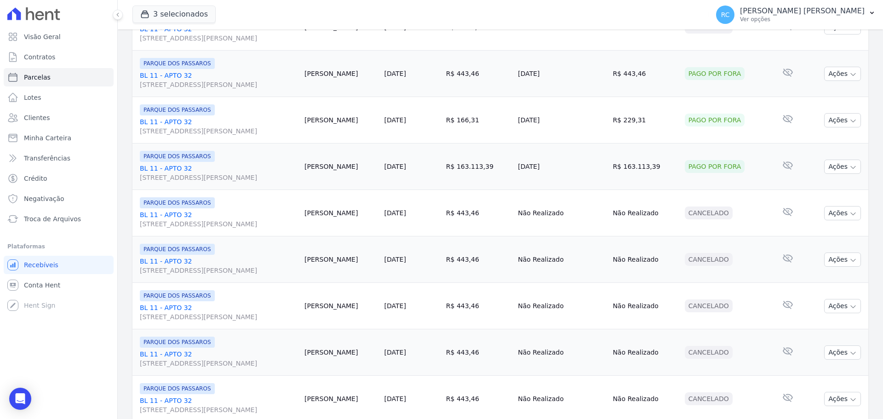
scroll to position [978, 0]
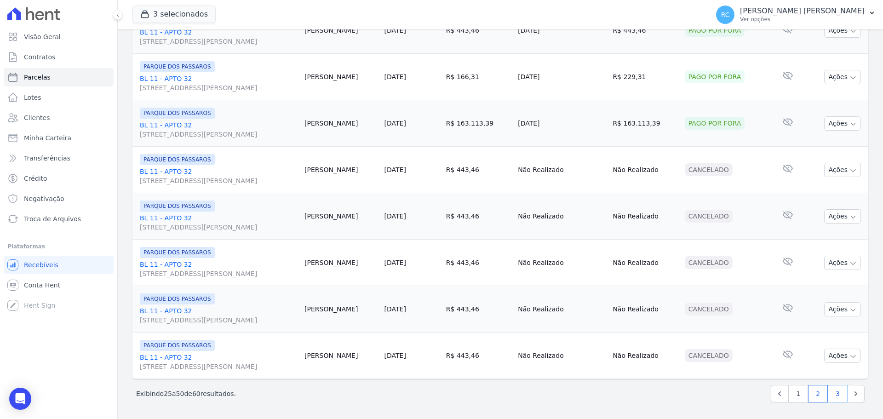
click at [828, 395] on link "3" at bounding box center [838, 393] width 20 height 17
select select
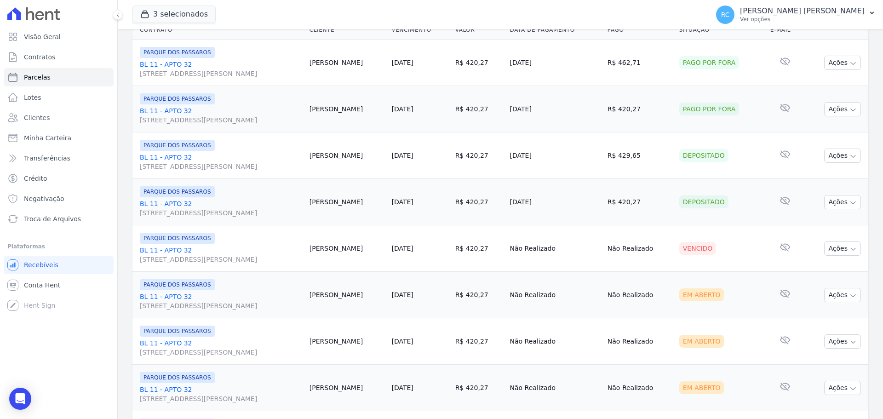
scroll to position [184, 0]
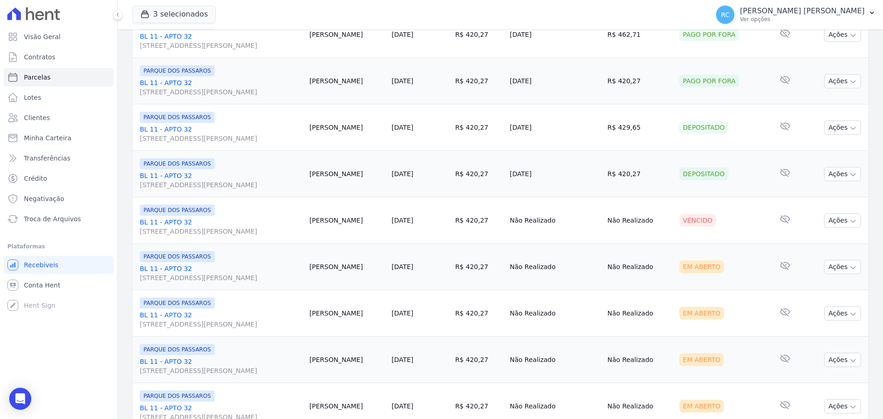
drag, startPoint x: 378, startPoint y: 220, endPoint x: 308, endPoint y: 227, distance: 70.3
click at [308, 227] on tr "PARQUE DOS PASSAROS BL 11 - APTO 32 [STREET_ADDRESS][PERSON_NAME] [PERSON_NAME]…" at bounding box center [500, 220] width 736 height 46
click at [850, 218] on icon "button" at bounding box center [853, 221] width 7 height 7
click at [812, 245] on link "Ver boleto" at bounding box center [839, 241] width 88 height 17
